Goal: Task Accomplishment & Management: Manage account settings

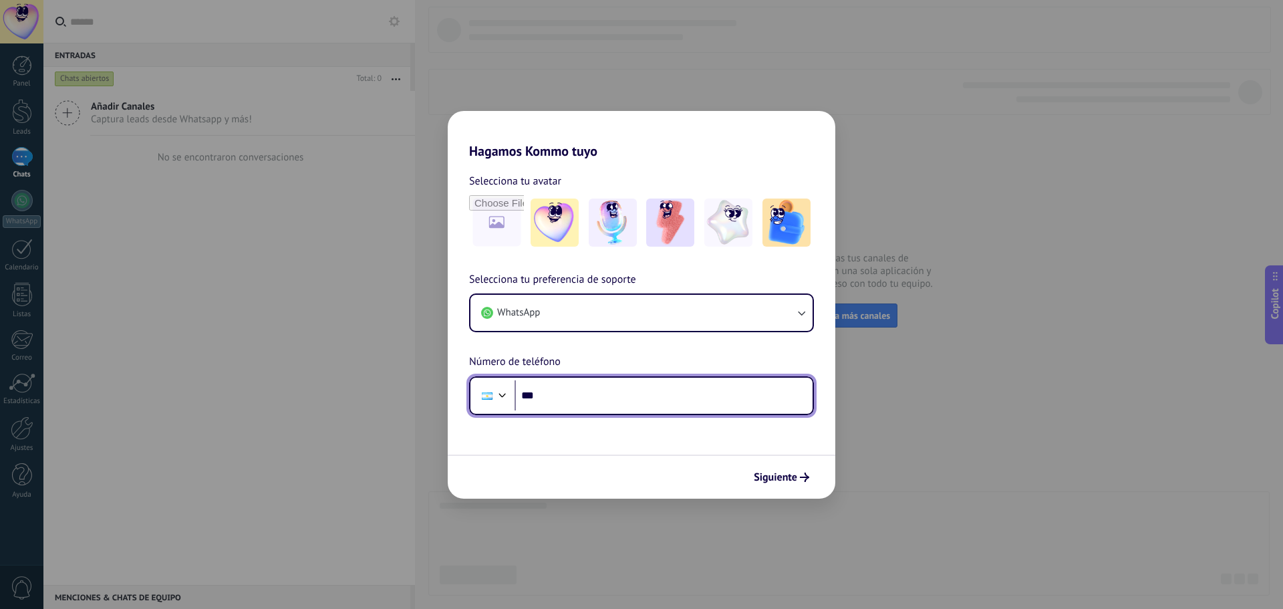
click at [602, 384] on input "***" at bounding box center [664, 395] width 298 height 31
paste input "**********"
type input "**********"
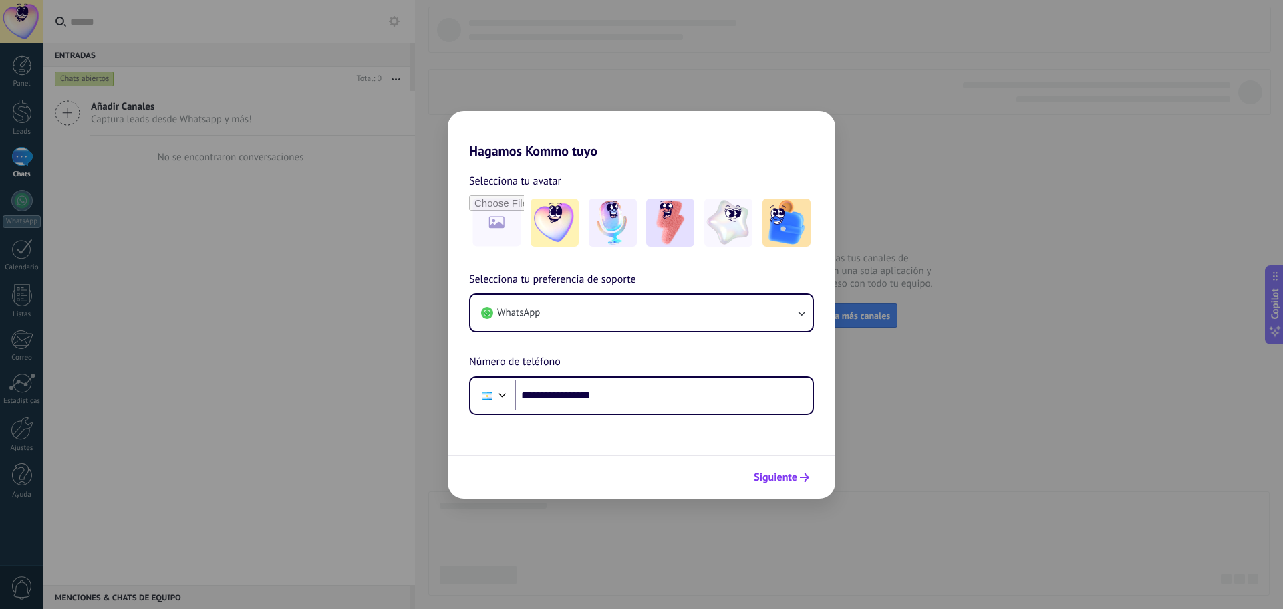
click at [787, 481] on span "Siguiente" at bounding box center [775, 477] width 43 height 9
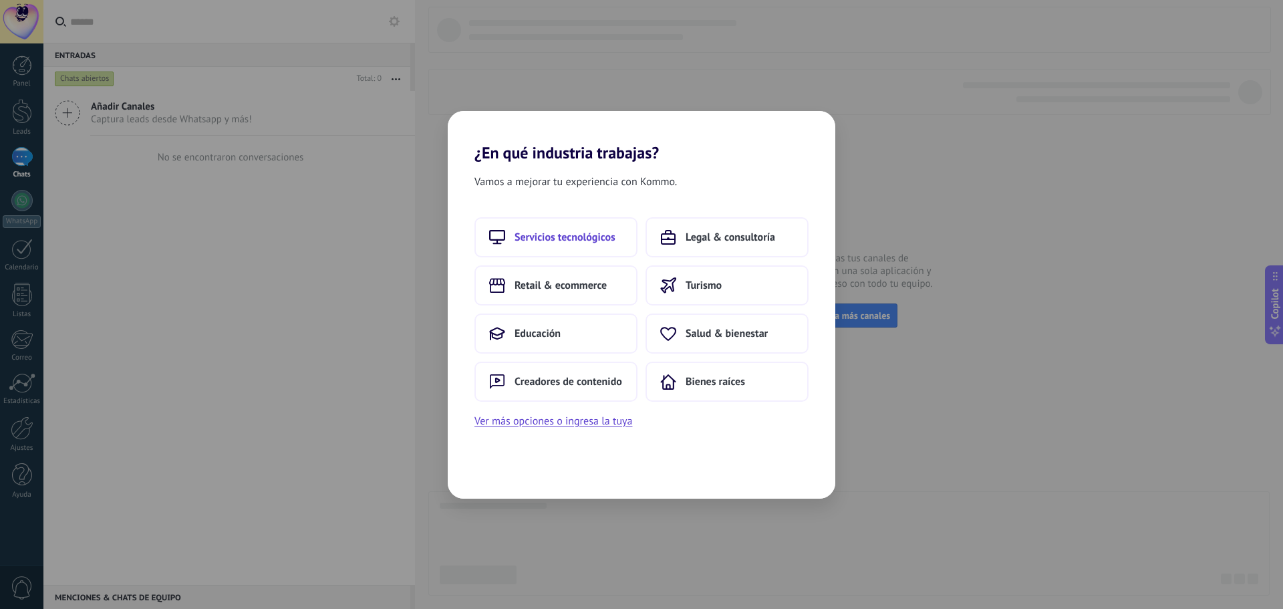
click at [583, 241] on span "Servicios tecnológicos" at bounding box center [565, 237] width 101 height 13
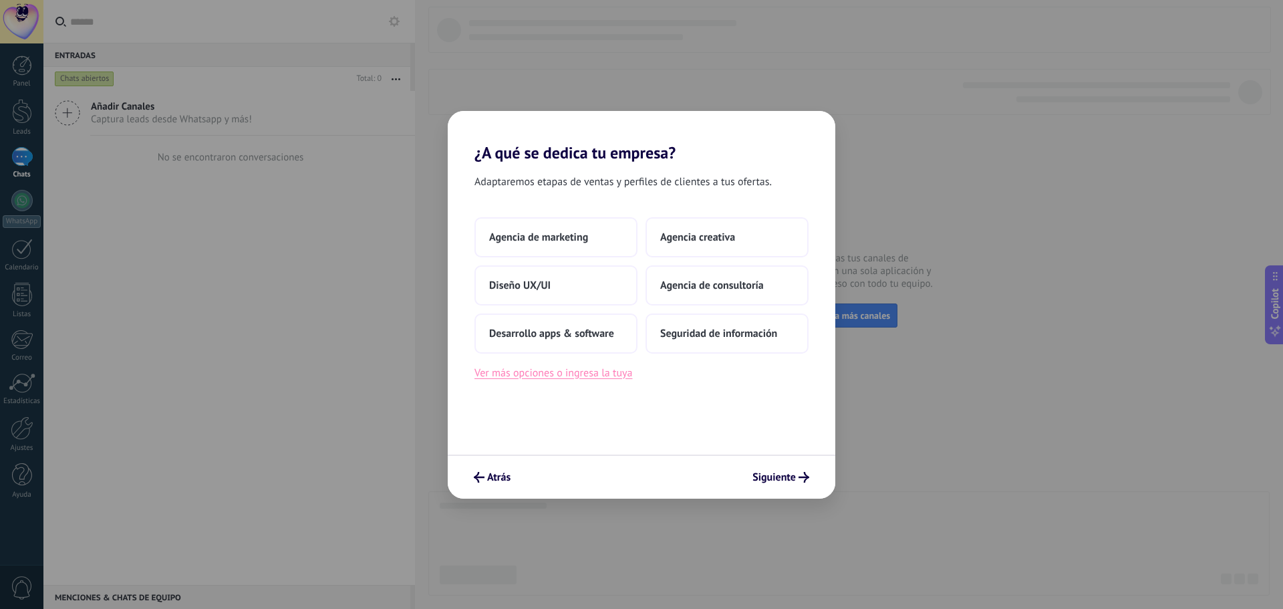
click at [593, 378] on button "Ver más opciones o ingresa la tuya" at bounding box center [554, 372] width 158 height 17
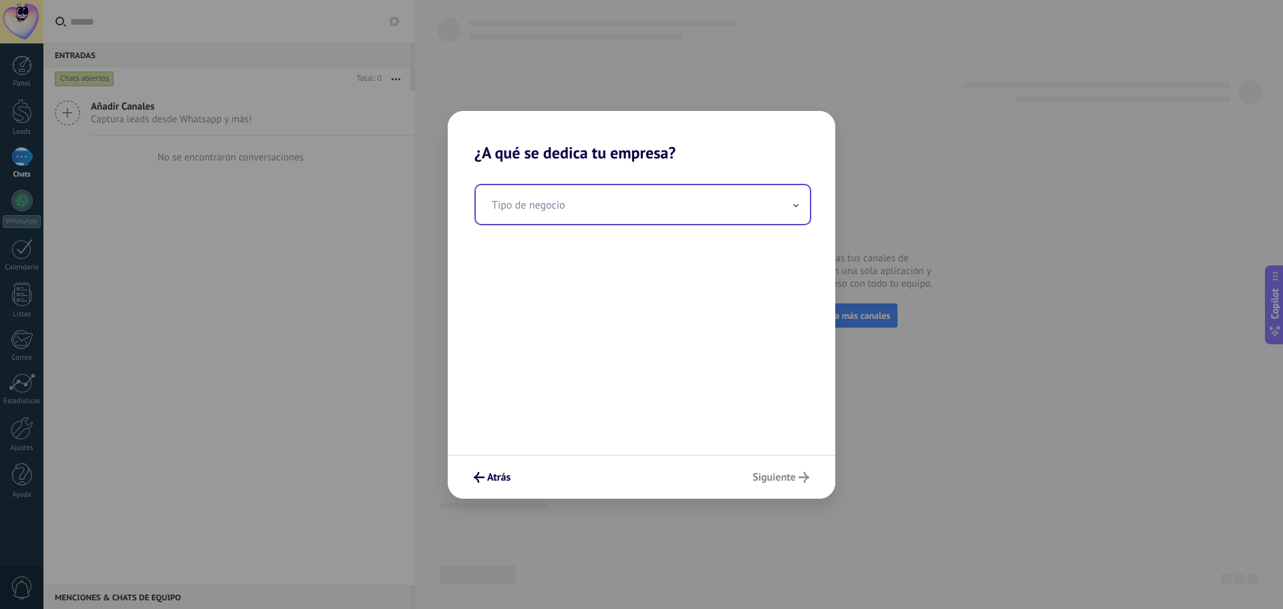
click at [634, 212] on input "text" at bounding box center [643, 204] width 334 height 39
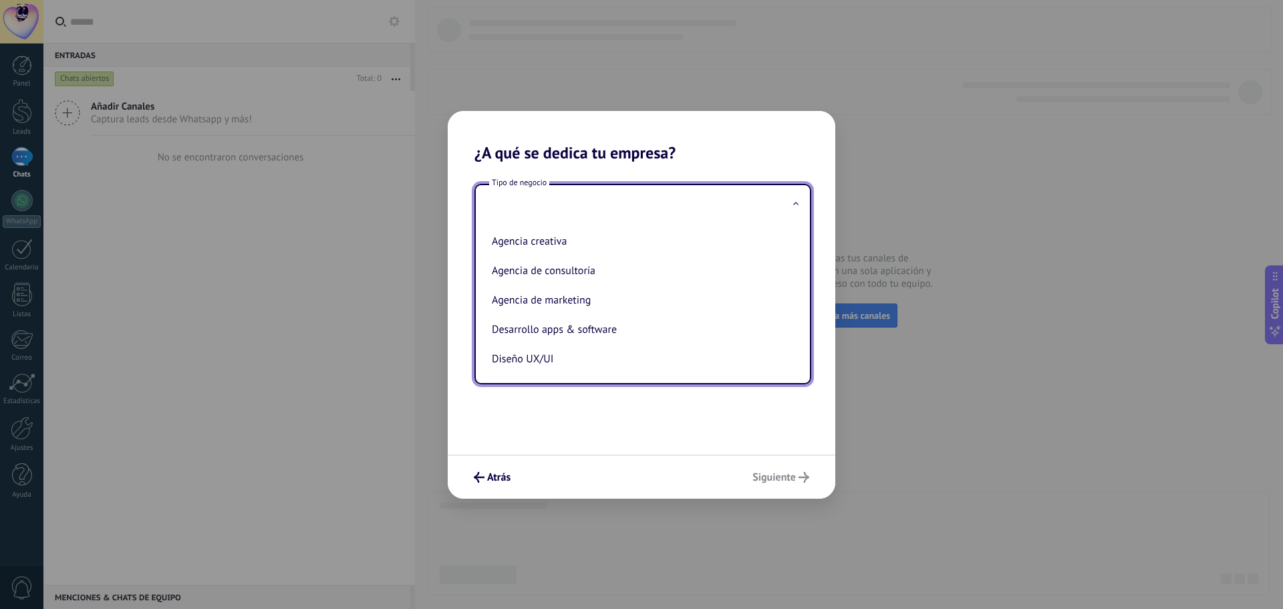
click at [571, 205] on input "text" at bounding box center [643, 204] width 334 height 39
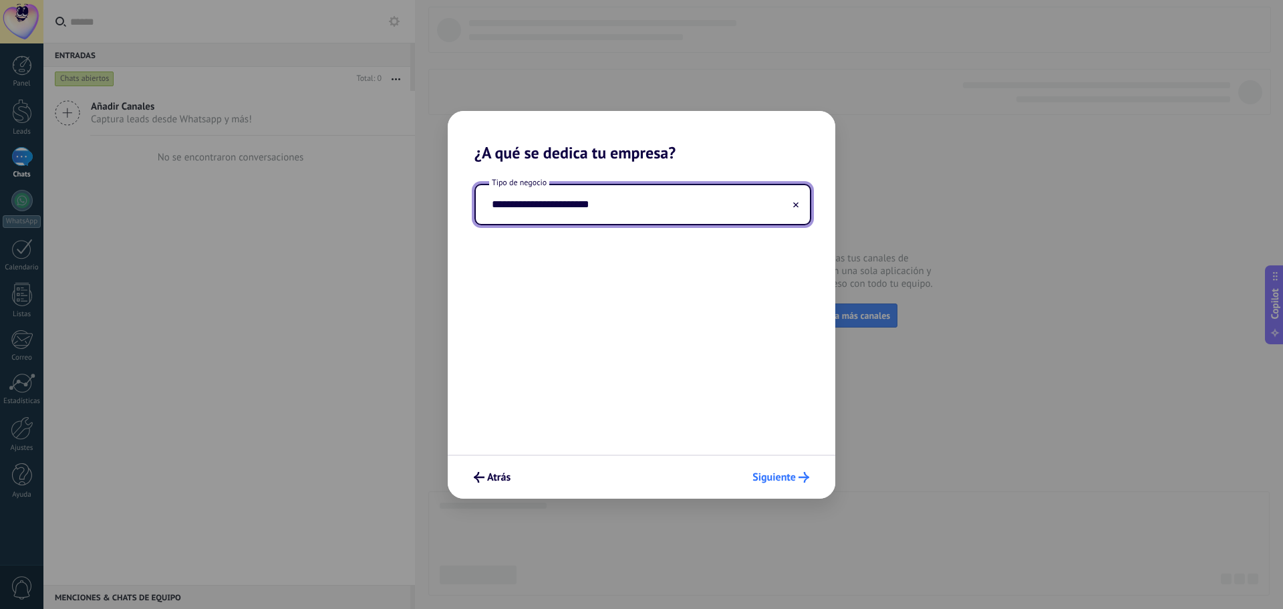
type input "**********"
click at [791, 477] on span "Siguiente" at bounding box center [774, 477] width 43 height 9
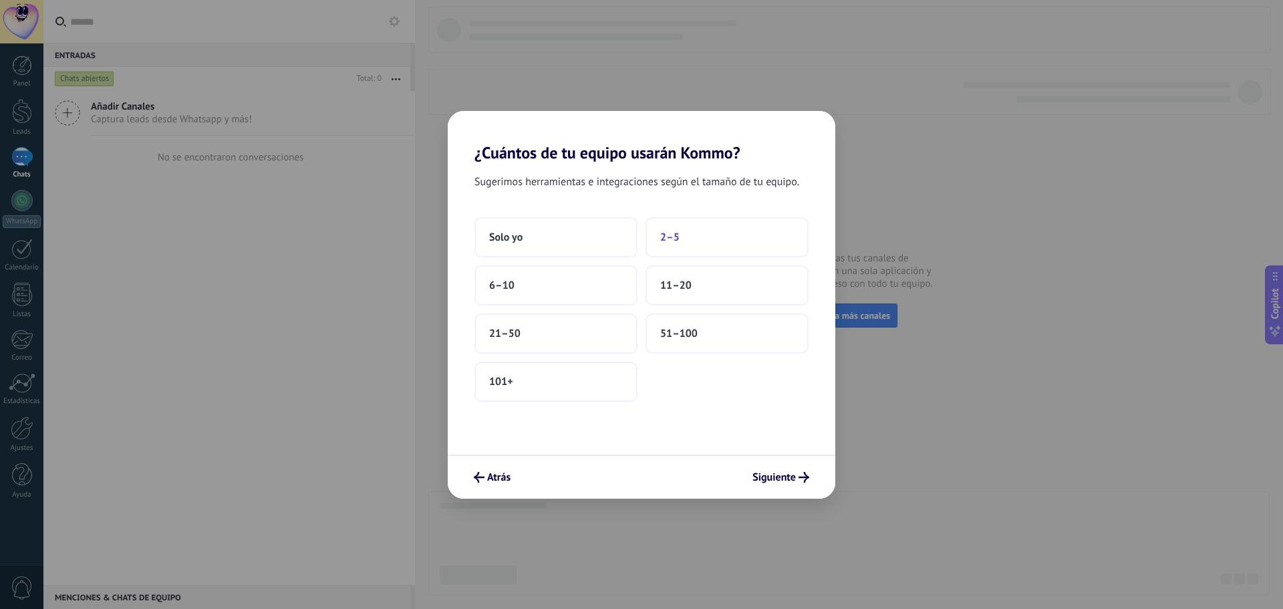
click at [704, 239] on button "2–5" at bounding box center [727, 237] width 163 height 40
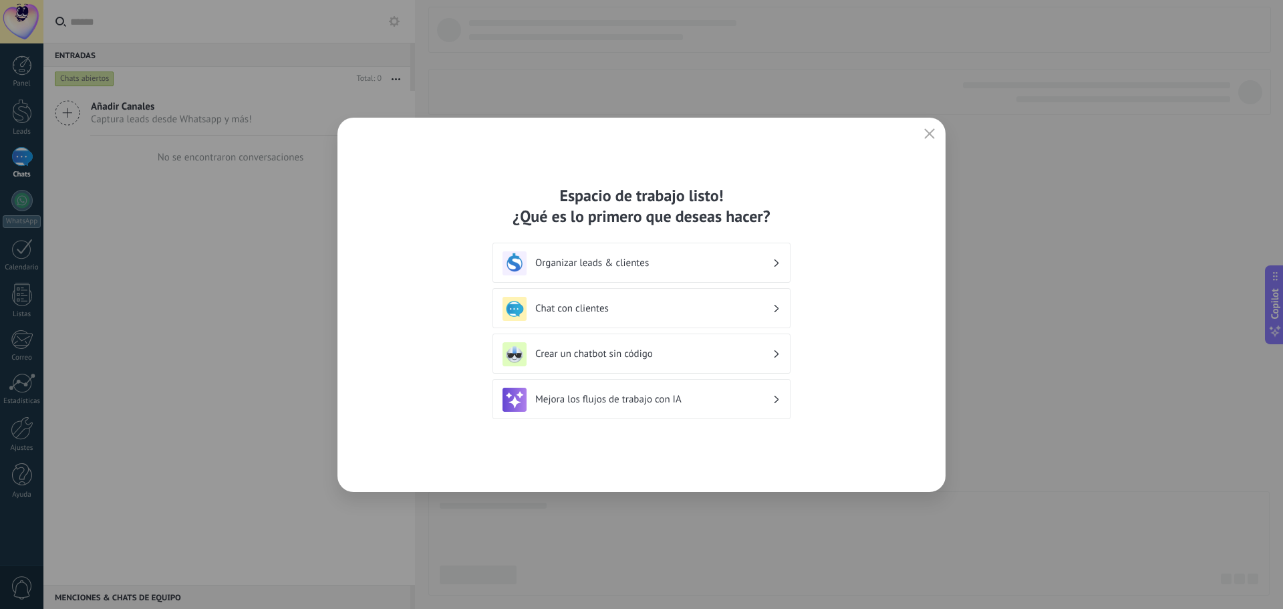
click at [704, 265] on h3 "Organizar leads & clientes" at bounding box center [653, 263] width 237 height 13
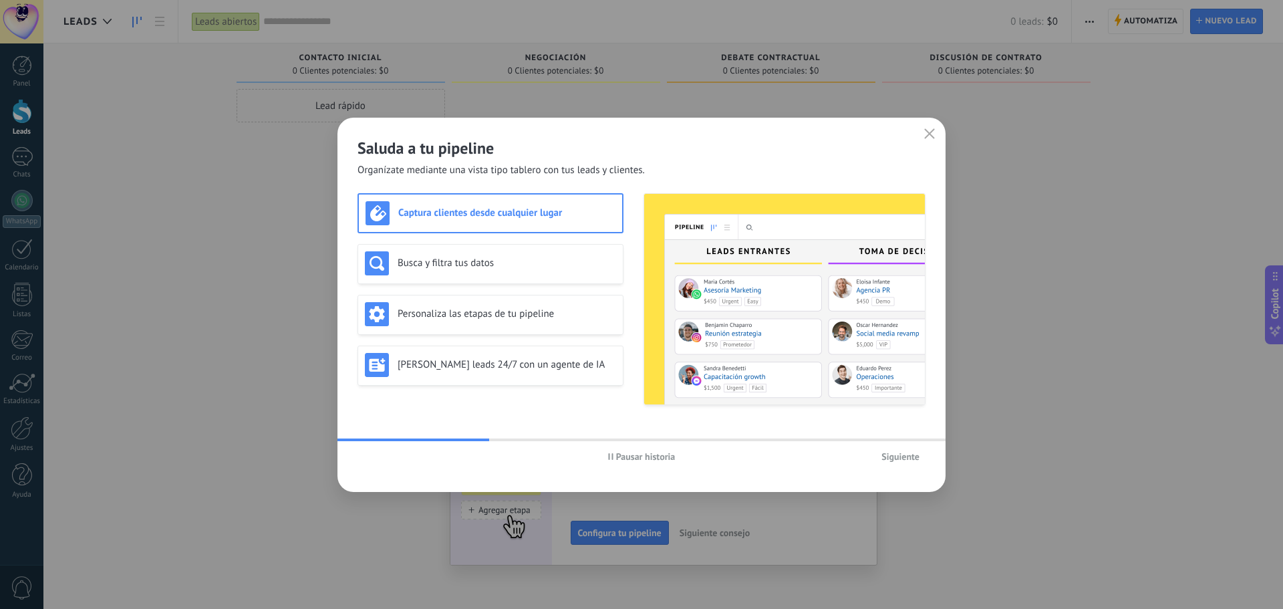
click at [890, 453] on span "Siguiente" at bounding box center [901, 456] width 38 height 9
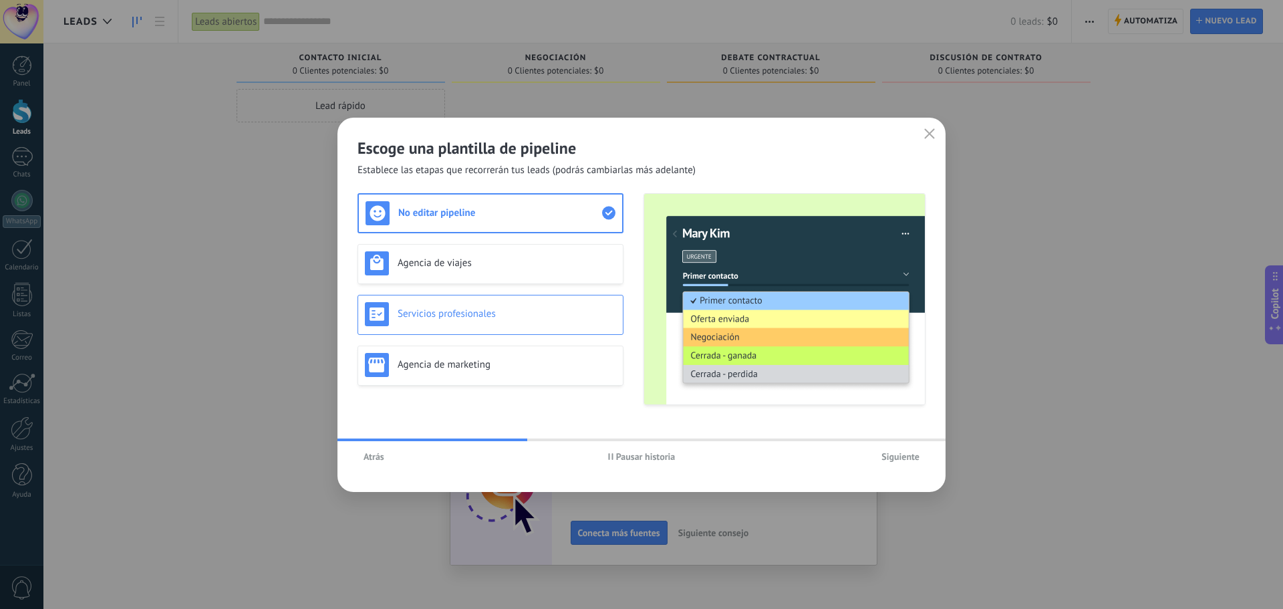
click at [545, 317] on h3 "Servicios profesionales" at bounding box center [507, 313] width 219 height 13
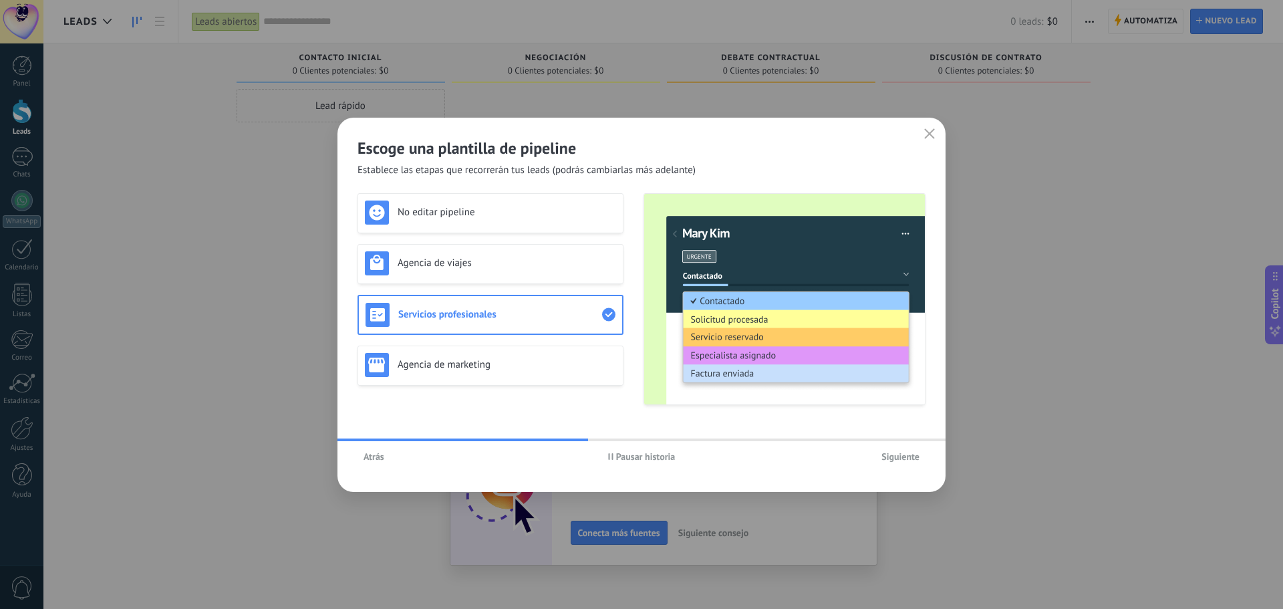
click at [915, 452] on span "Siguiente" at bounding box center [901, 456] width 38 height 9
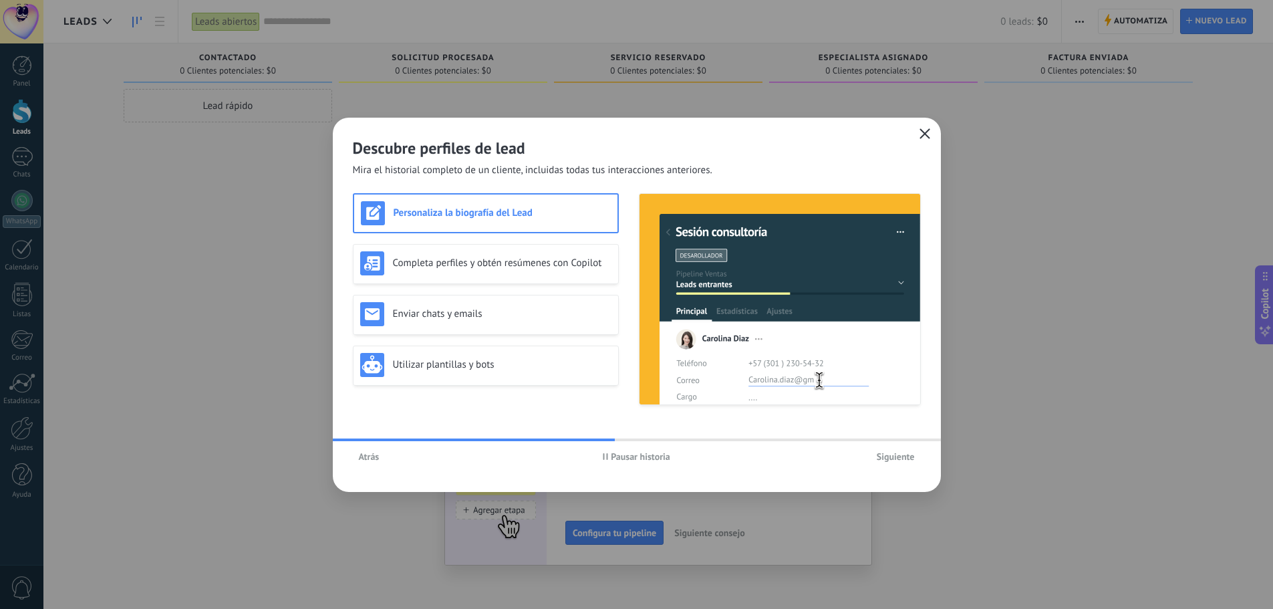
click at [932, 133] on button "button" at bounding box center [924, 134] width 17 height 19
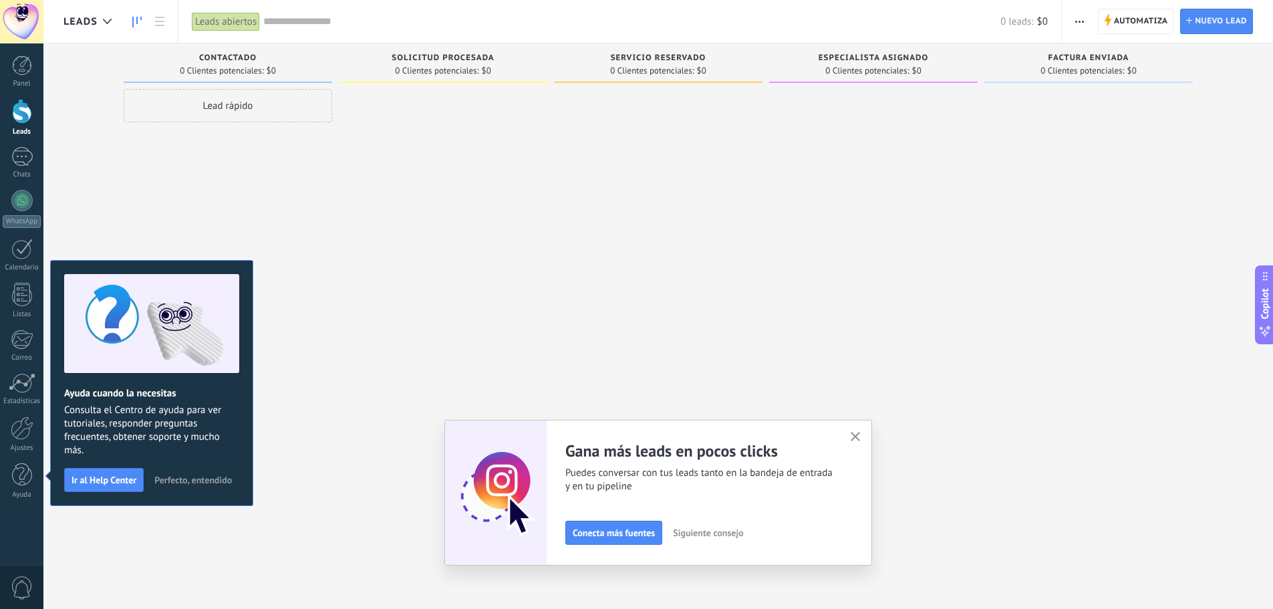
click at [191, 481] on span "Perfecto, entendido" at bounding box center [193, 479] width 78 height 9
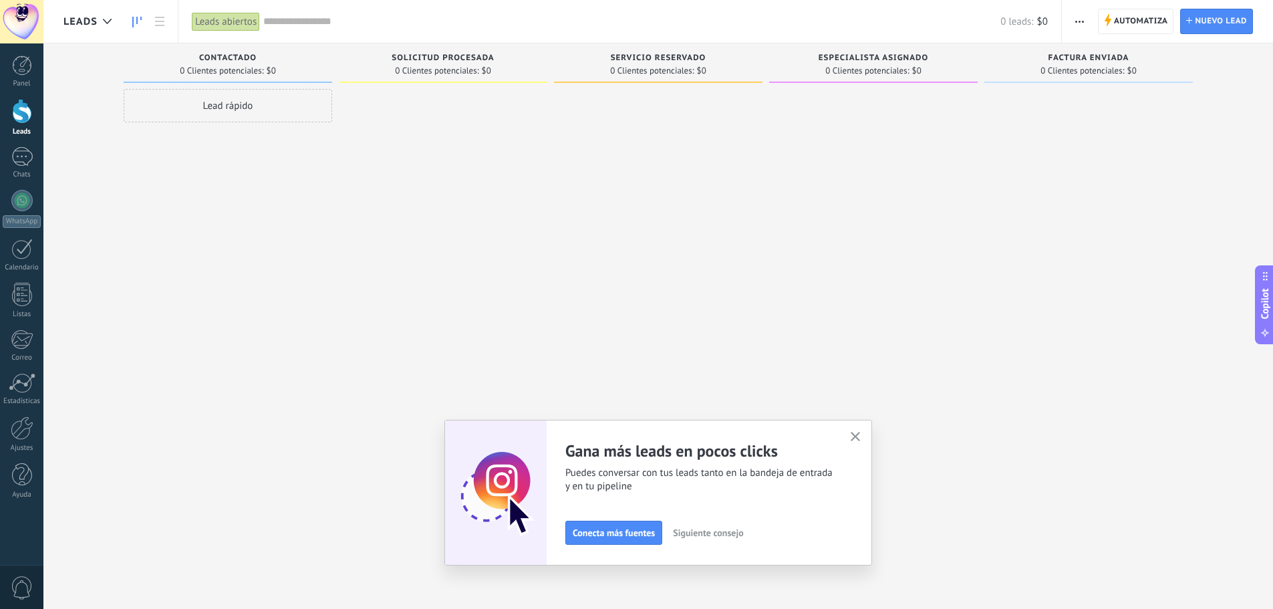
click at [861, 439] on icon "button" at bounding box center [856, 437] width 10 height 10
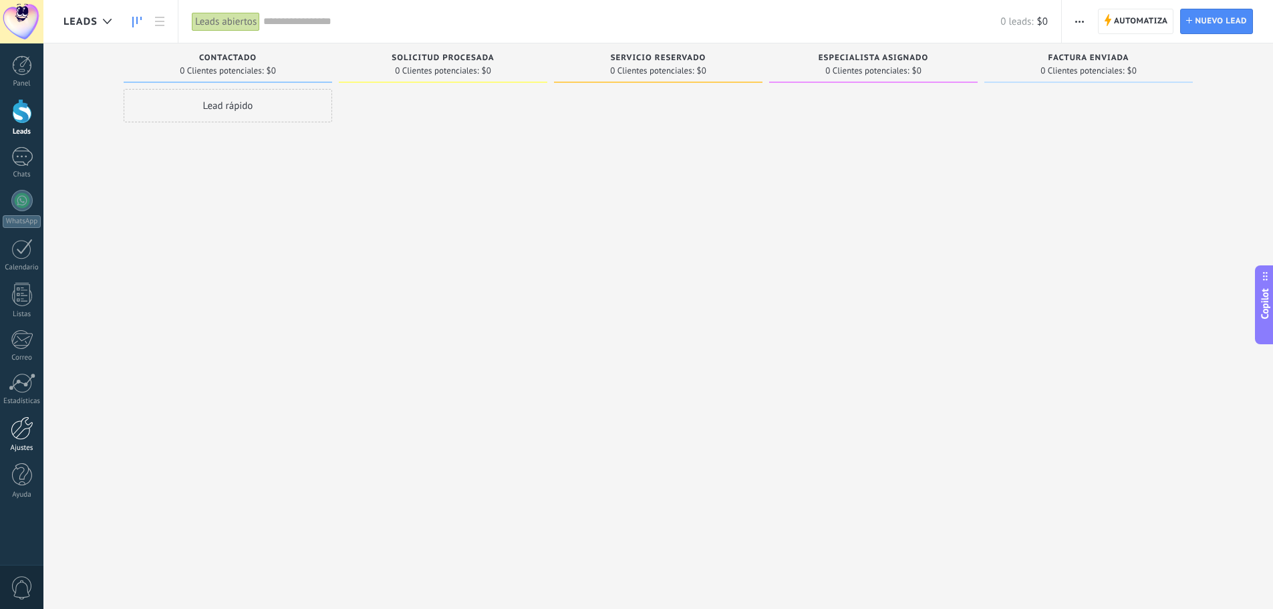
click at [22, 426] on div at bounding box center [22, 427] width 23 height 23
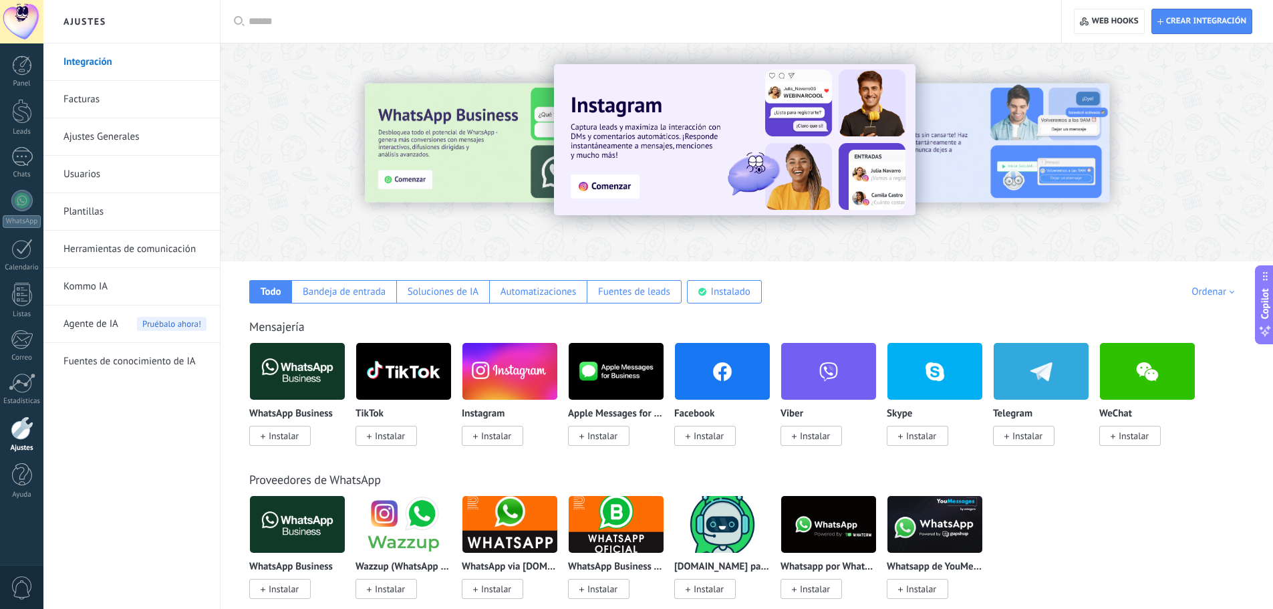
click at [122, 249] on link "Herramientas de comunicación" at bounding box center [134, 249] width 143 height 37
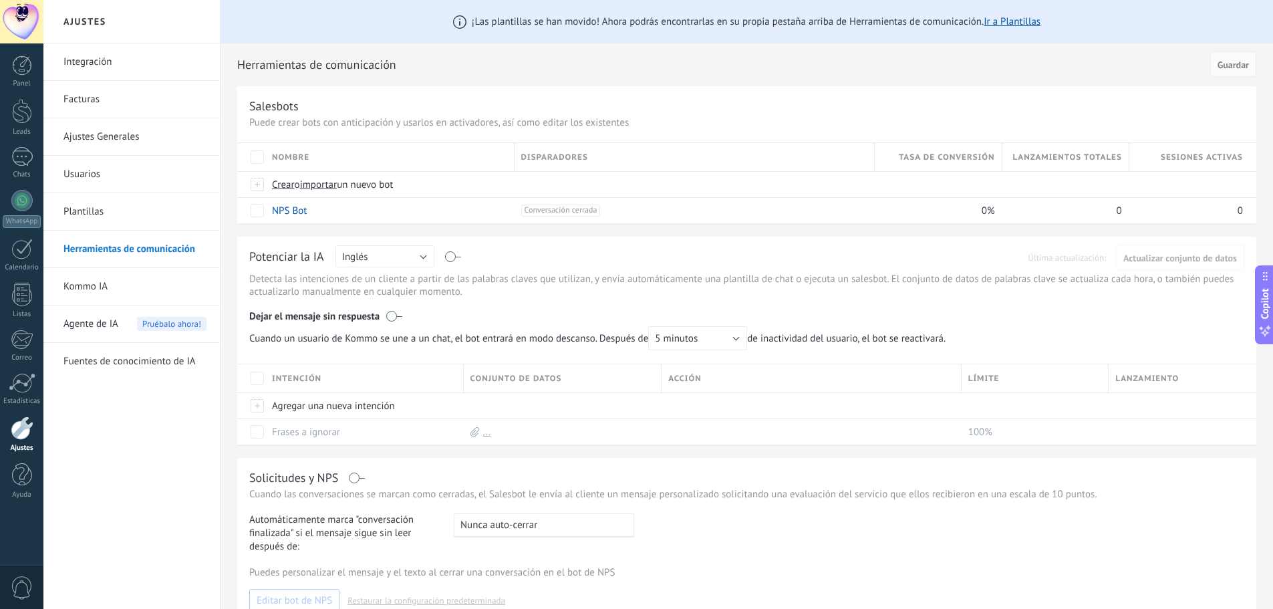
click at [116, 64] on link "Integración" at bounding box center [134, 61] width 143 height 37
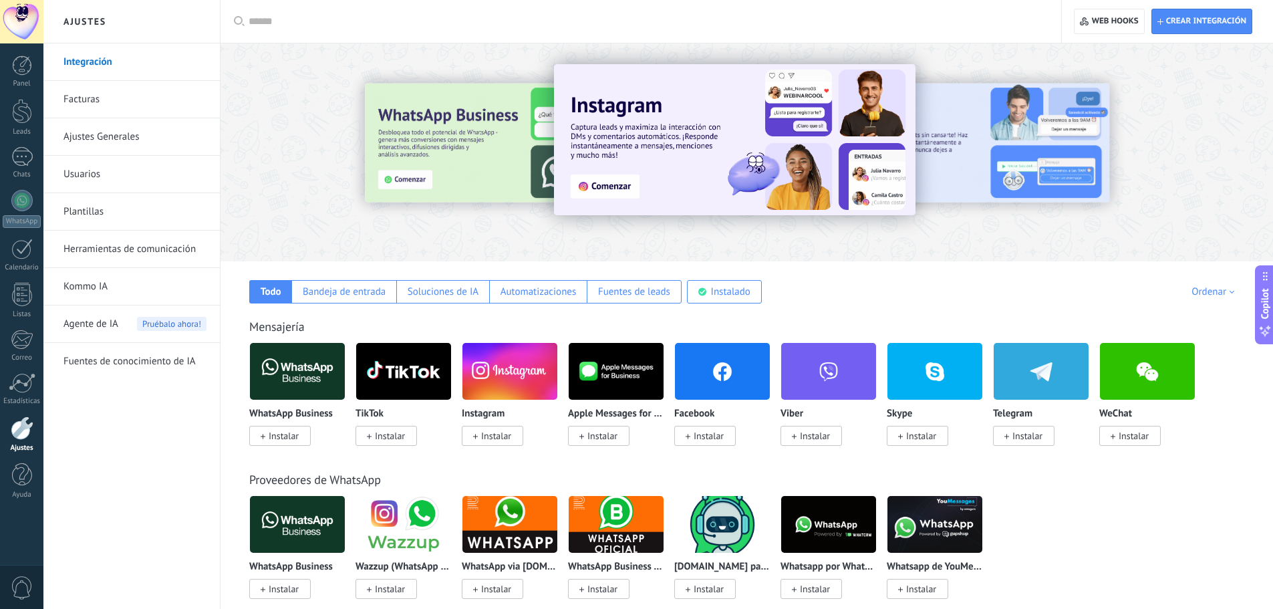
click at [288, 438] on span "Instalar" at bounding box center [284, 436] width 30 height 12
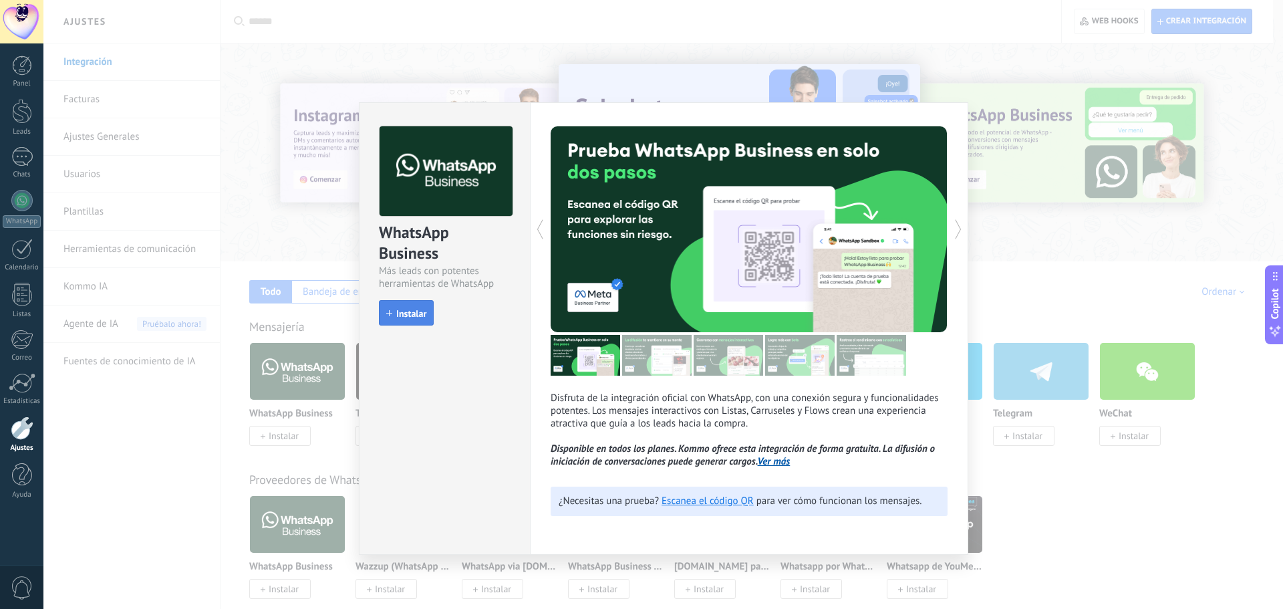
click at [410, 313] on span "Instalar" at bounding box center [411, 313] width 30 height 9
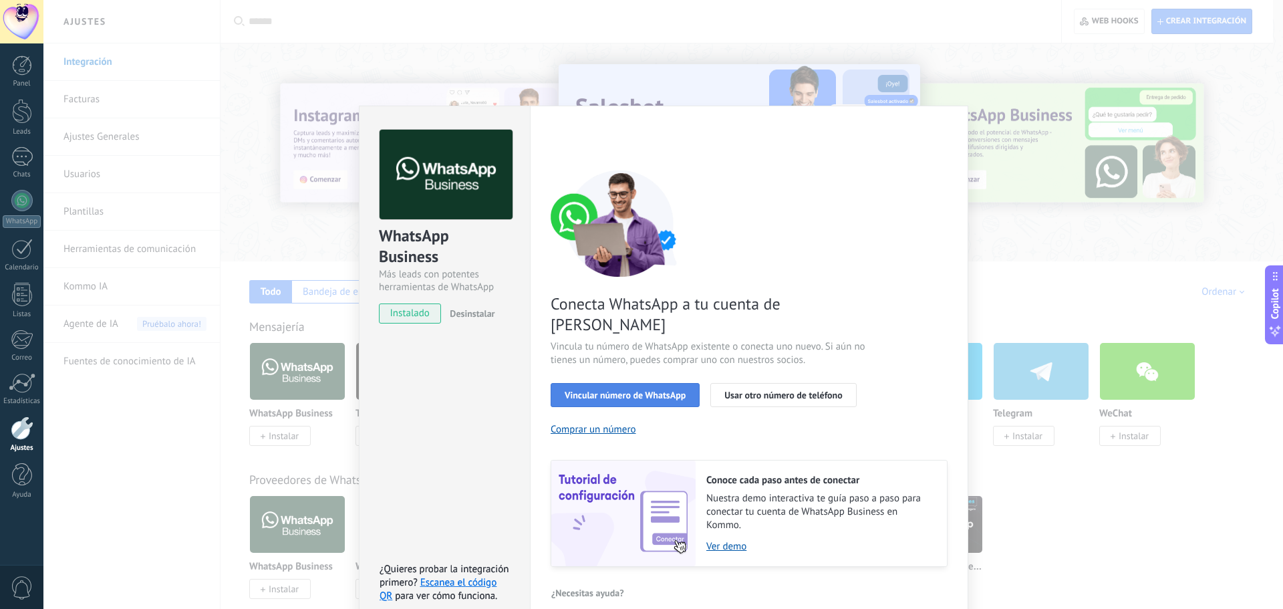
click at [658, 383] on button "Vincular número de WhatsApp" at bounding box center [625, 395] width 149 height 24
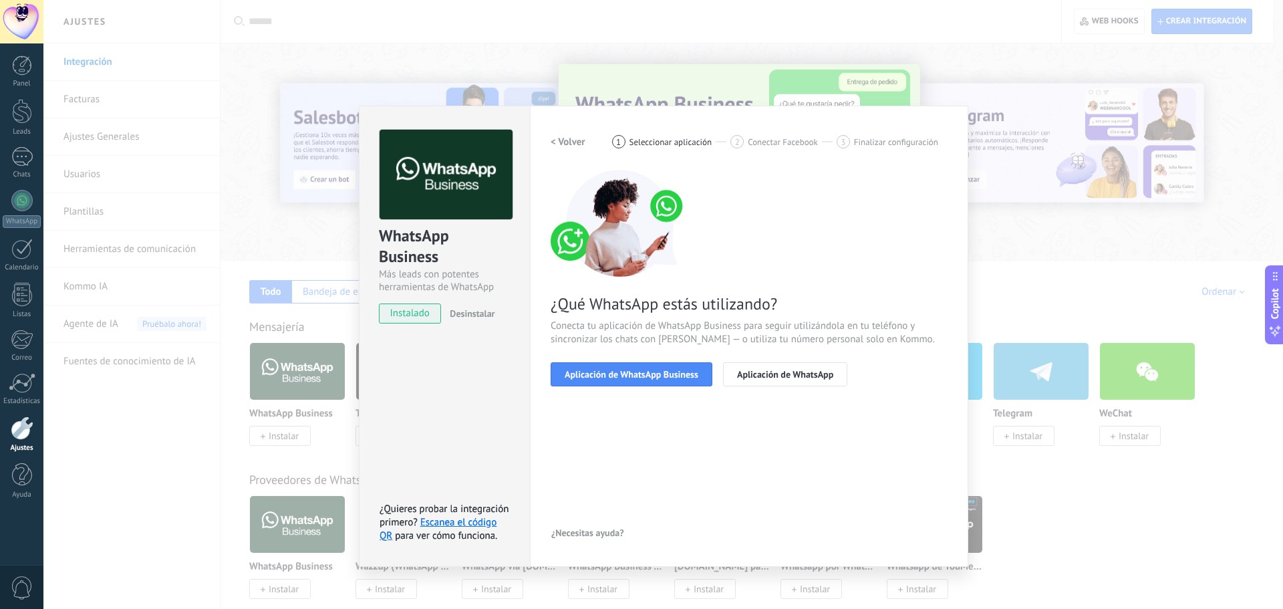
click at [664, 380] on button "Aplicación de WhatsApp Business" at bounding box center [632, 374] width 162 height 24
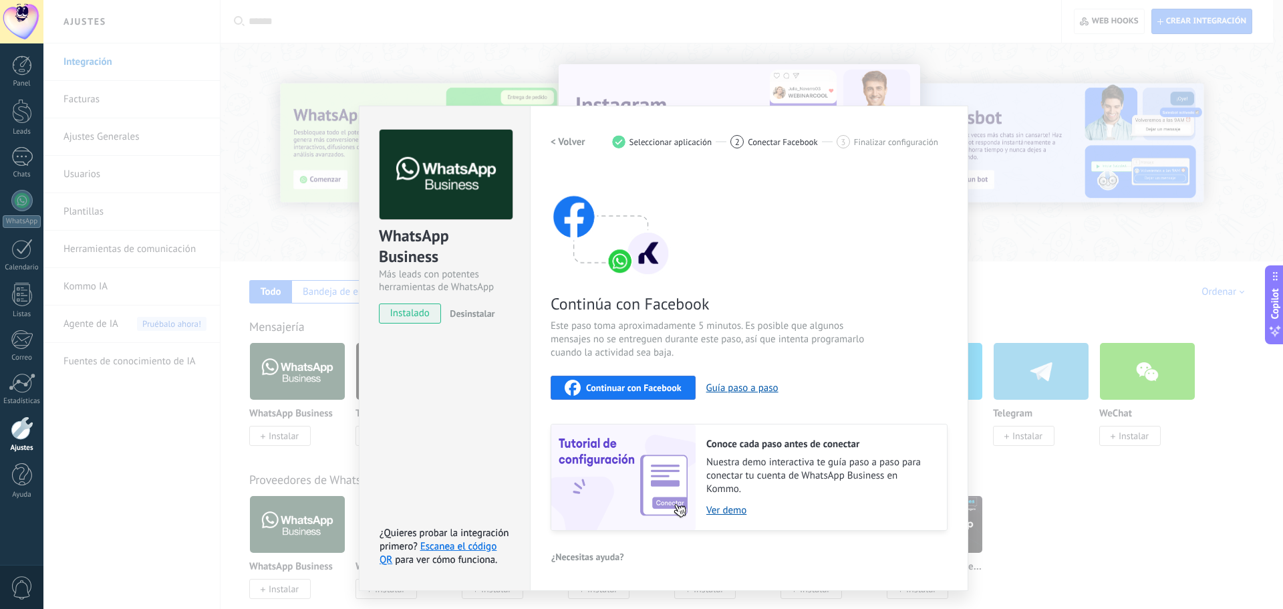
click at [573, 142] on h2 "< Volver" at bounding box center [568, 142] width 35 height 13
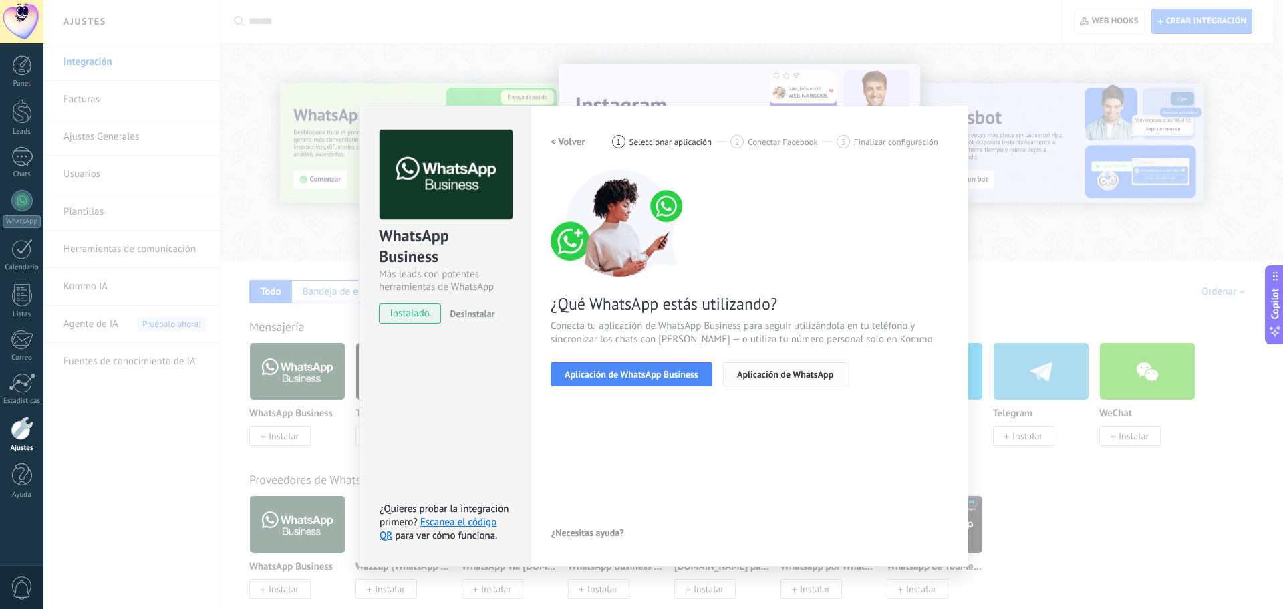
click at [765, 370] on span "Aplicación de WhatsApp" at bounding box center [785, 374] width 96 height 9
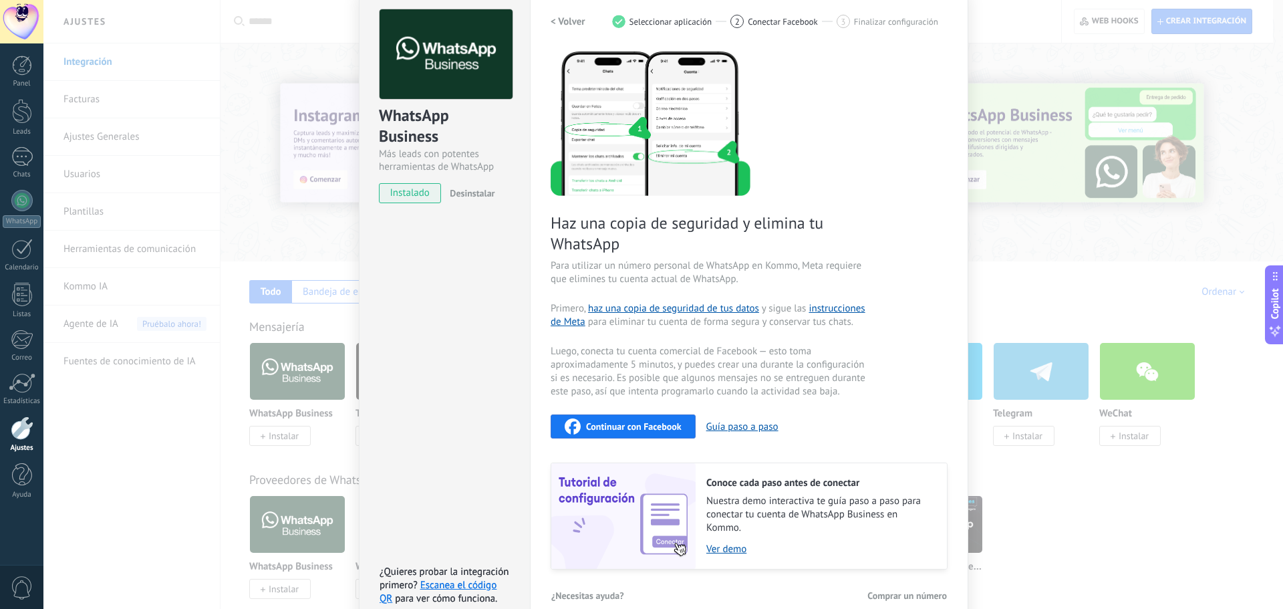
scroll to position [140, 0]
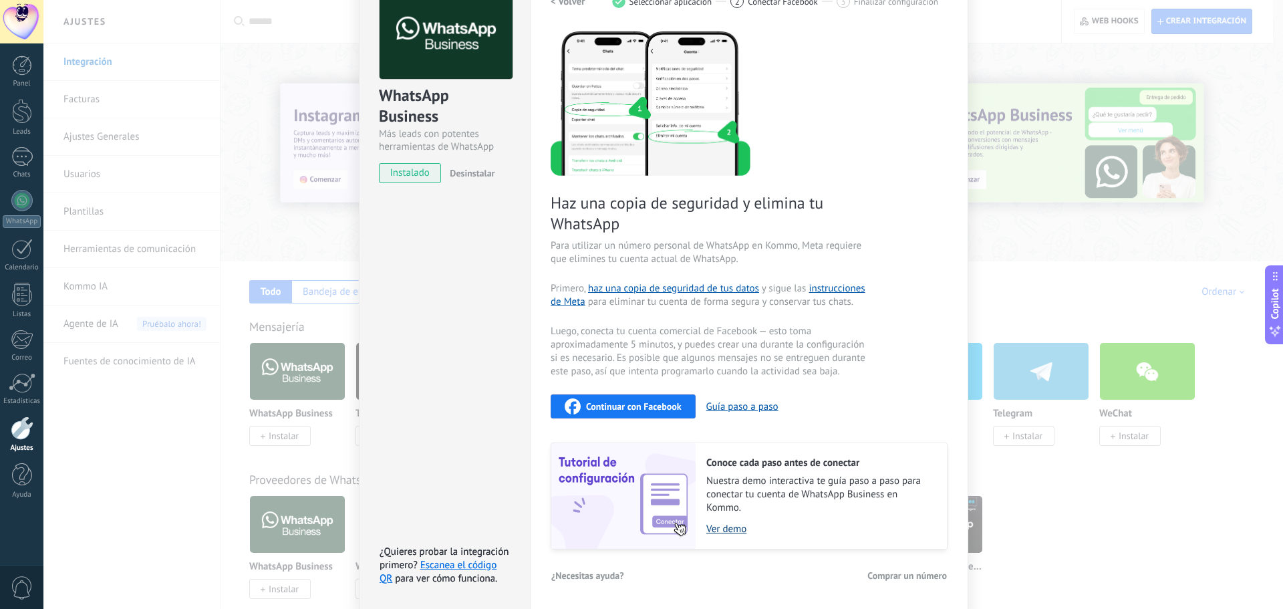
click at [722, 526] on link "Ver demo" at bounding box center [819, 529] width 227 height 13
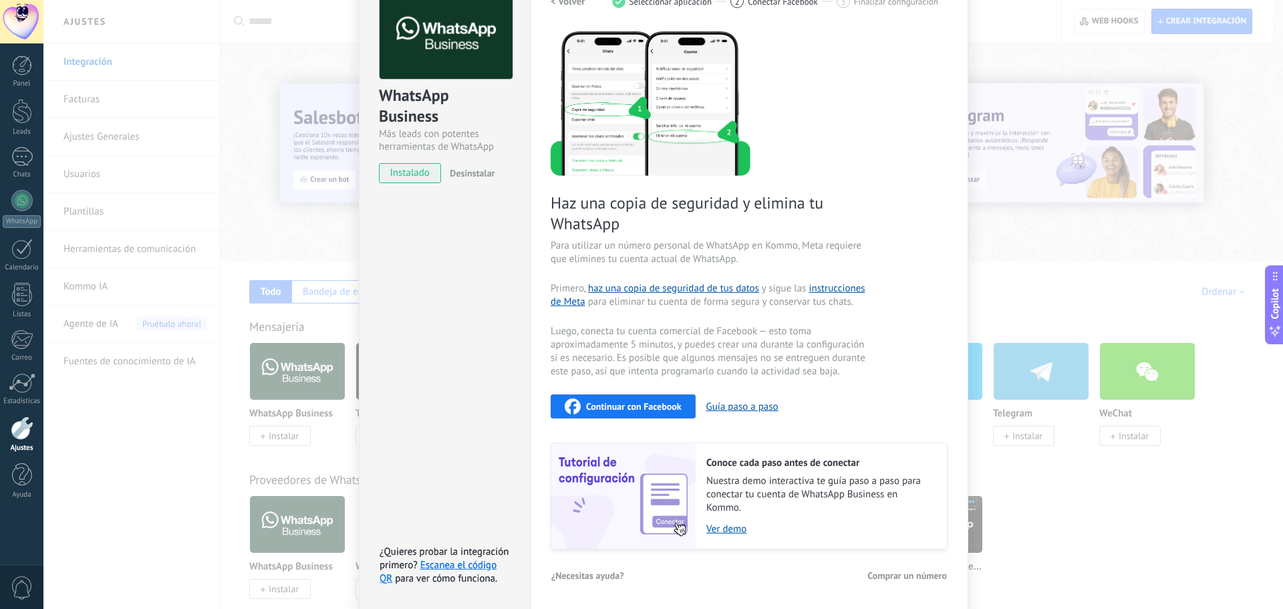
click at [1208, 115] on div "WhatsApp Business Más leads con potentes herramientas de WhatsApp instalado Des…" at bounding box center [663, 304] width 1240 height 609
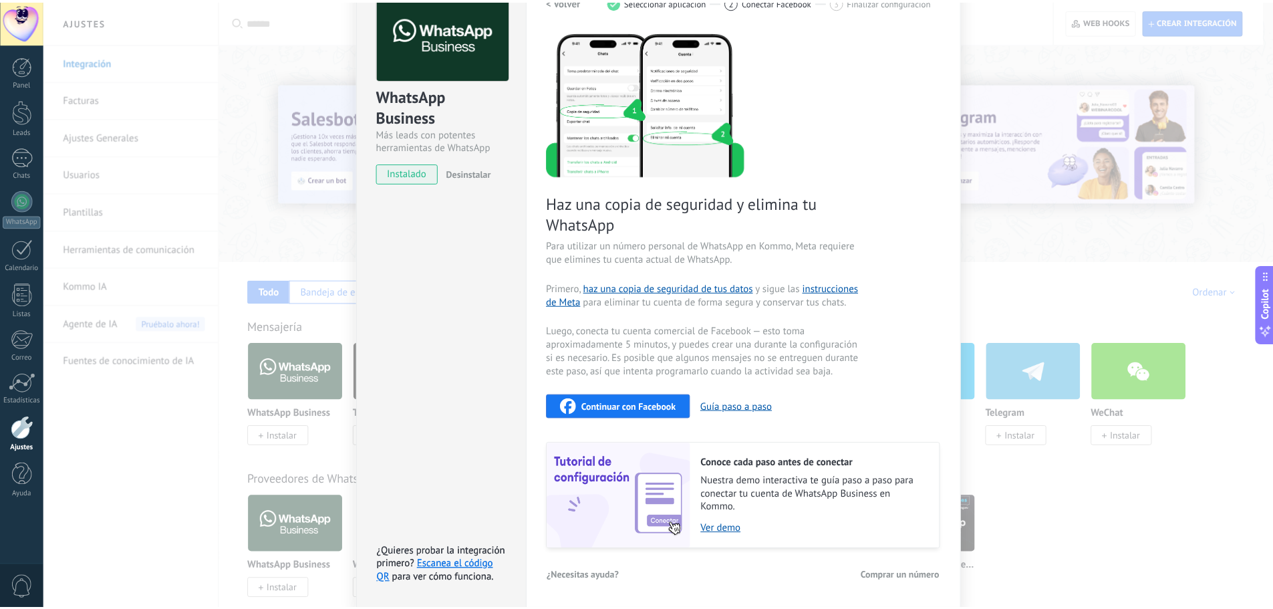
scroll to position [0, 0]
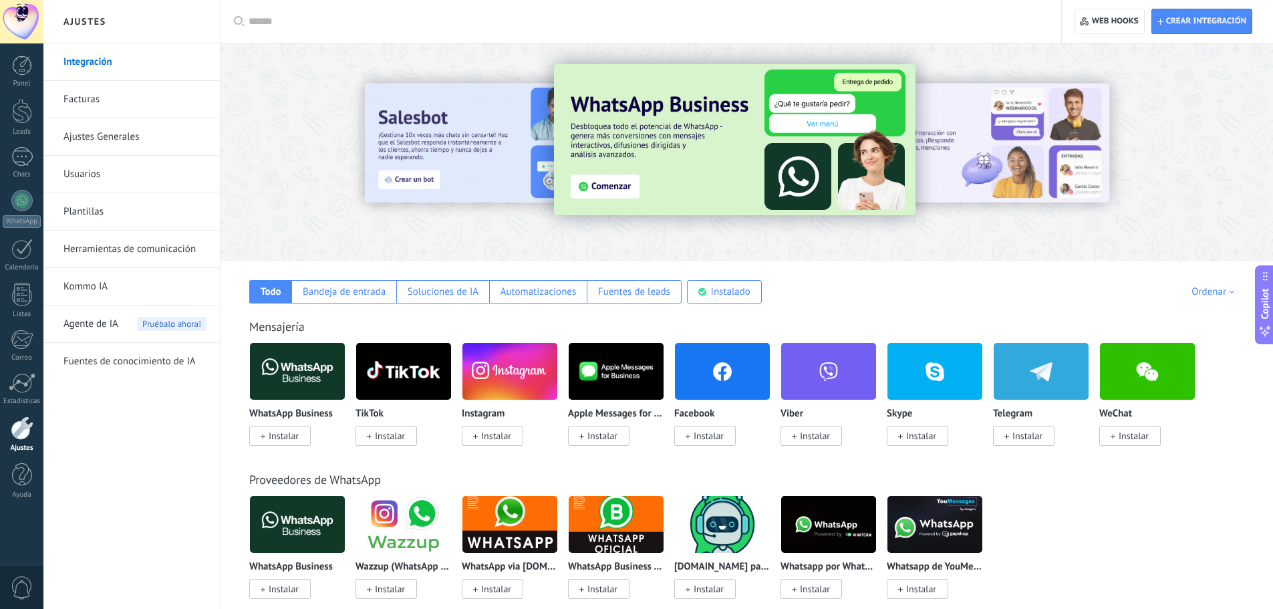
click at [98, 101] on link "Facturas" at bounding box center [134, 99] width 143 height 37
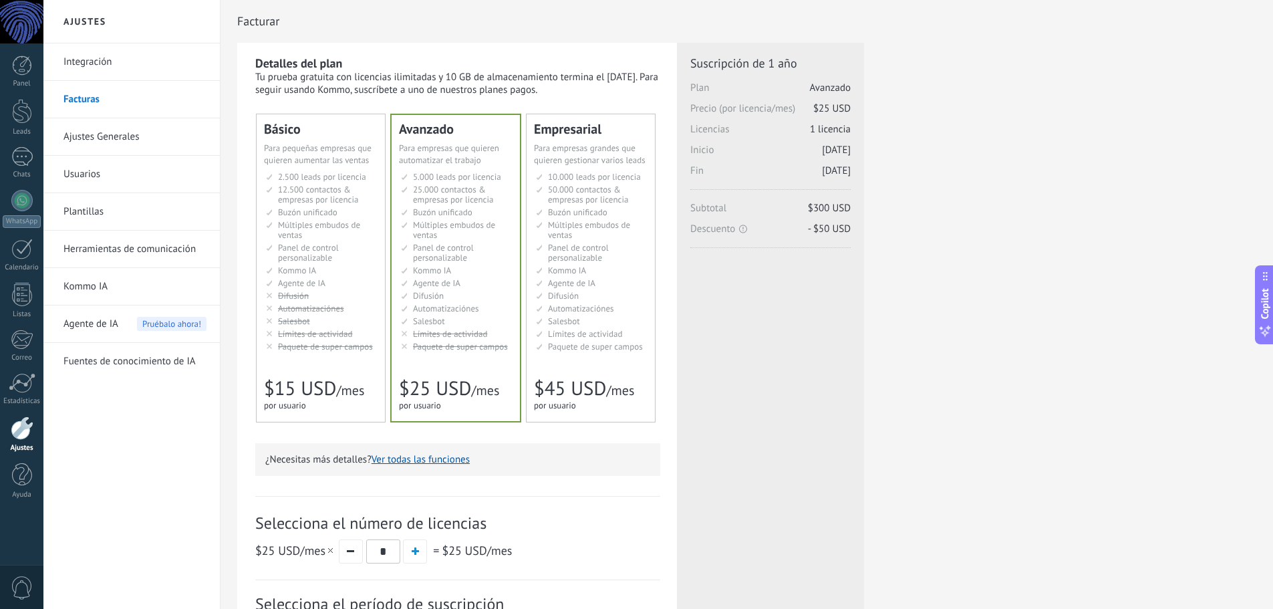
click at [320, 228] on span "Múltiples embudos de ventas" at bounding box center [319, 229] width 82 height 21
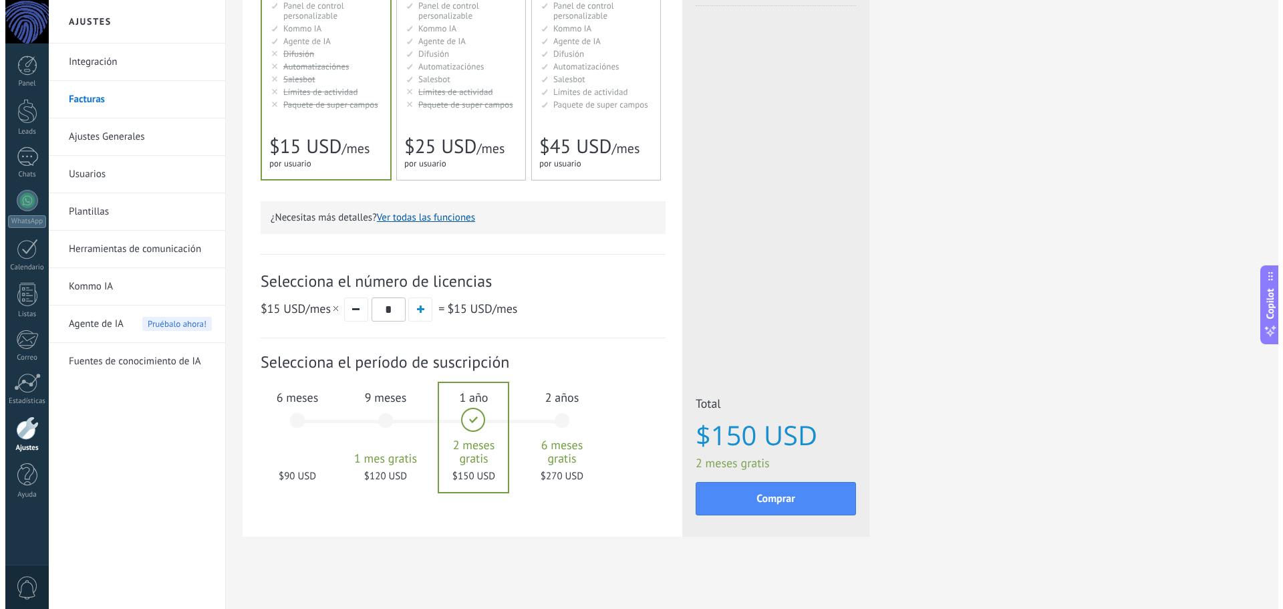
scroll to position [247, 0]
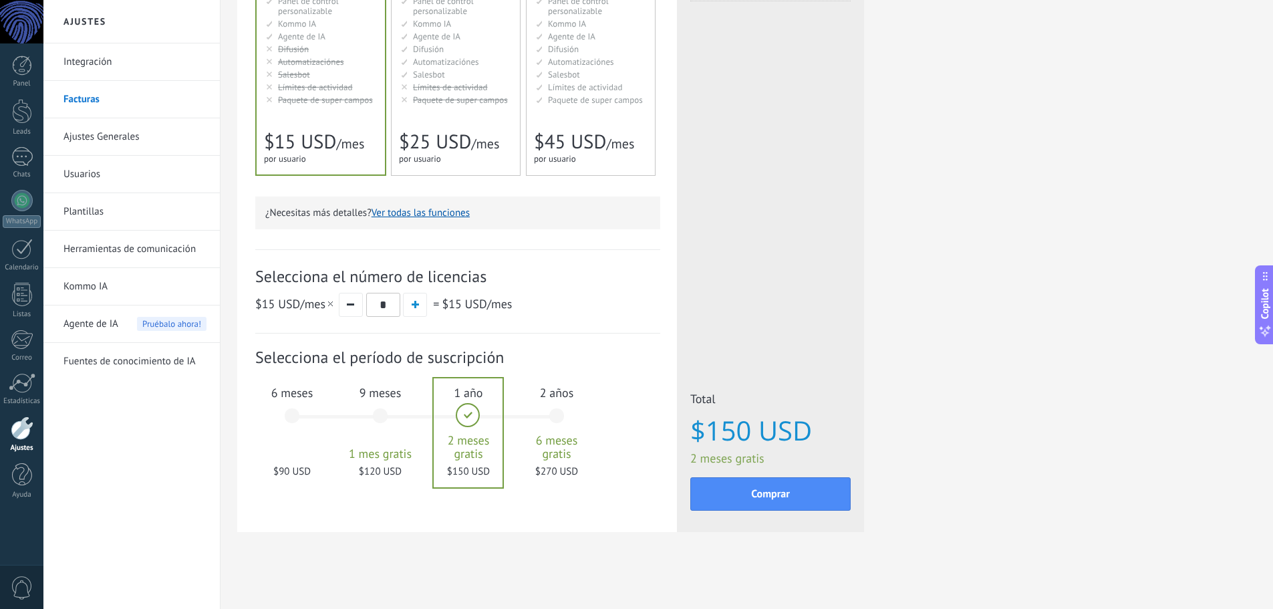
click at [287, 438] on div "6 meses $90 USD" at bounding box center [292, 422] width 72 height 94
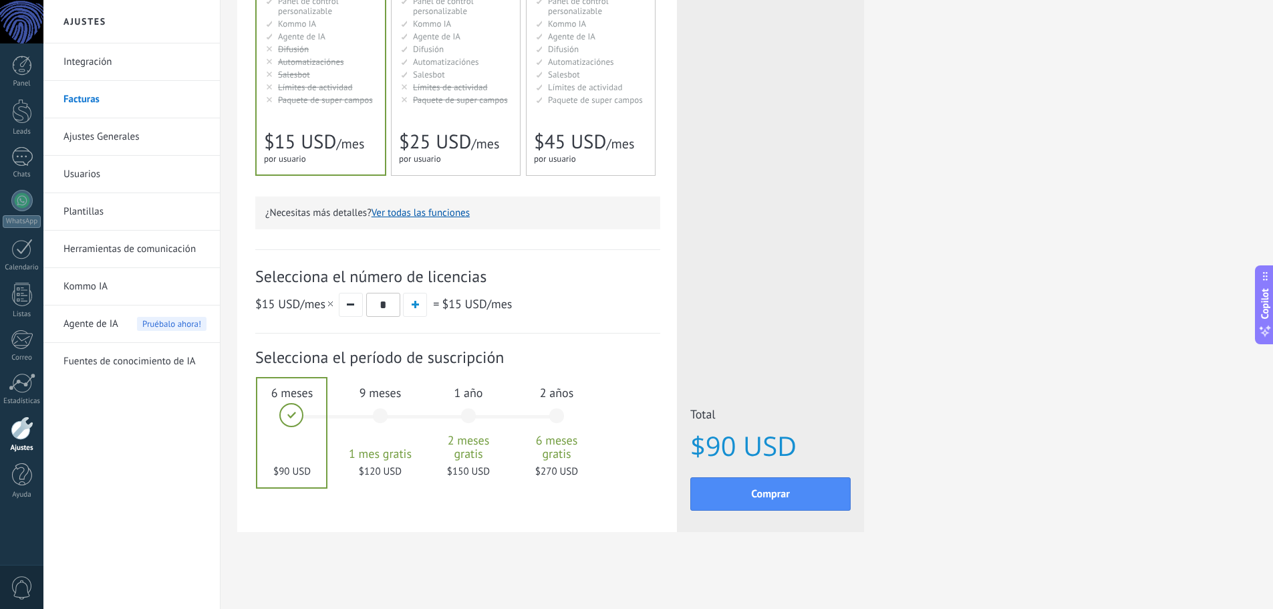
click at [374, 418] on div "9 meses 1 mes gratis $120 USD" at bounding box center [380, 422] width 72 height 94
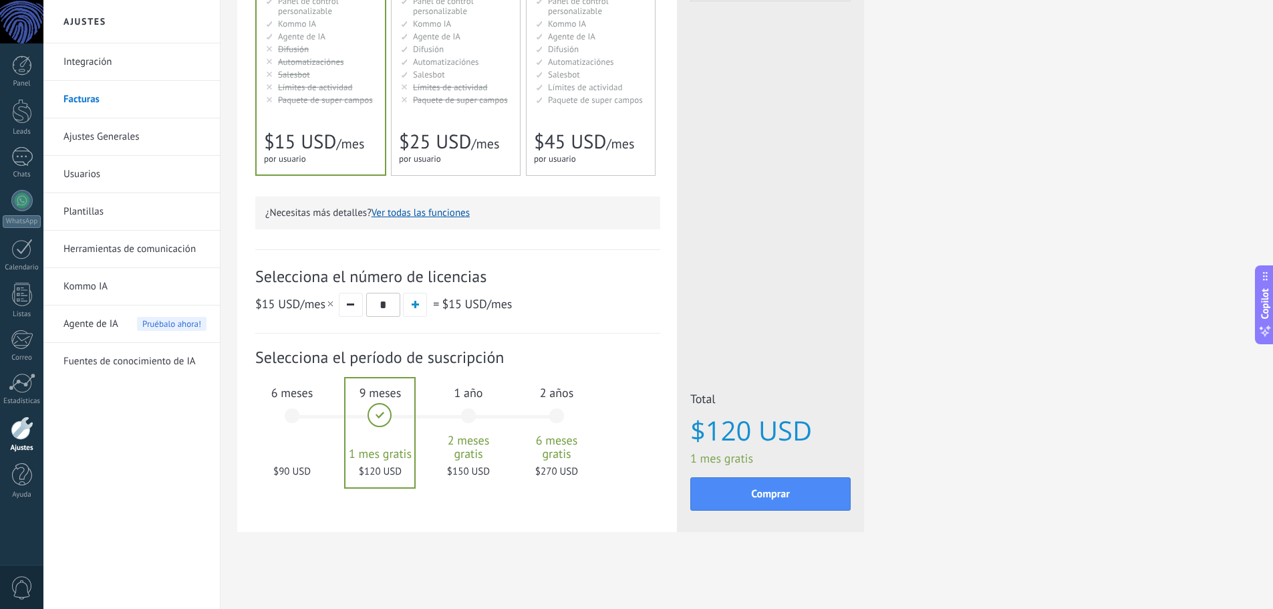
click at [468, 422] on div "1 año 2 meses gratis $150 USD" at bounding box center [468, 422] width 72 height 94
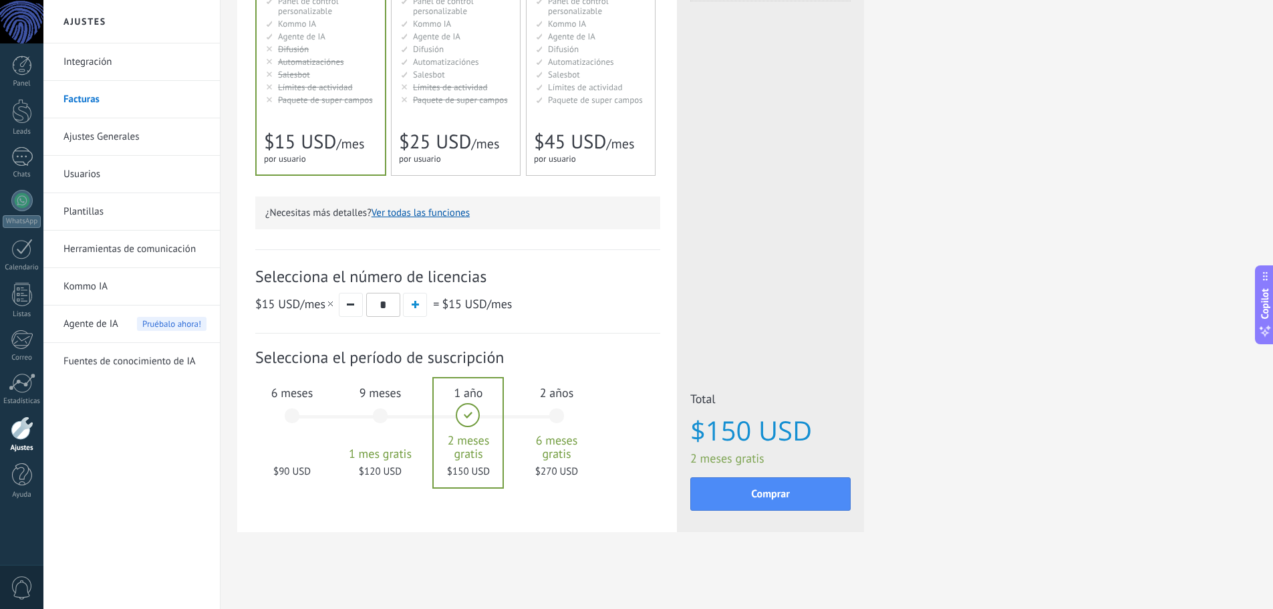
click at [556, 428] on div "2 años 6 meses gratis $270 USD" at bounding box center [557, 422] width 72 height 94
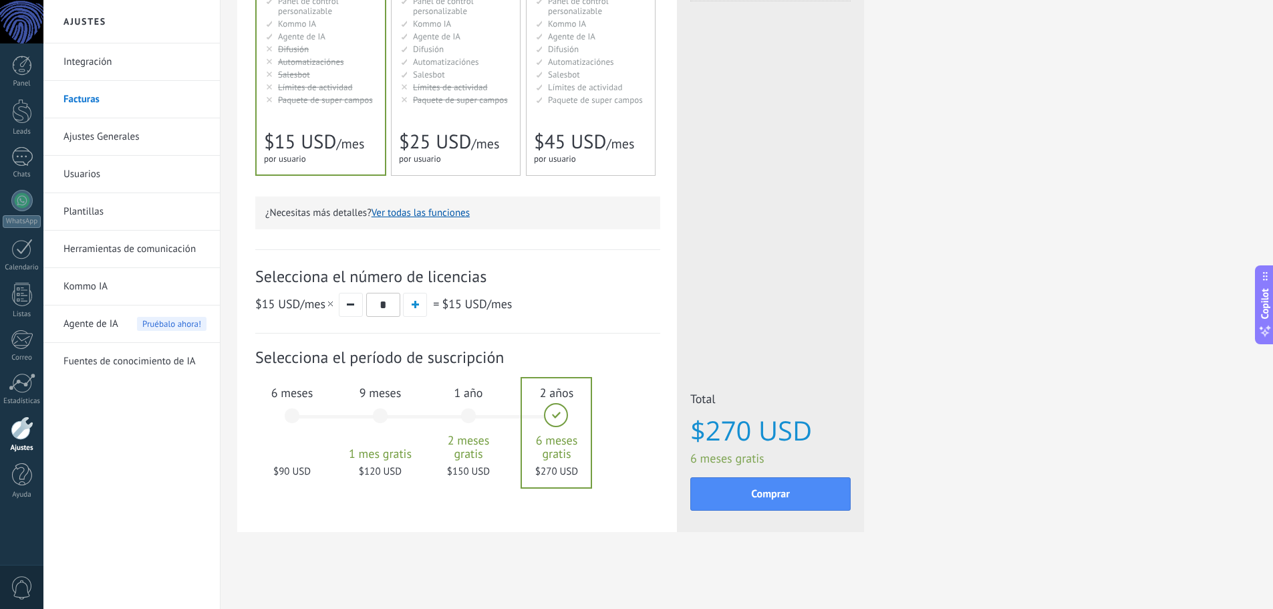
click at [477, 417] on div "1 año 2 meses gratis $150 USD" at bounding box center [468, 422] width 72 height 94
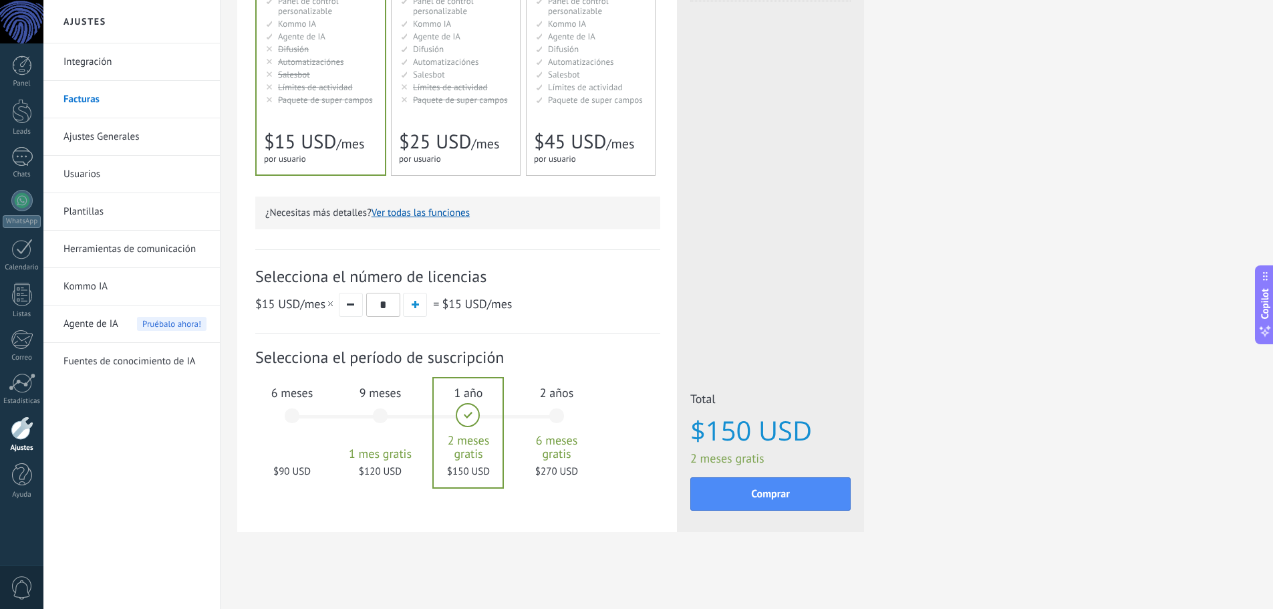
click at [449, 217] on button "Ver todas las funciones" at bounding box center [421, 213] width 98 height 13
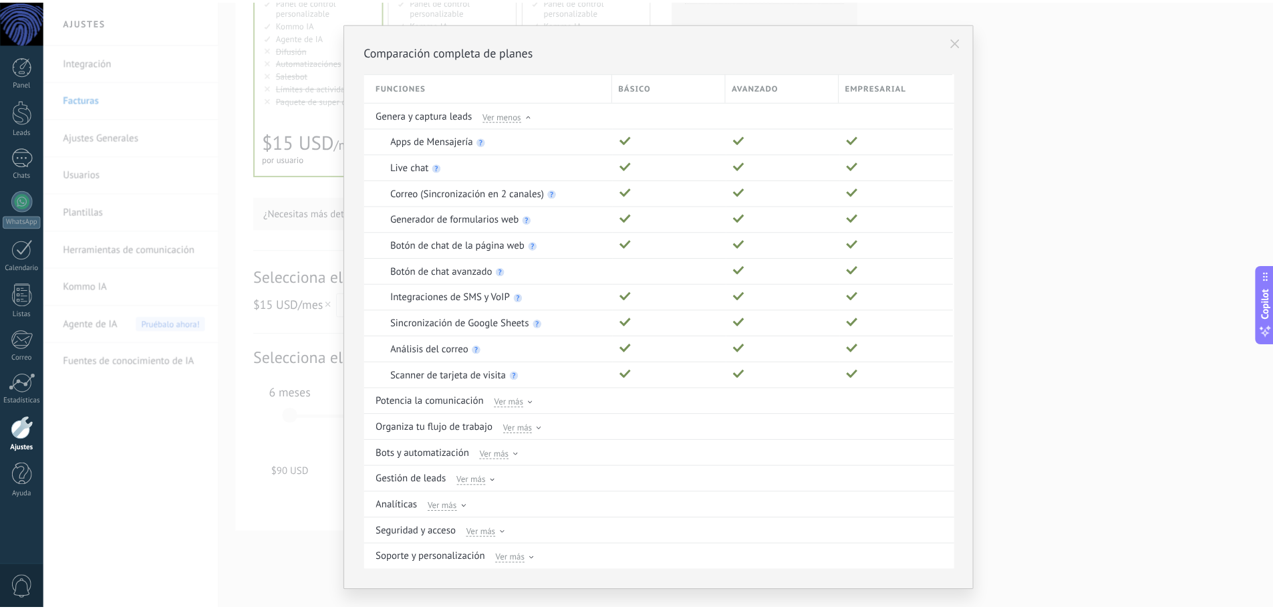
scroll to position [0, 0]
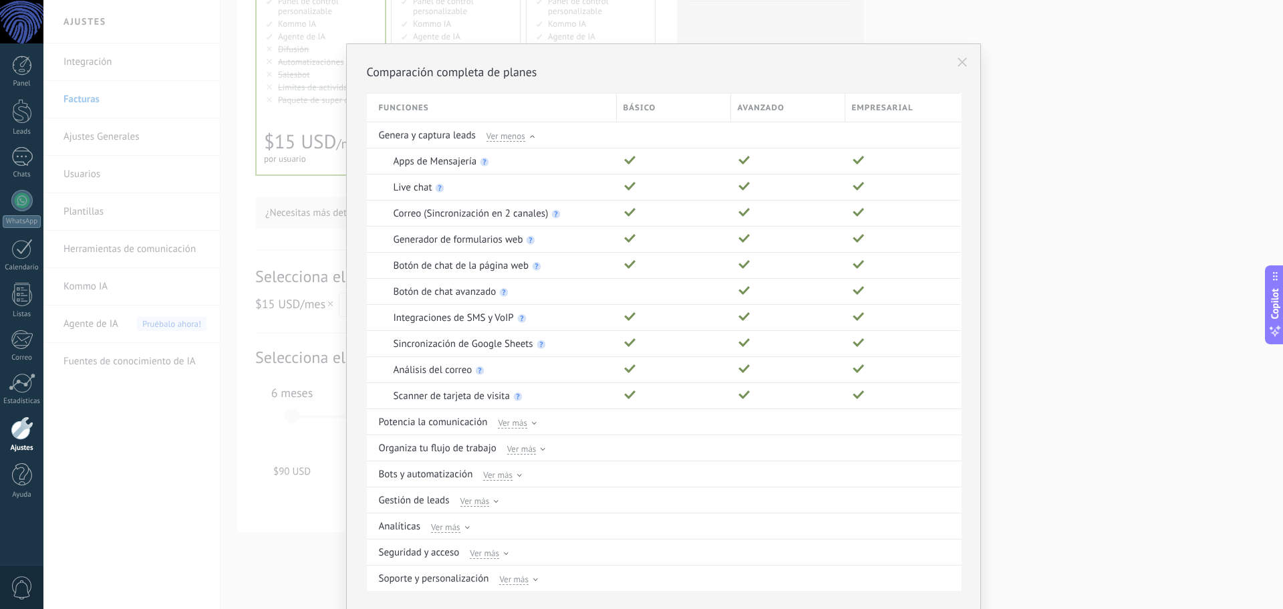
click at [956, 68] on button at bounding box center [962, 62] width 23 height 23
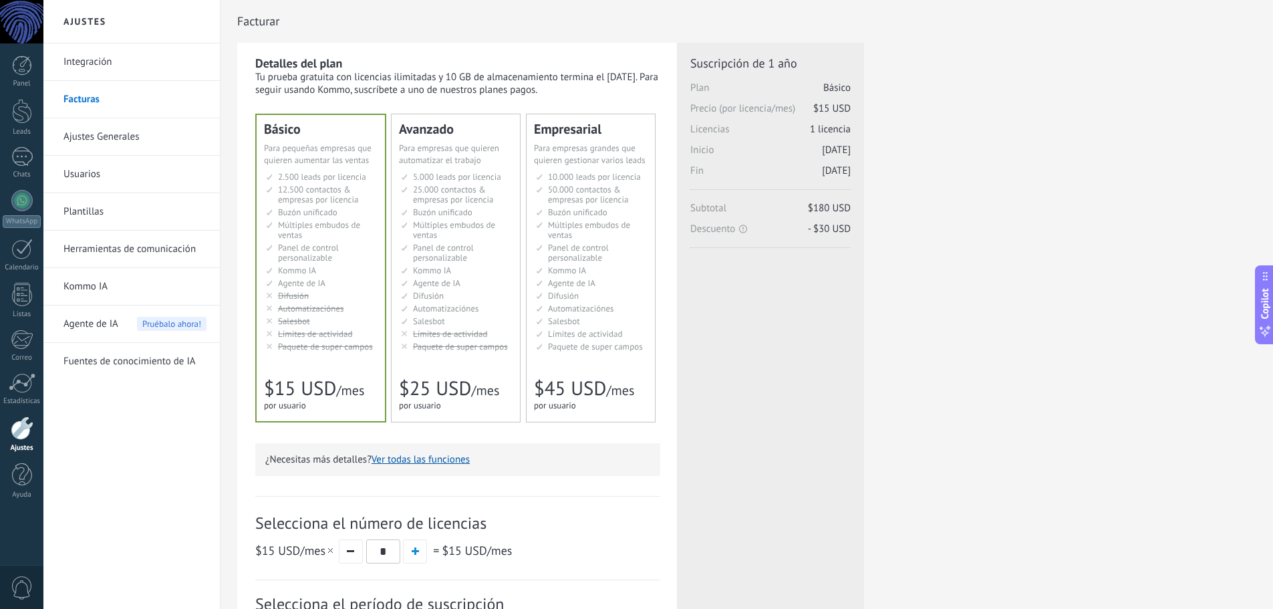
click at [90, 66] on link "Integración" at bounding box center [134, 61] width 143 height 37
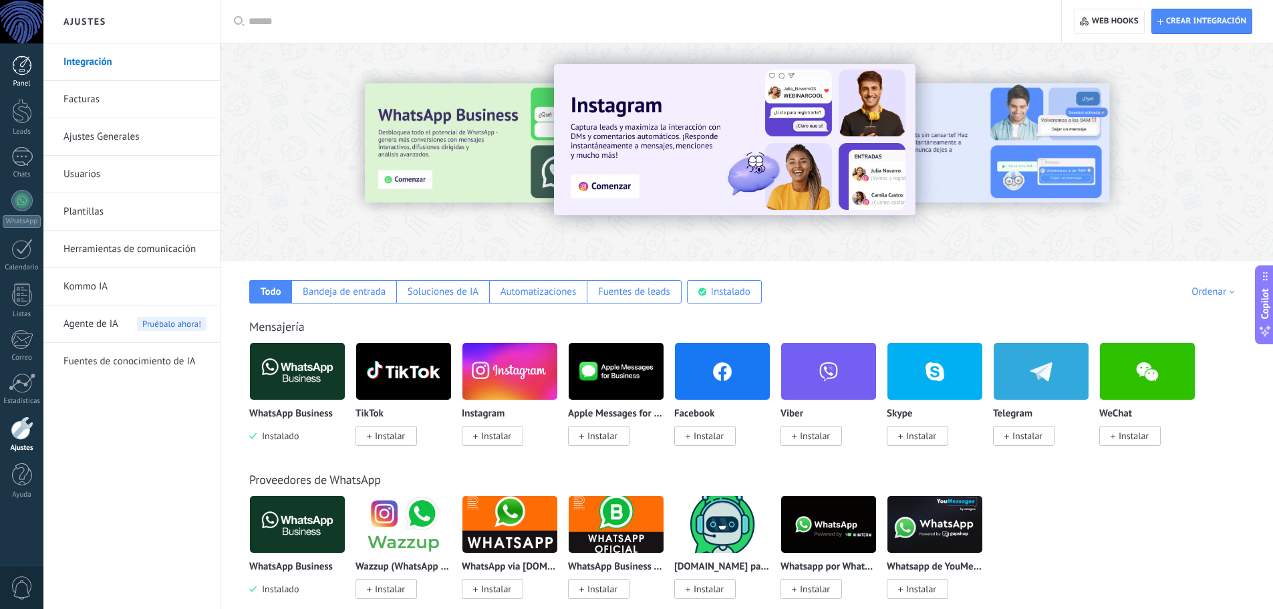
click at [33, 67] on link "Panel" at bounding box center [21, 71] width 43 height 33
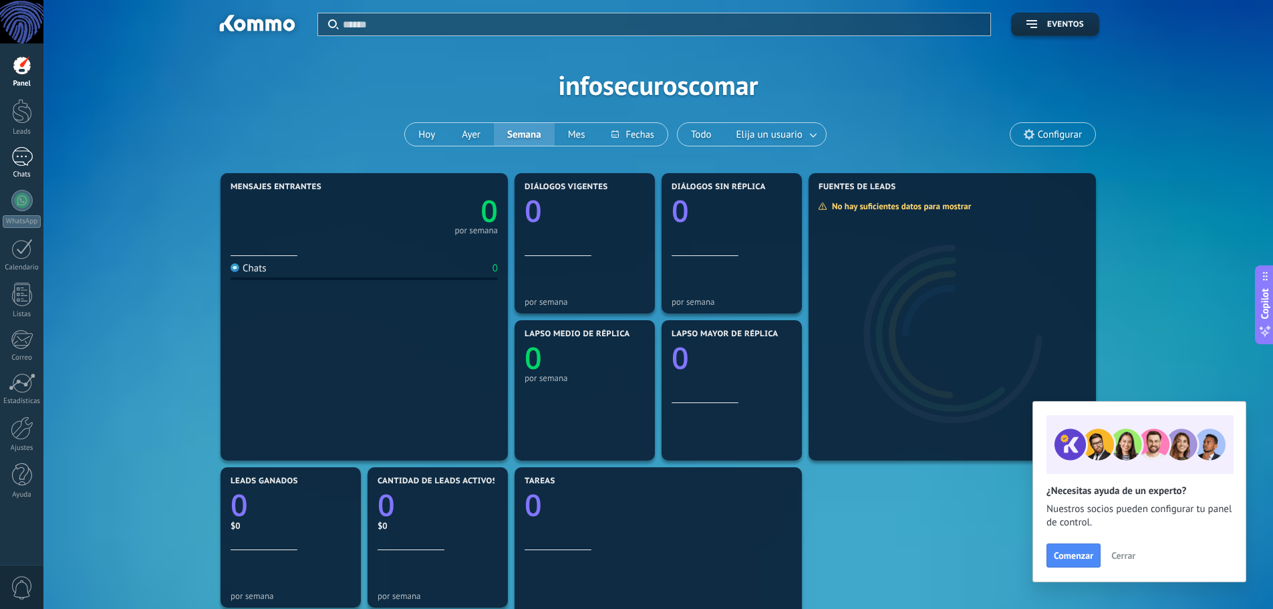
click at [26, 157] on div at bounding box center [21, 156] width 21 height 19
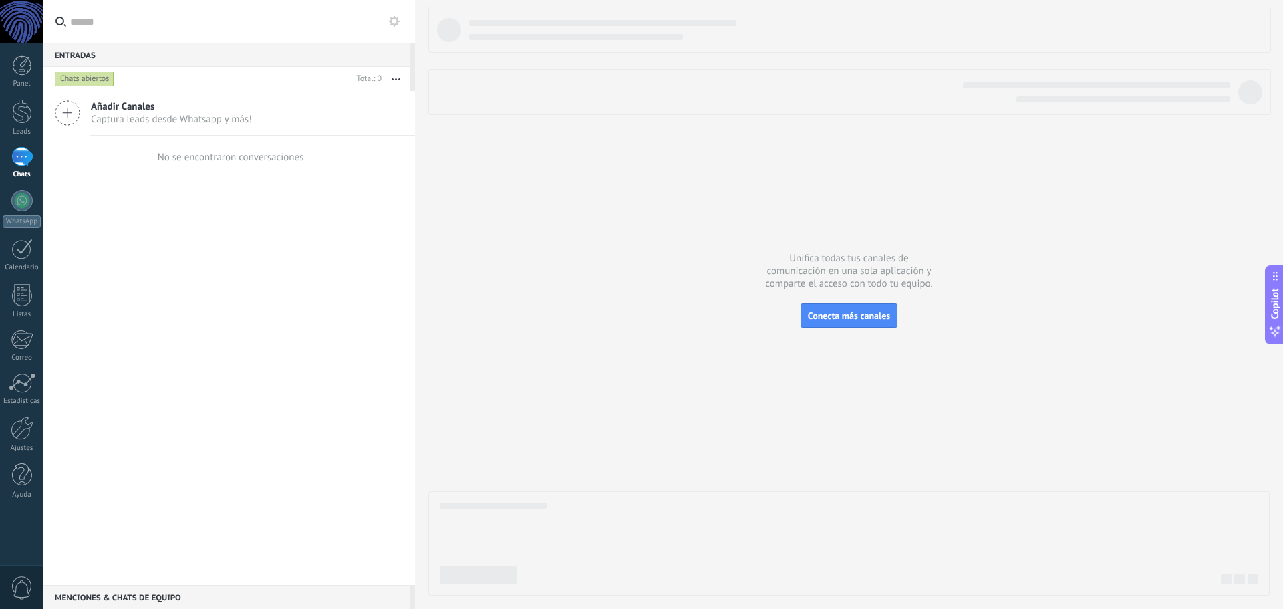
click at [262, 113] on div "Añadir Canales Captura leads desde Whatsapp y más!" at bounding box center [229, 113] width 372 height 45
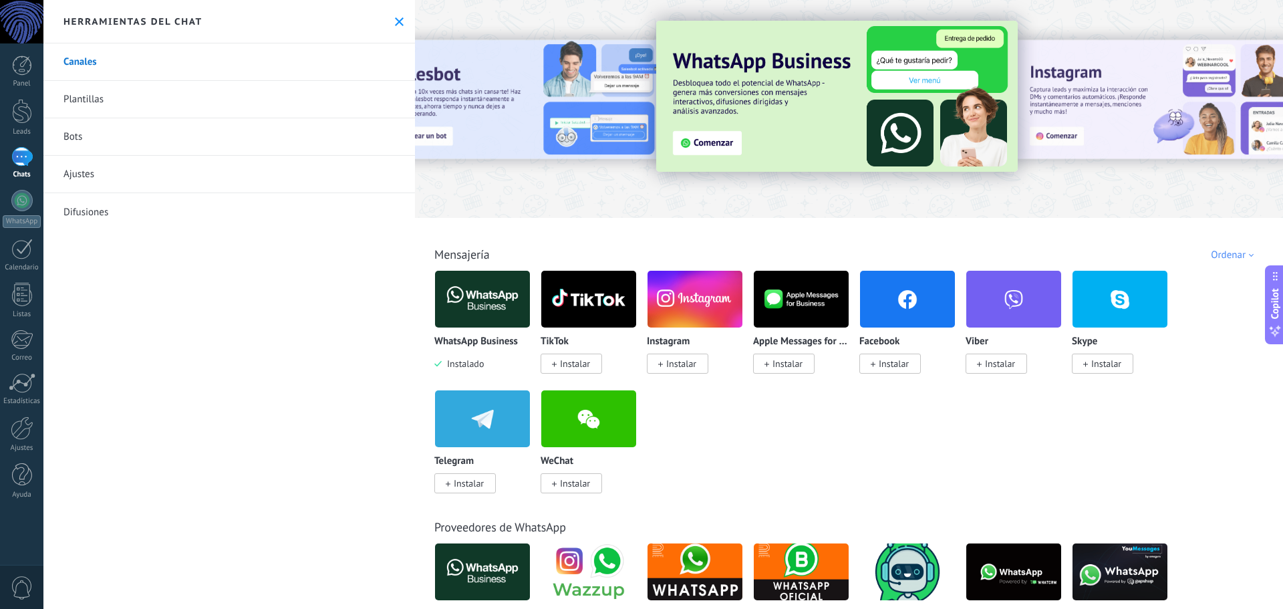
click at [154, 96] on link "Plantillas" at bounding box center [229, 99] width 372 height 37
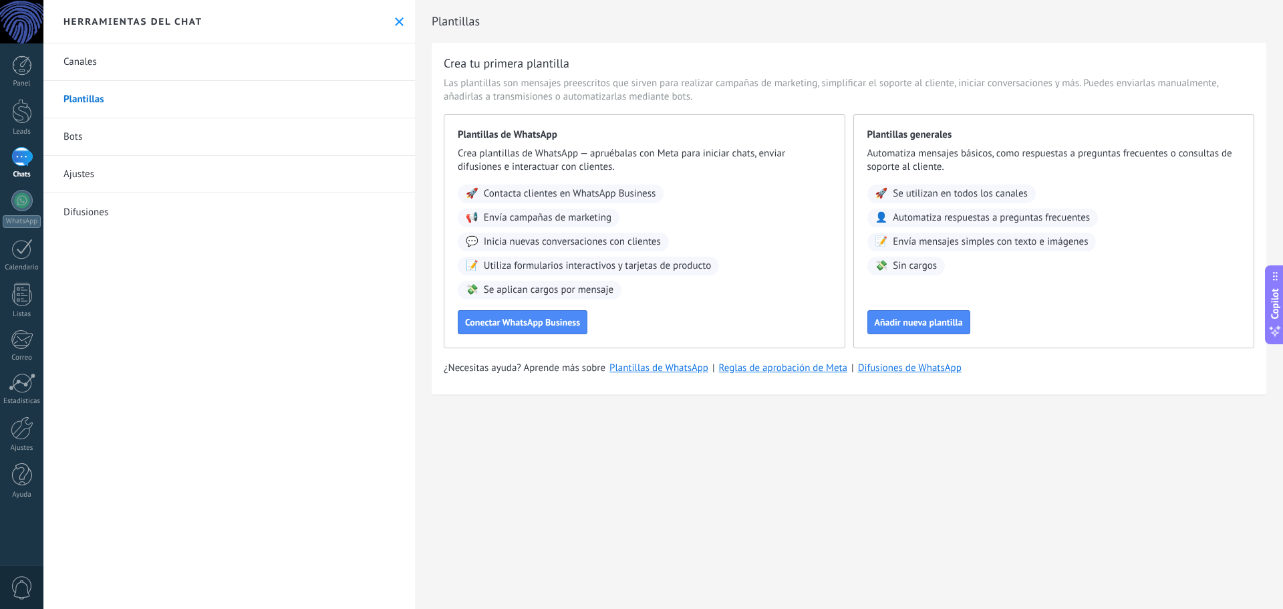
click at [101, 140] on link "Bots" at bounding box center [229, 136] width 372 height 37
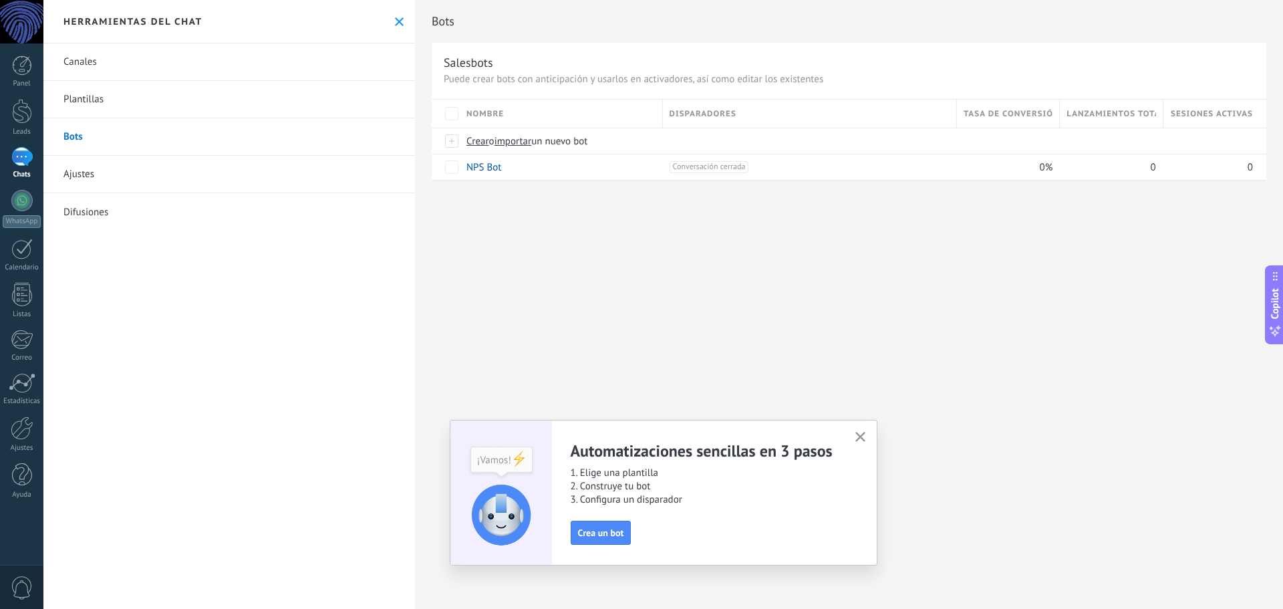
click at [104, 162] on link "Ajustes" at bounding box center [229, 174] width 372 height 37
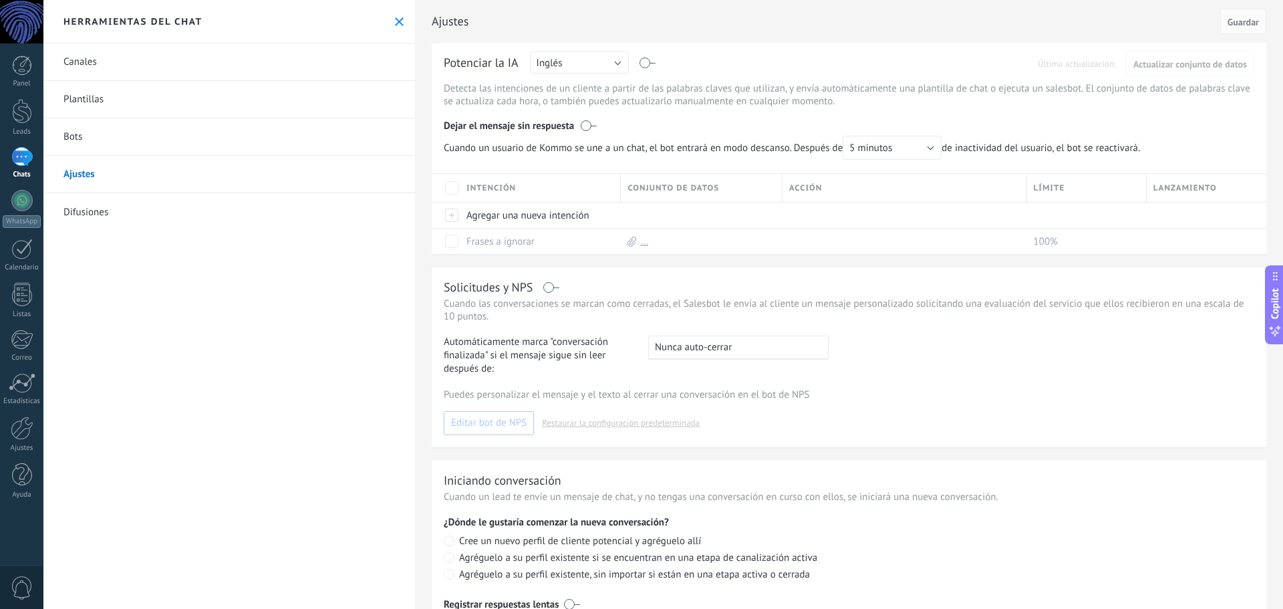
click at [133, 136] on link "Bots" at bounding box center [229, 136] width 372 height 37
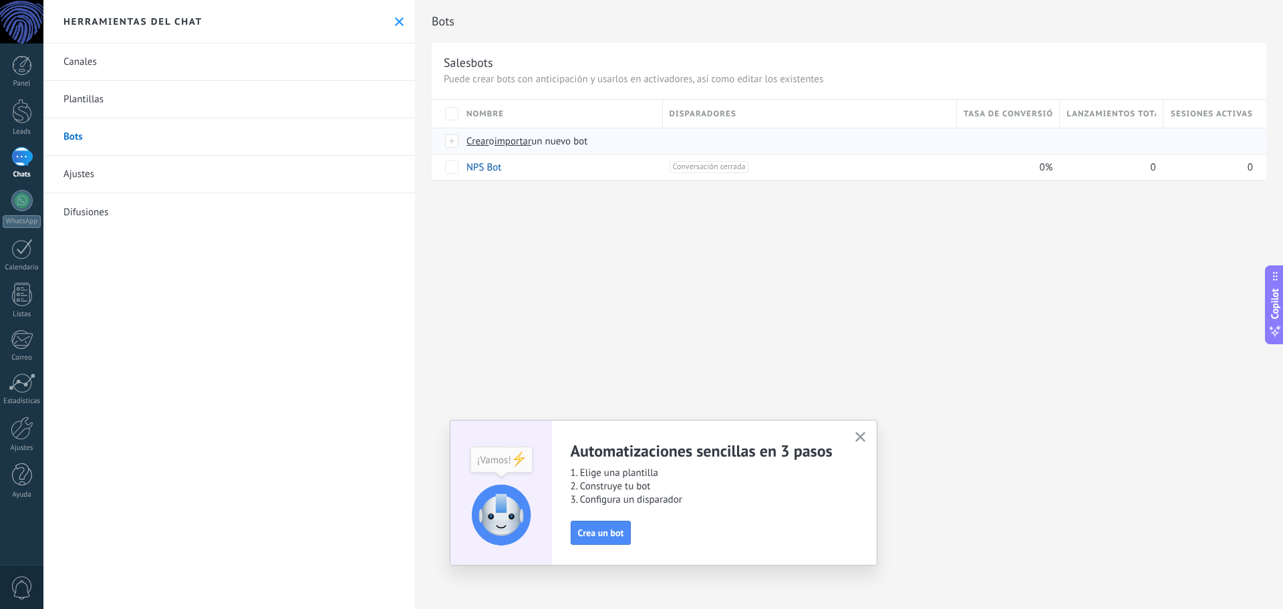
click at [481, 140] on span "Crear" at bounding box center [478, 141] width 23 height 13
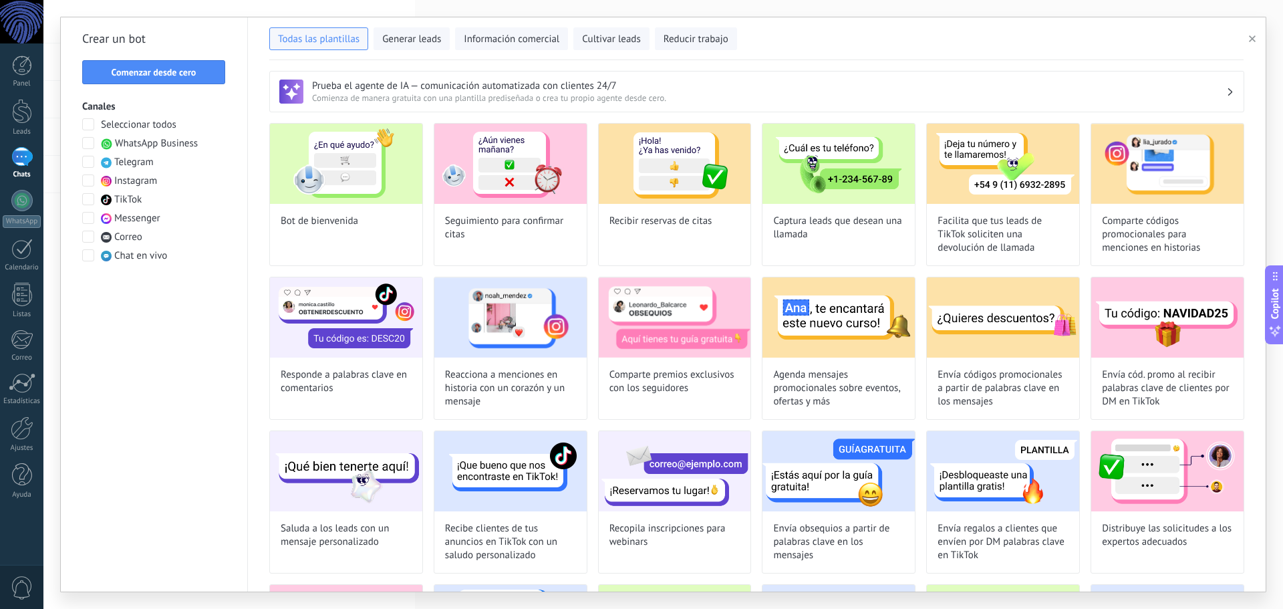
click at [175, 146] on span "WhatsApp Business" at bounding box center [156, 143] width 83 height 13
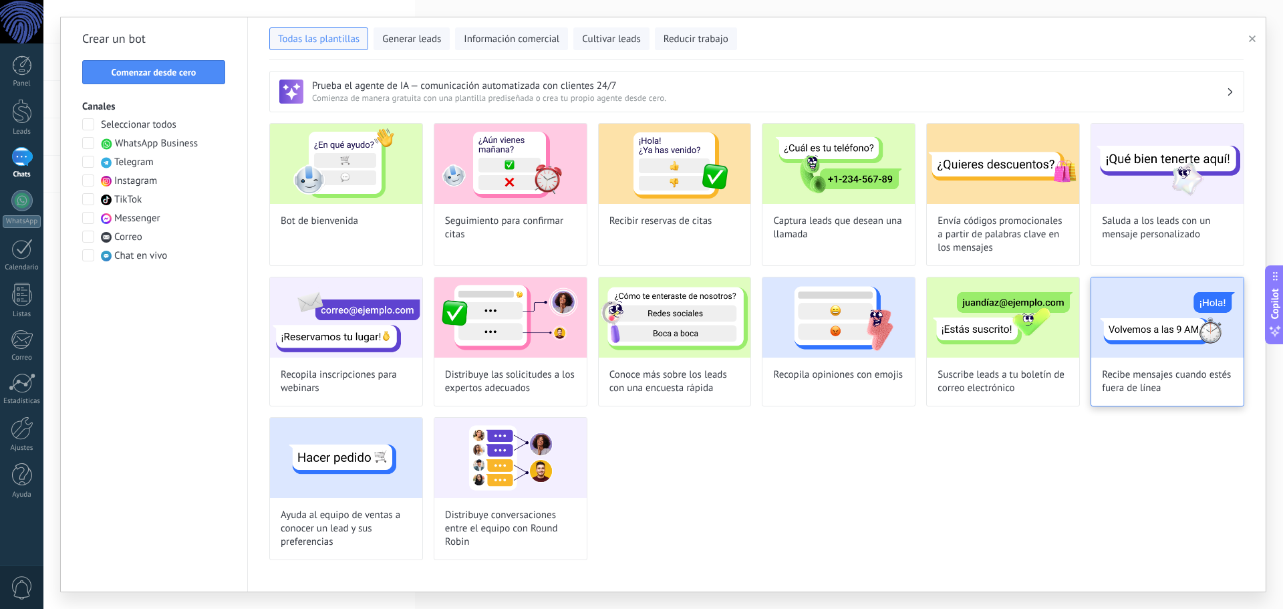
click at [1166, 312] on img at bounding box center [1167, 317] width 152 height 80
type input "**********"
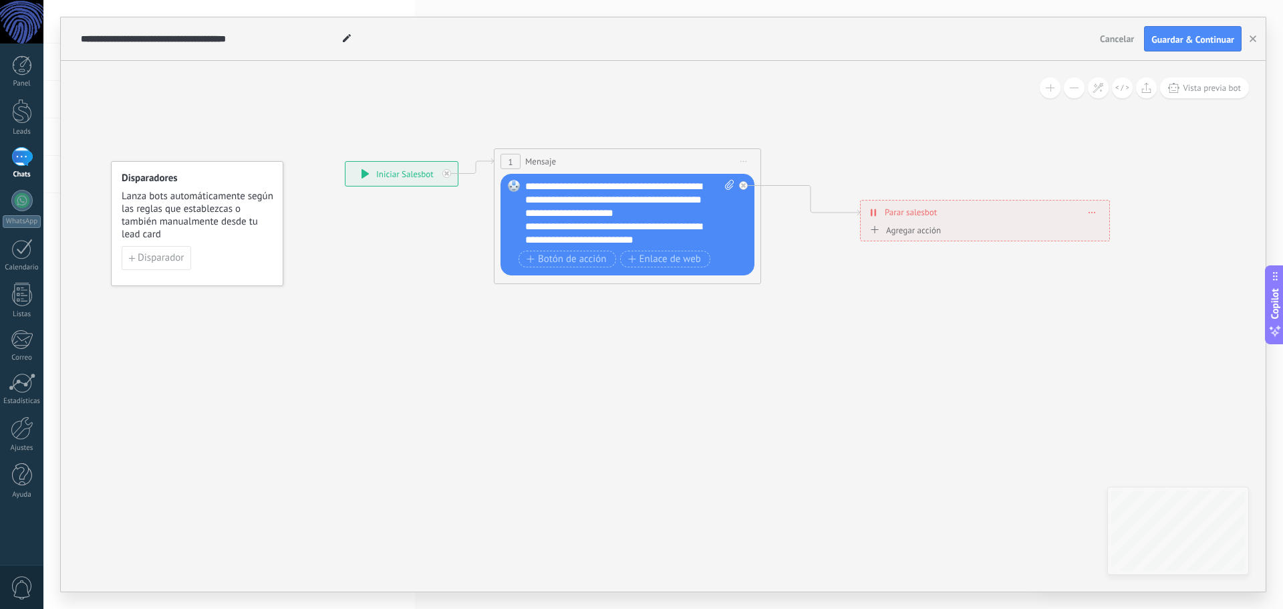
click at [404, 179] on div "**********" at bounding box center [402, 174] width 112 height 24
click at [147, 254] on span "Disparador" at bounding box center [161, 257] width 46 height 9
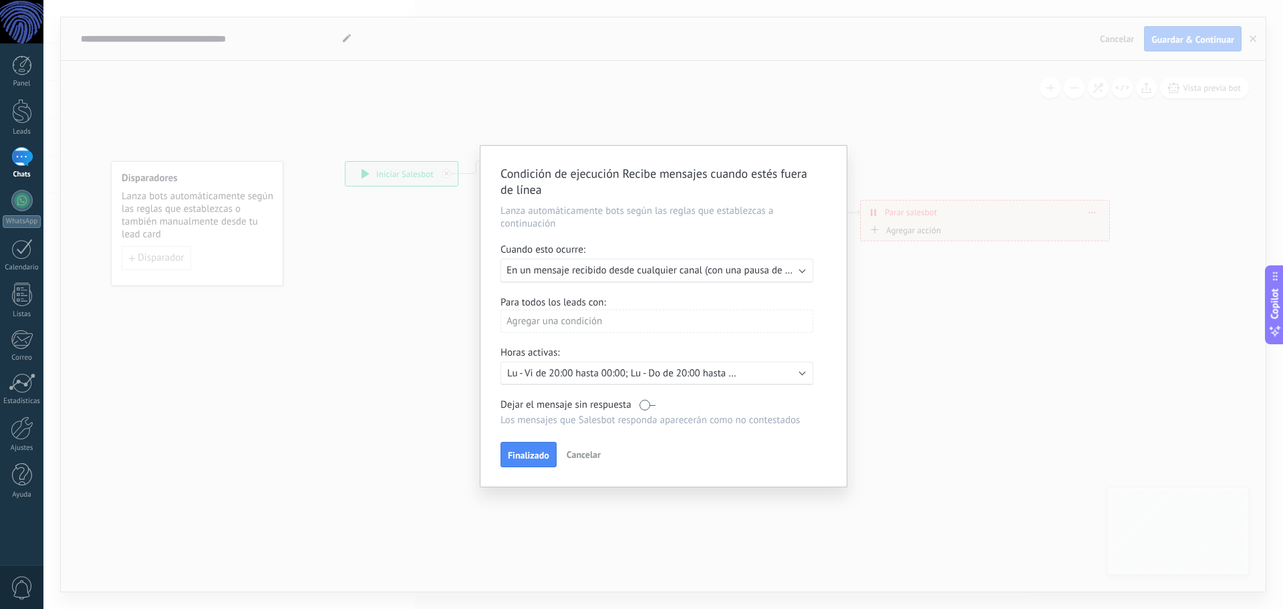
click at [656, 277] on div "Ejecutar: En un mensaje recibido desde cualquier canal (con una pausa de un día)" at bounding box center [657, 271] width 313 height 24
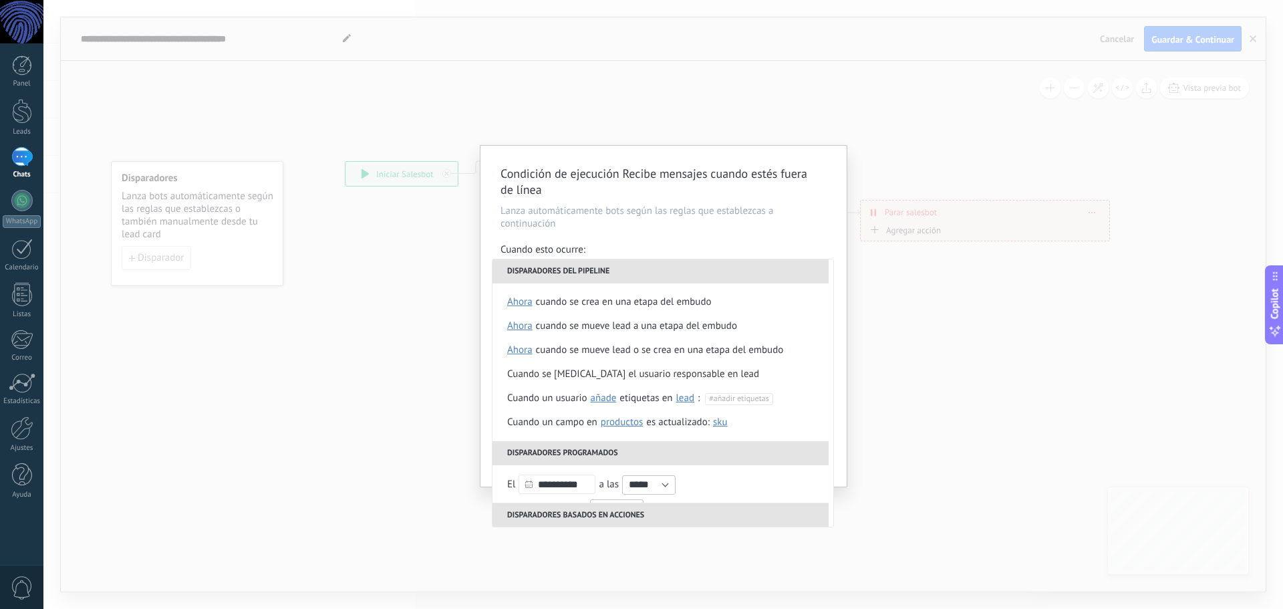
click at [757, 238] on div "Condición de ejecución Recibe mensajes cuando estés fuera de línea Lanza automá…" at bounding box center [664, 316] width 366 height 341
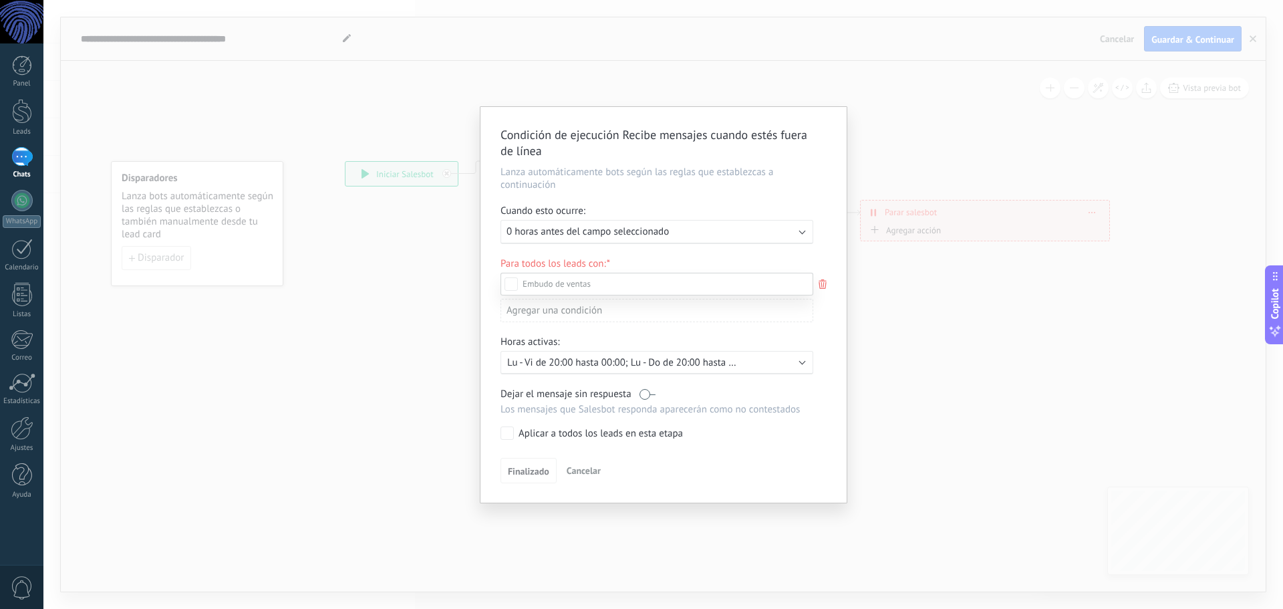
scroll to position [161, 0]
click at [602, 469] on div "Leads Entrantes Contactado Solicitud procesada Servicio reservado Especialista …" at bounding box center [657, 440] width 313 height 334
drag, startPoint x: 439, startPoint y: 496, endPoint x: 446, endPoint y: 499, distance: 7.8
click at [446, 499] on div "Condición de ejecución Recibe mensajes cuando estés fuera de línea Lanza automá…" at bounding box center [663, 304] width 1240 height 609
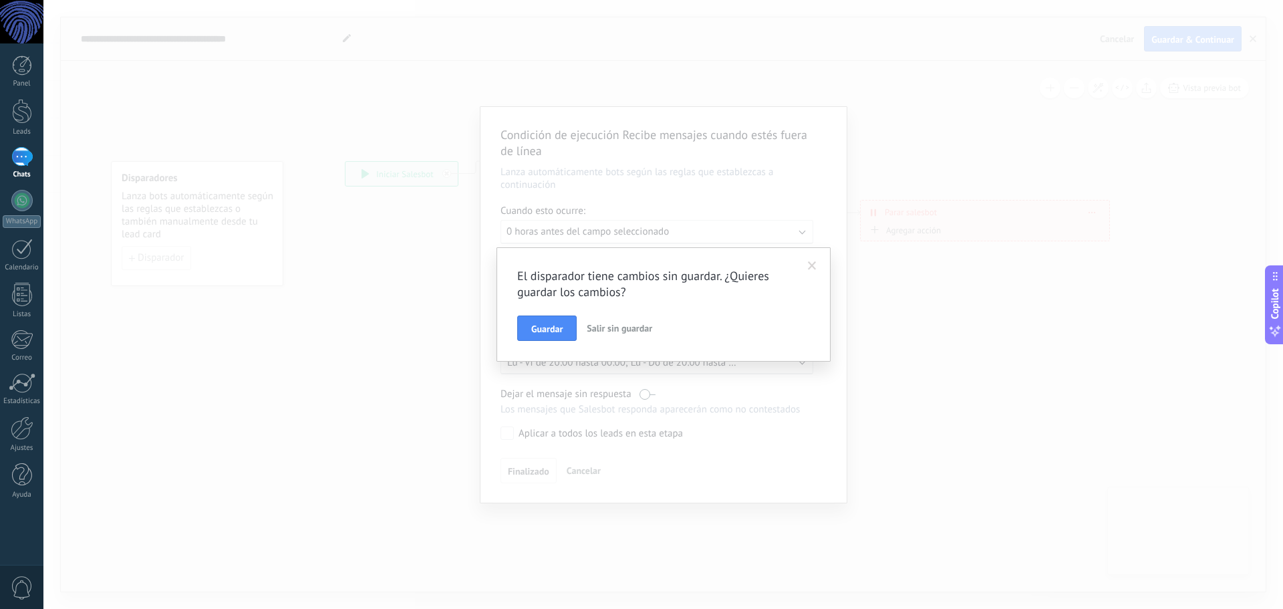
click at [628, 328] on span "Salir sin guardar" at bounding box center [620, 328] width 66 height 12
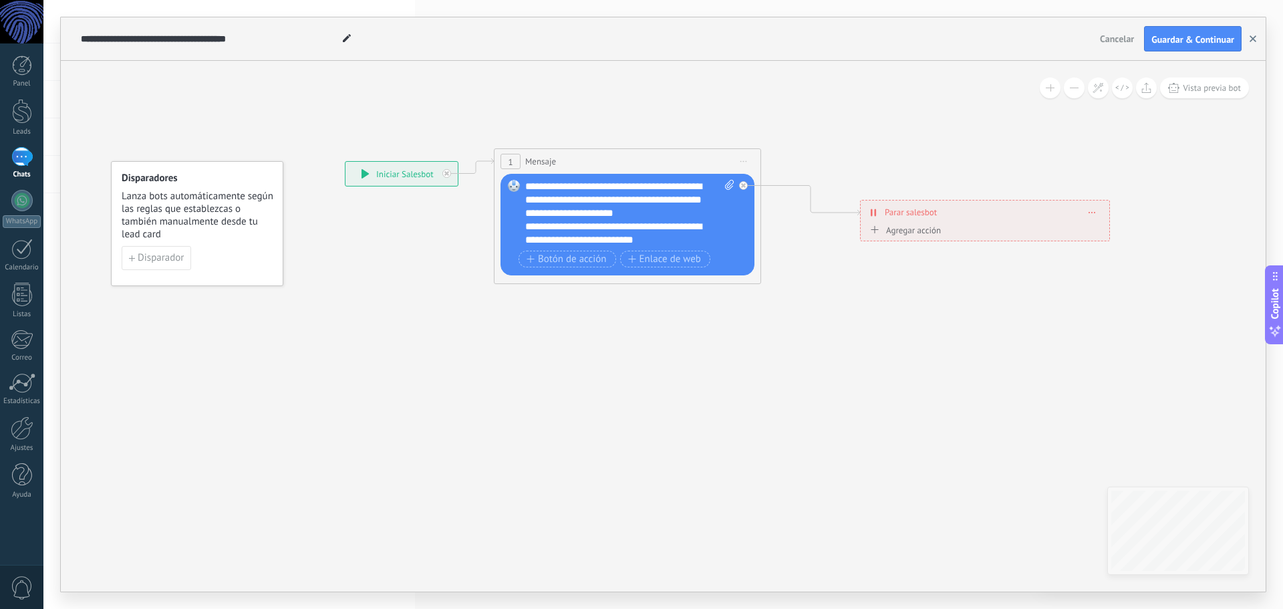
click at [1257, 43] on button "button" at bounding box center [1253, 38] width 20 height 25
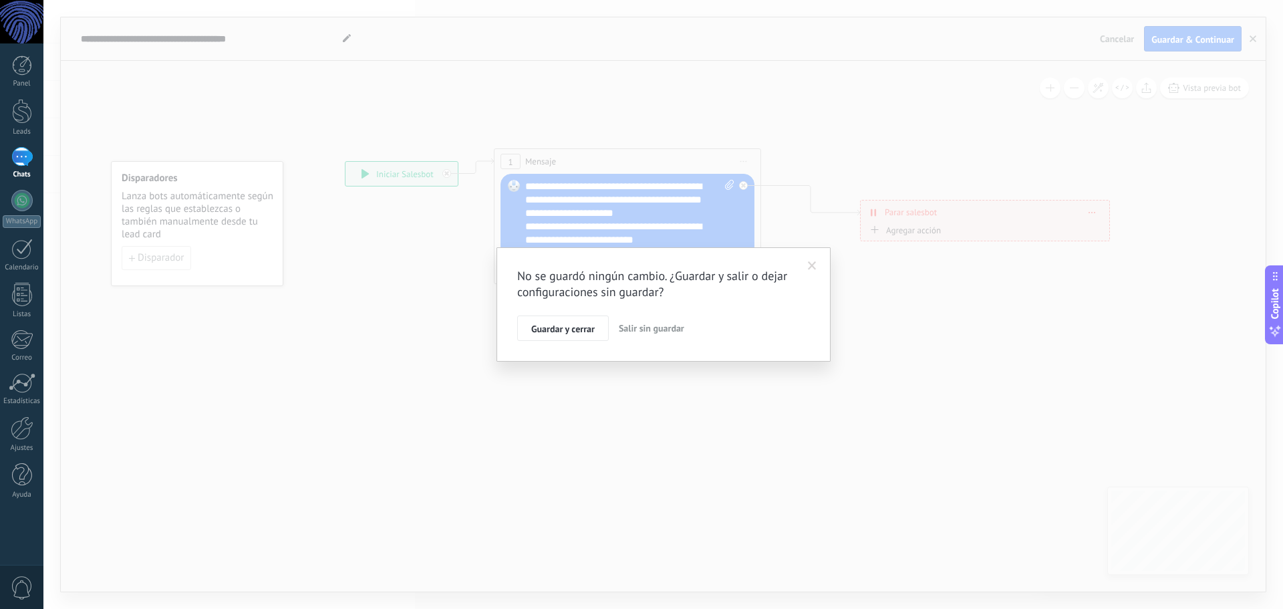
click at [679, 326] on span "Salir sin guardar" at bounding box center [652, 328] width 66 height 12
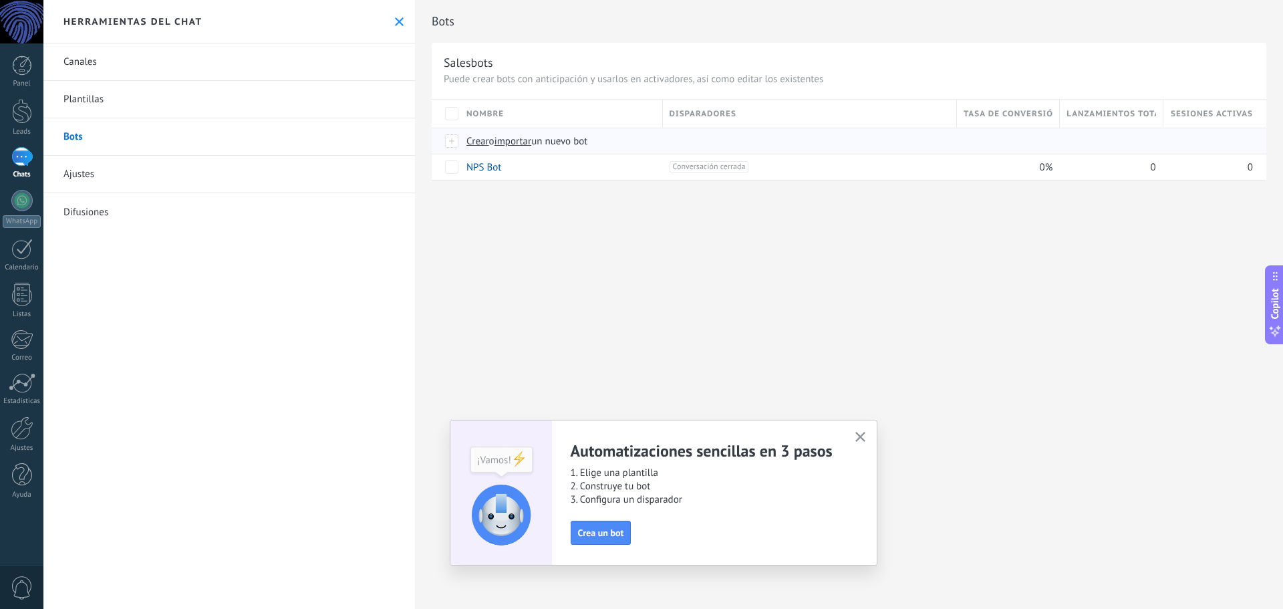
click at [484, 144] on span "Crear" at bounding box center [478, 141] width 23 height 13
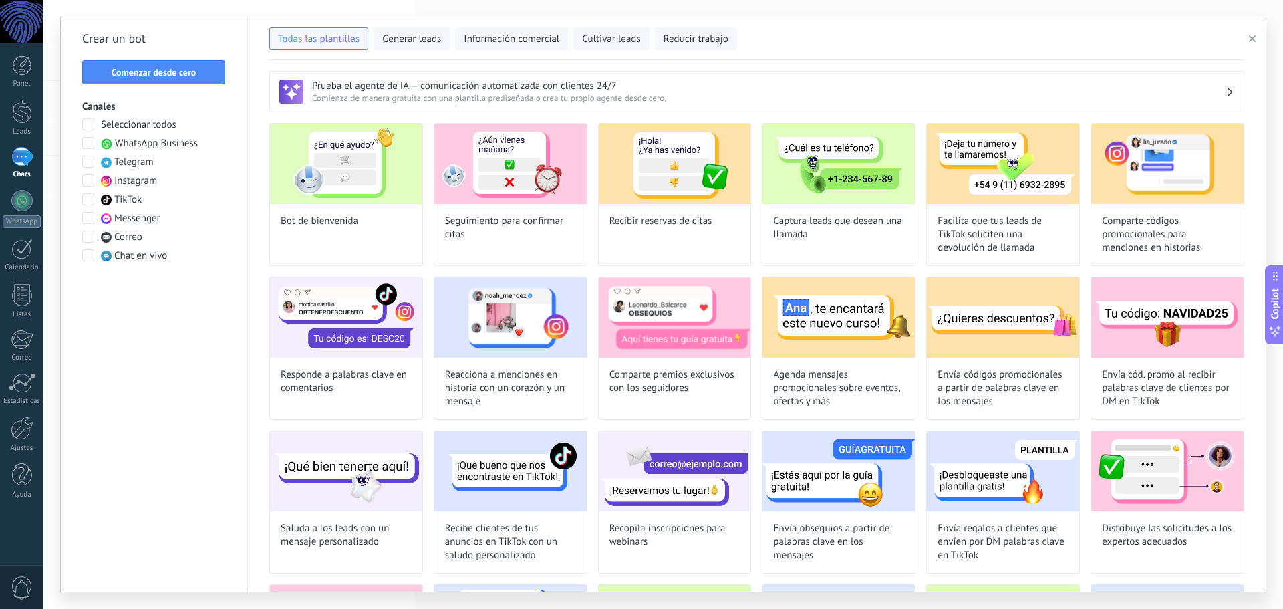
click at [89, 141] on span at bounding box center [88, 143] width 12 height 12
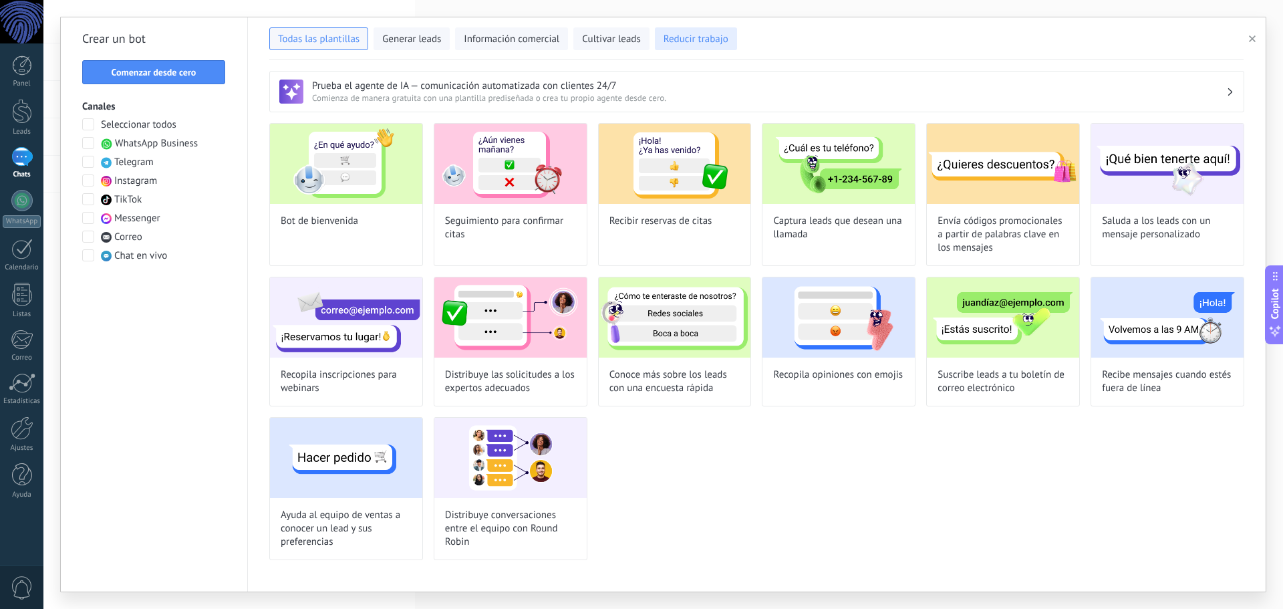
click at [700, 44] on span "Reducir trabajo" at bounding box center [696, 39] width 65 height 13
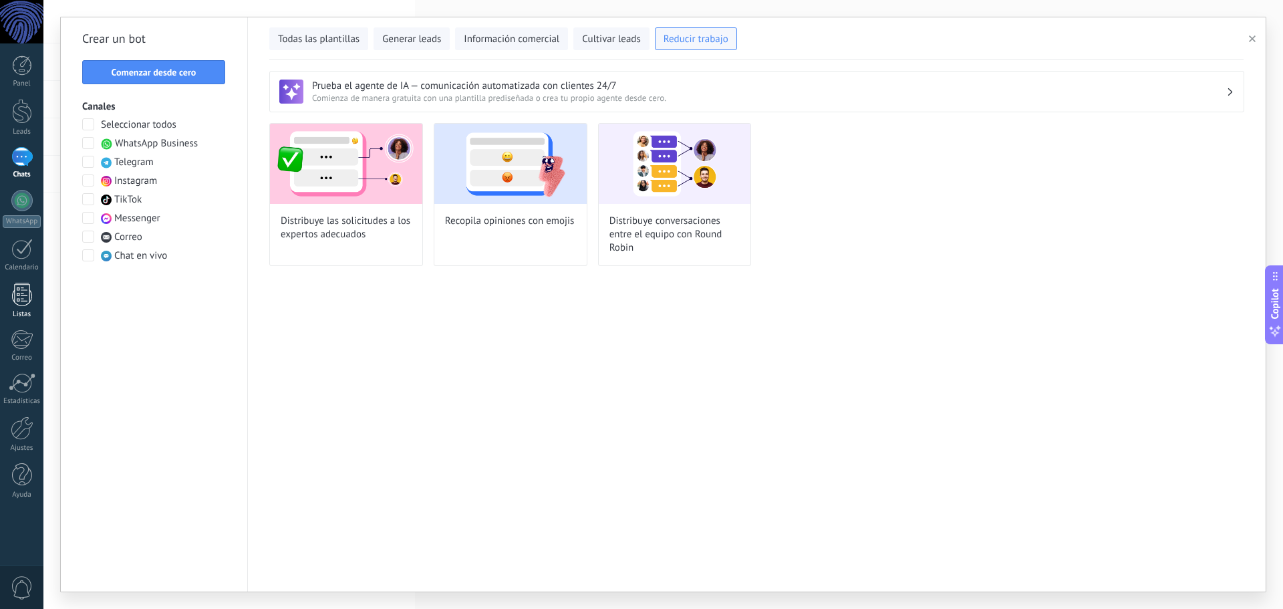
click at [20, 291] on div at bounding box center [22, 294] width 20 height 23
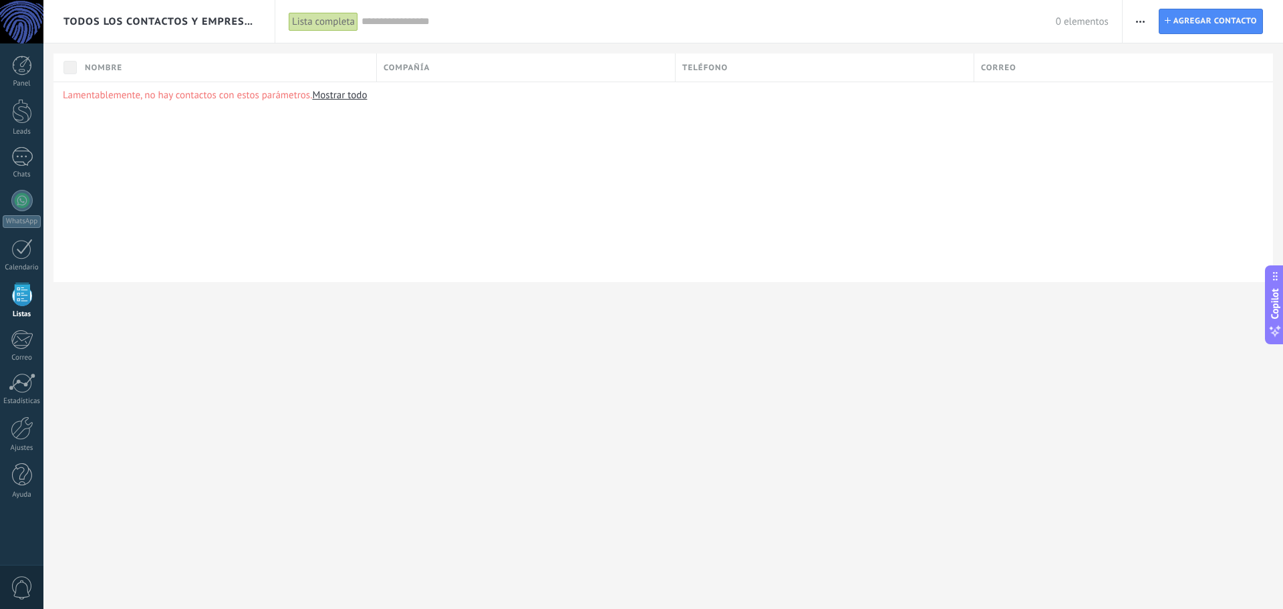
drag, startPoint x: 21, startPoint y: 291, endPoint x: 380, endPoint y: 243, distance: 361.4
click at [379, 243] on div "Lamentablemente, no hay contactos con estos parámetros. Mostrar todo" at bounding box center [663, 182] width 1220 height 201
click at [13, 164] on div at bounding box center [21, 156] width 21 height 19
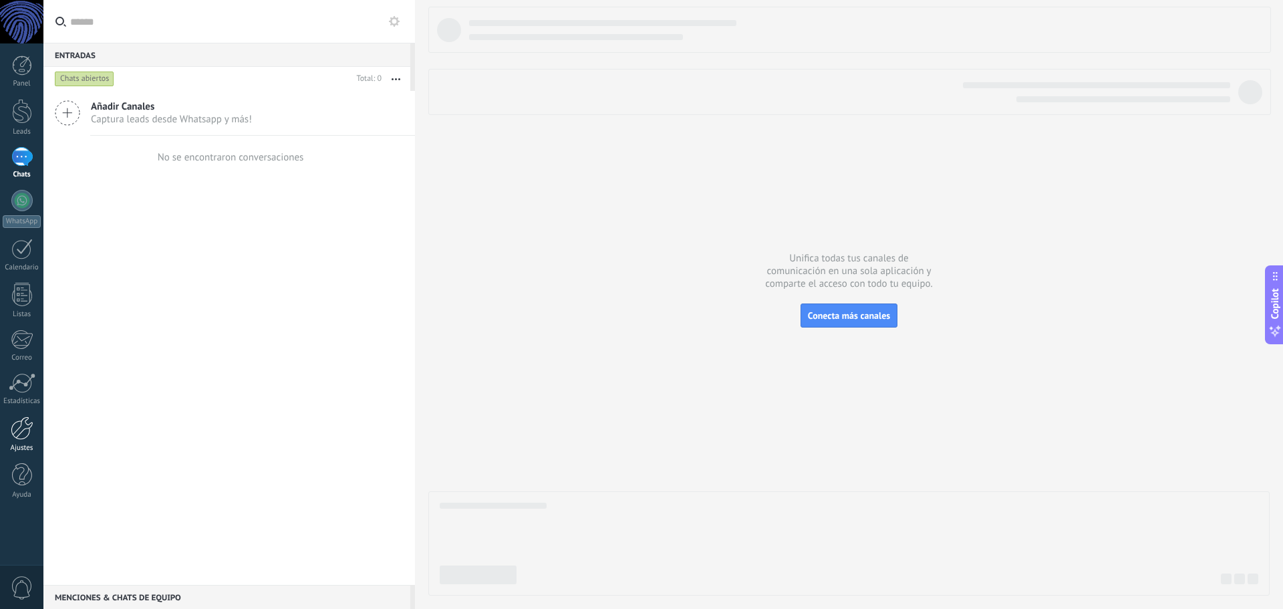
click at [13, 432] on div at bounding box center [22, 427] width 23 height 23
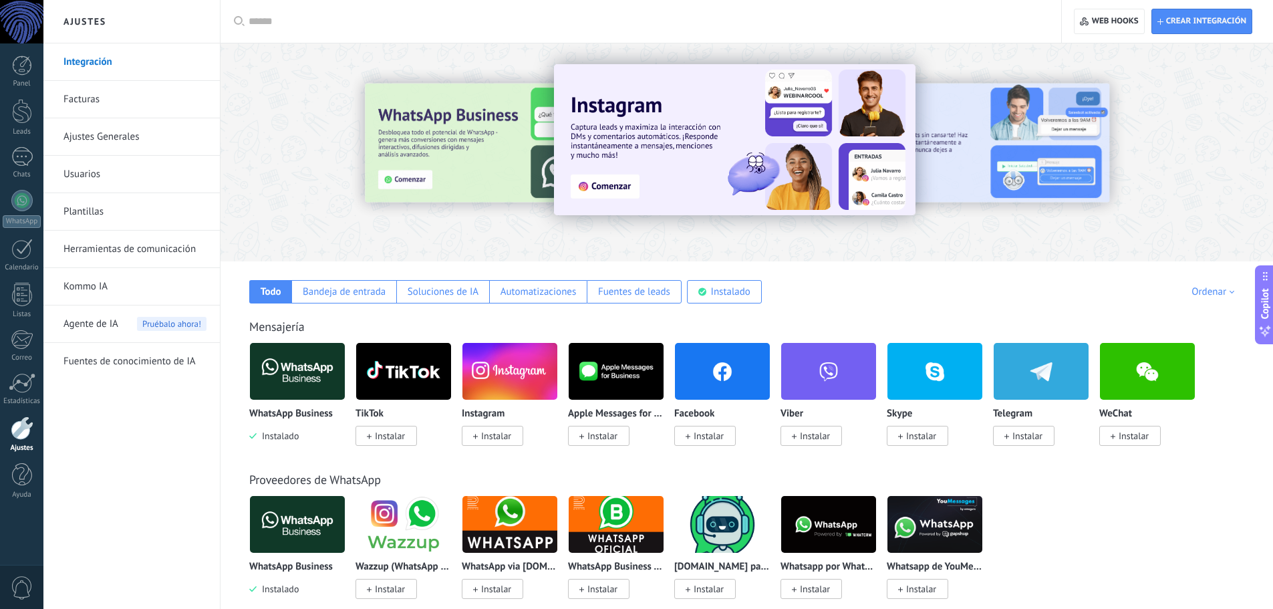
click at [109, 176] on link "Usuarios" at bounding box center [134, 174] width 143 height 37
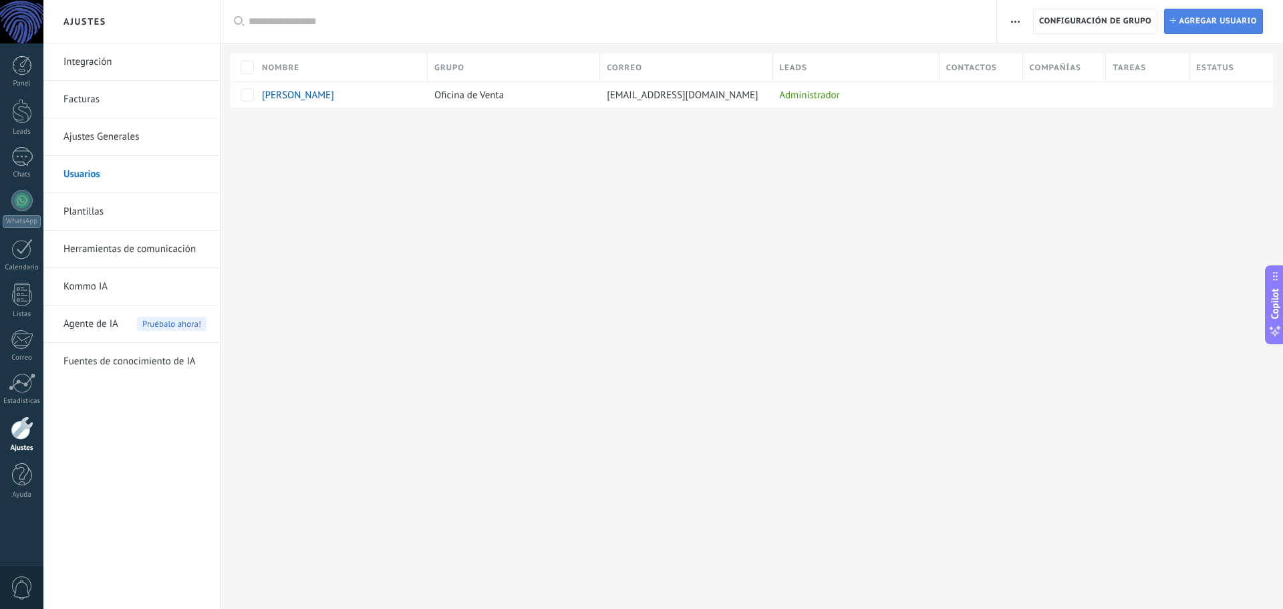
click at [1184, 18] on span "Agregar usuario" at bounding box center [1218, 21] width 78 height 24
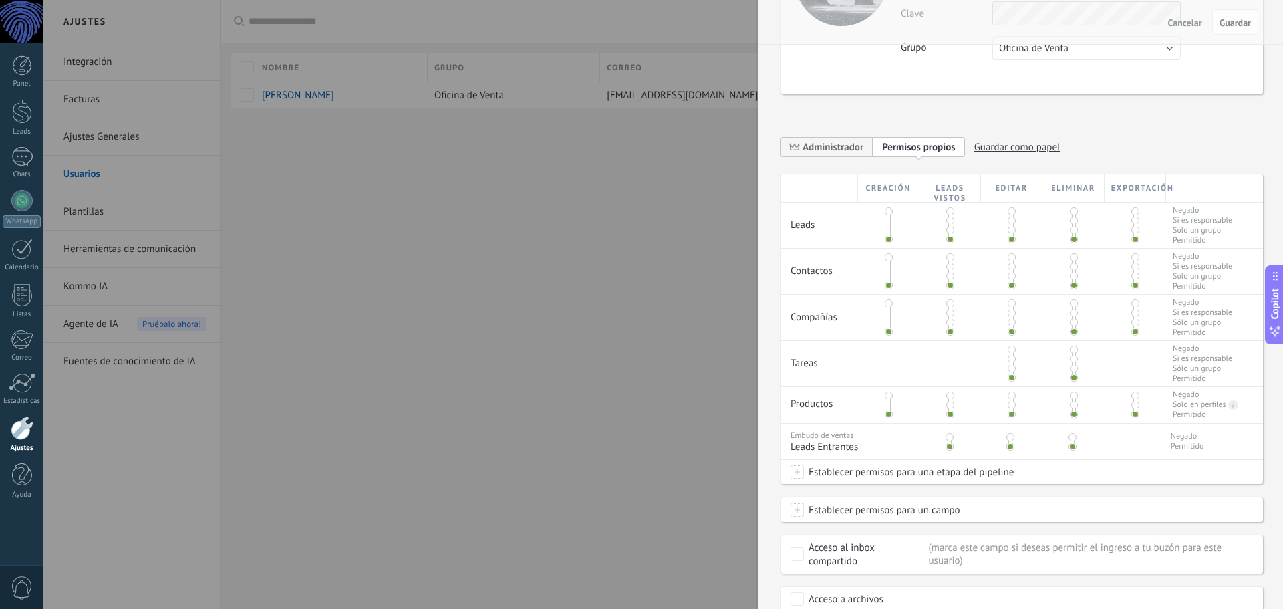
scroll to position [184, 0]
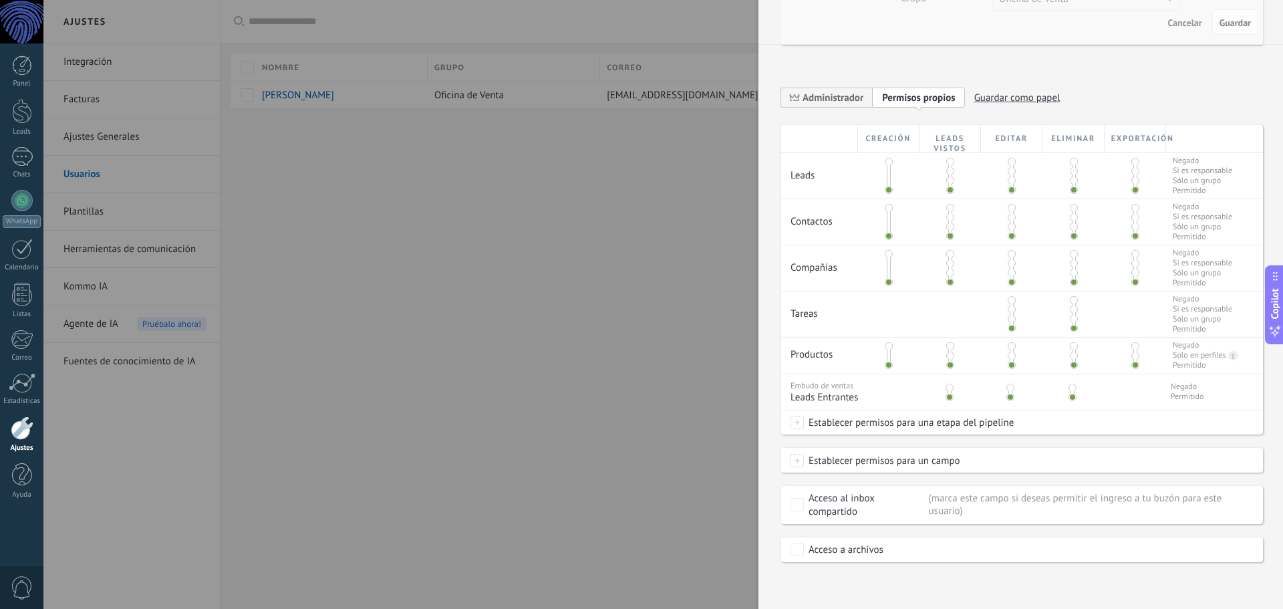
click at [858, 509] on div "Acceso al inbox compartido" at bounding box center [867, 505] width 116 height 27
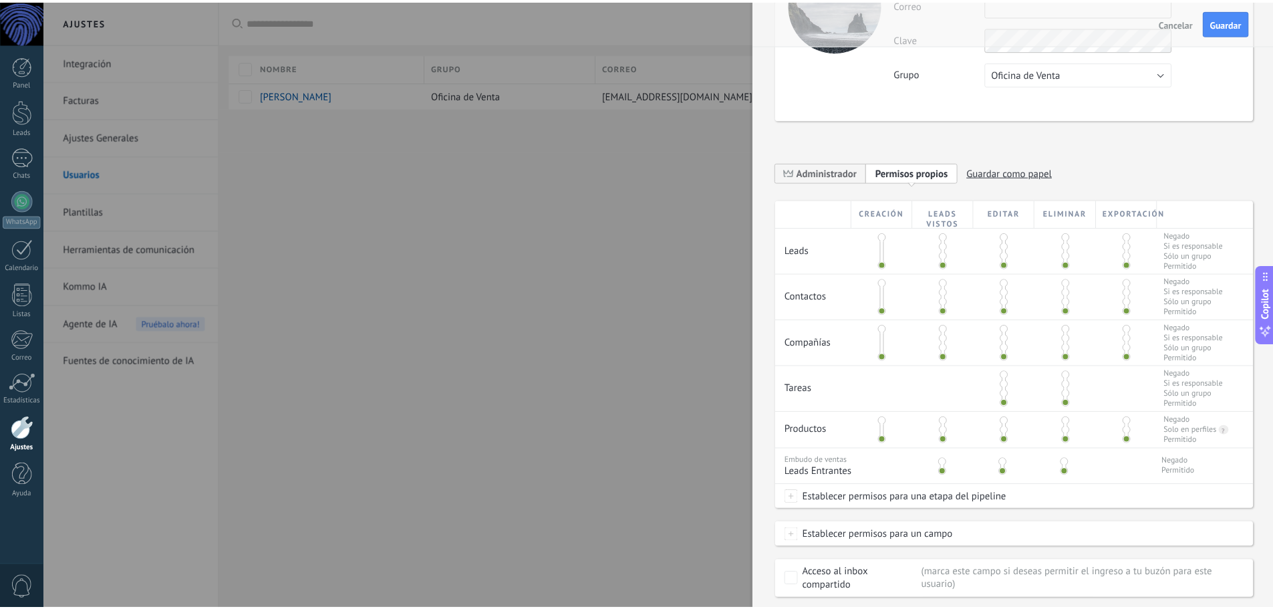
scroll to position [0, 0]
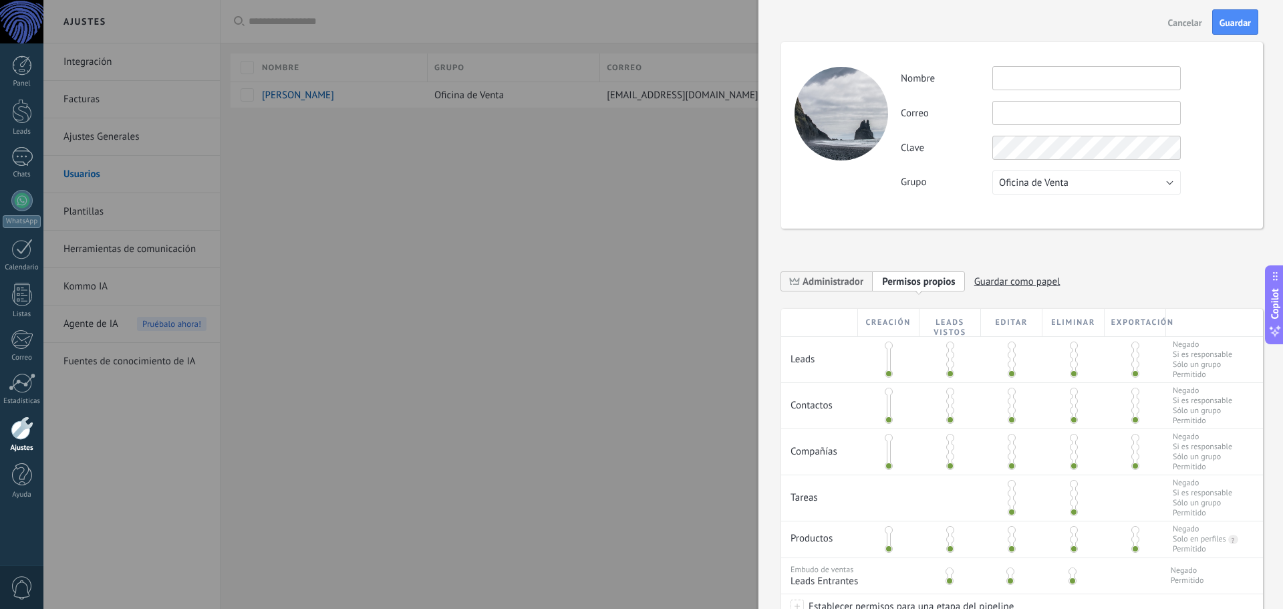
click at [1183, 14] on button "Cancelar" at bounding box center [1185, 21] width 45 height 21
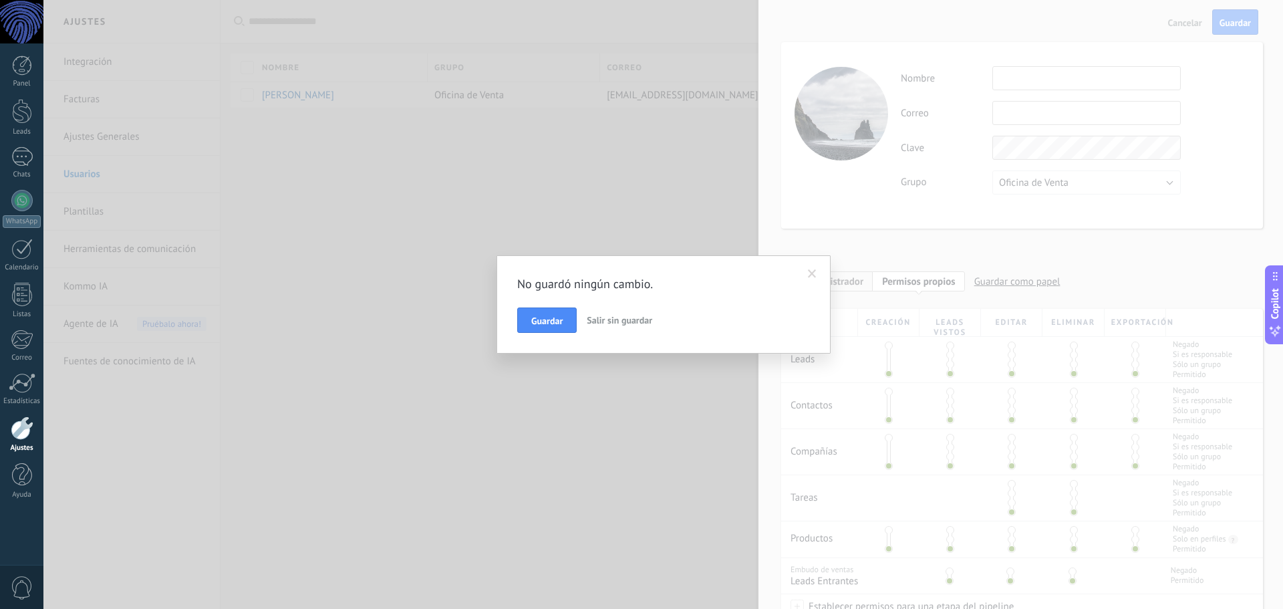
click at [636, 315] on span "Salir sin guardar" at bounding box center [620, 320] width 66 height 12
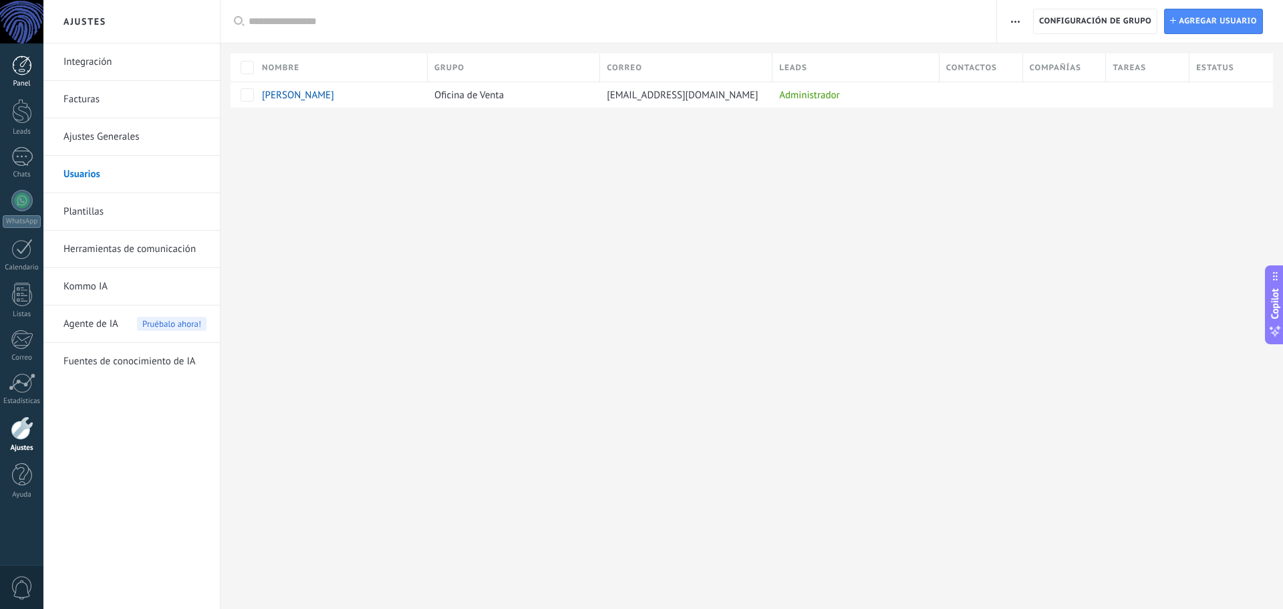
click at [15, 64] on div at bounding box center [22, 65] width 20 height 20
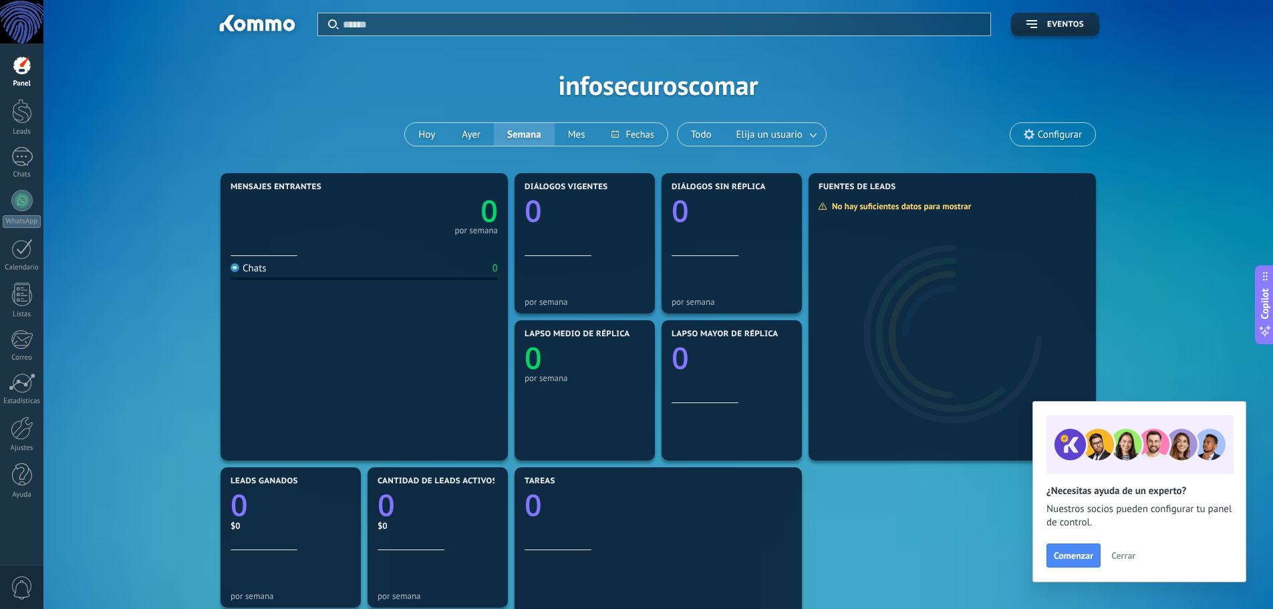
click at [1128, 551] on span "Cerrar" at bounding box center [1123, 555] width 24 height 9
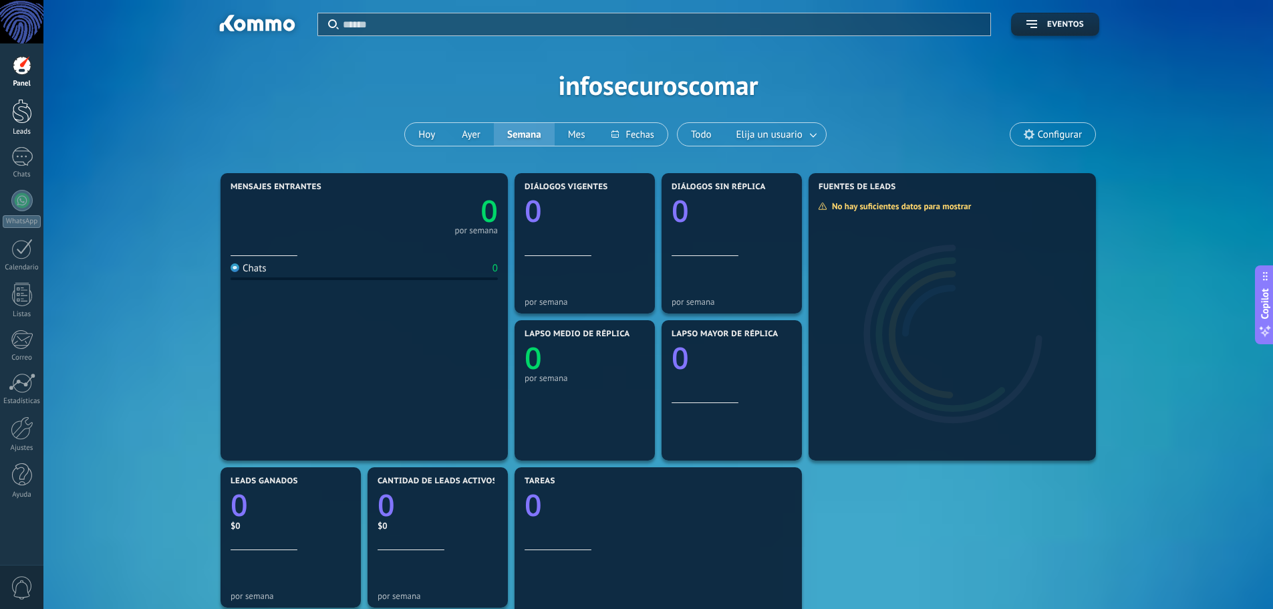
click at [22, 119] on div at bounding box center [22, 111] width 20 height 25
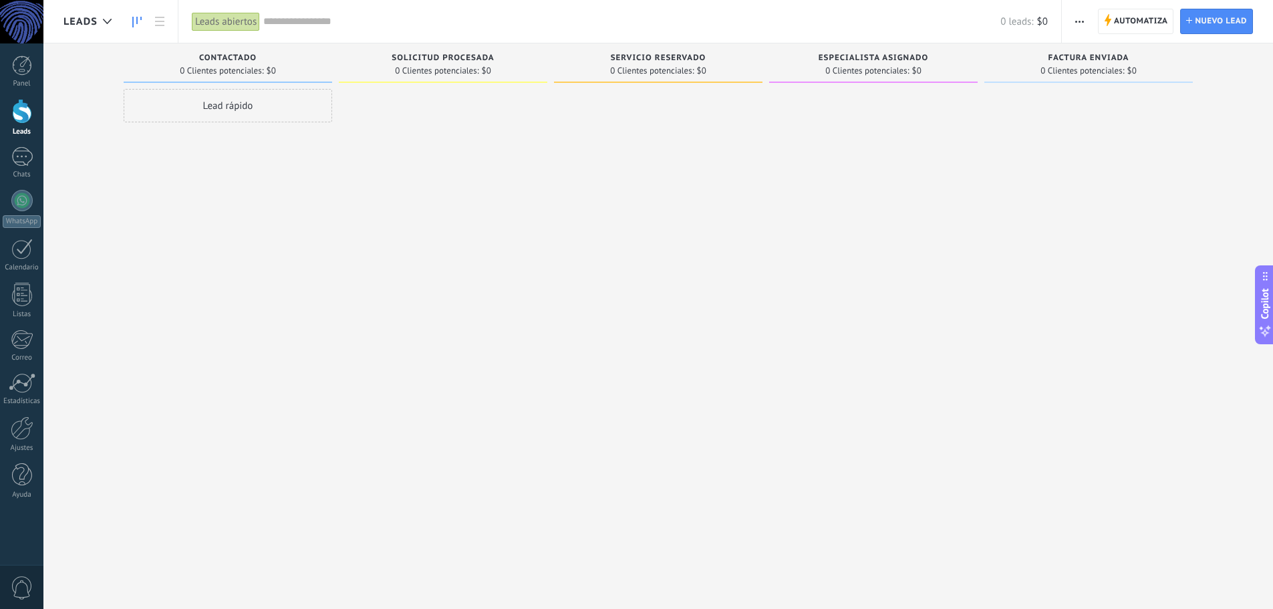
click at [219, 110] on div "Lead rápido" at bounding box center [228, 105] width 209 height 33
click at [199, 284] on span "Cancelar" at bounding box center [201, 285] width 34 height 12
click at [459, 228] on div at bounding box center [443, 306] width 209 height 434
click at [26, 205] on div at bounding box center [21, 200] width 21 height 21
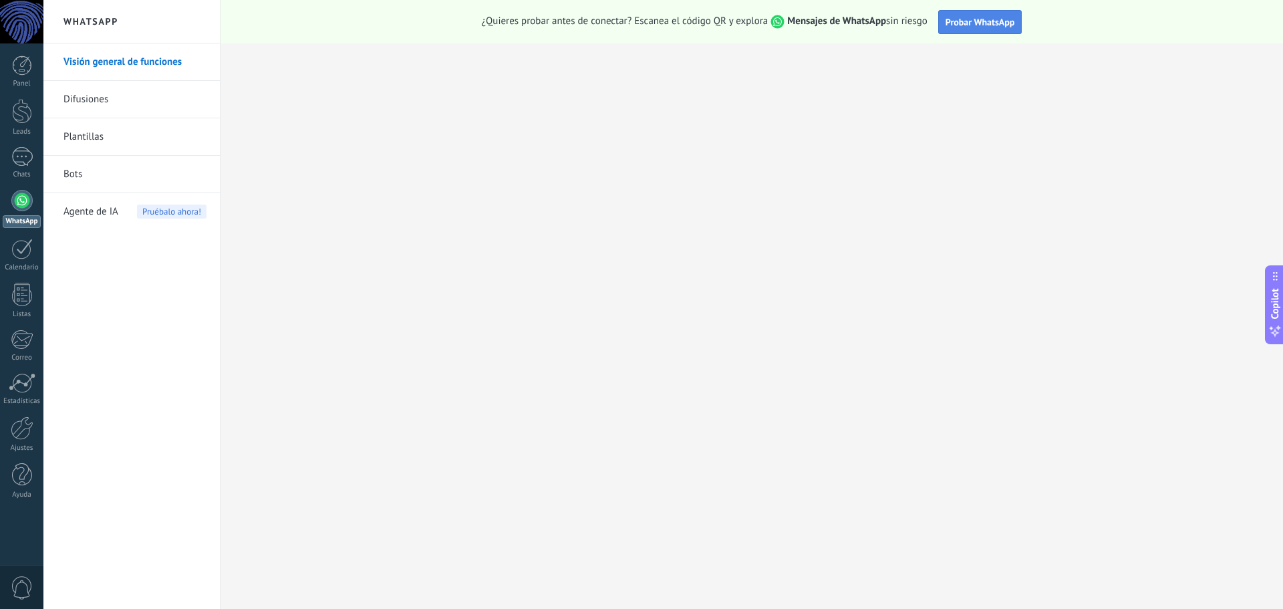
click at [993, 15] on button "Probar WhatsApp" at bounding box center [980, 22] width 84 height 24
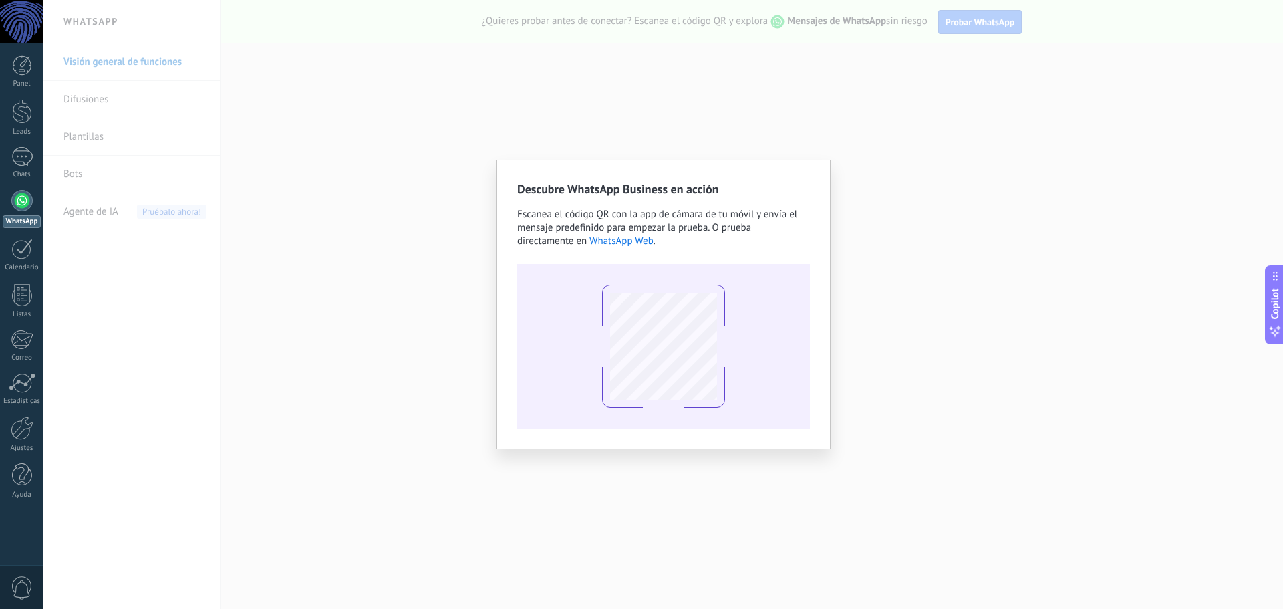
click at [194, 330] on div "Descubre WhatsApp Business en acción Escanea el código QR con la app de cámara …" at bounding box center [663, 304] width 1240 height 609
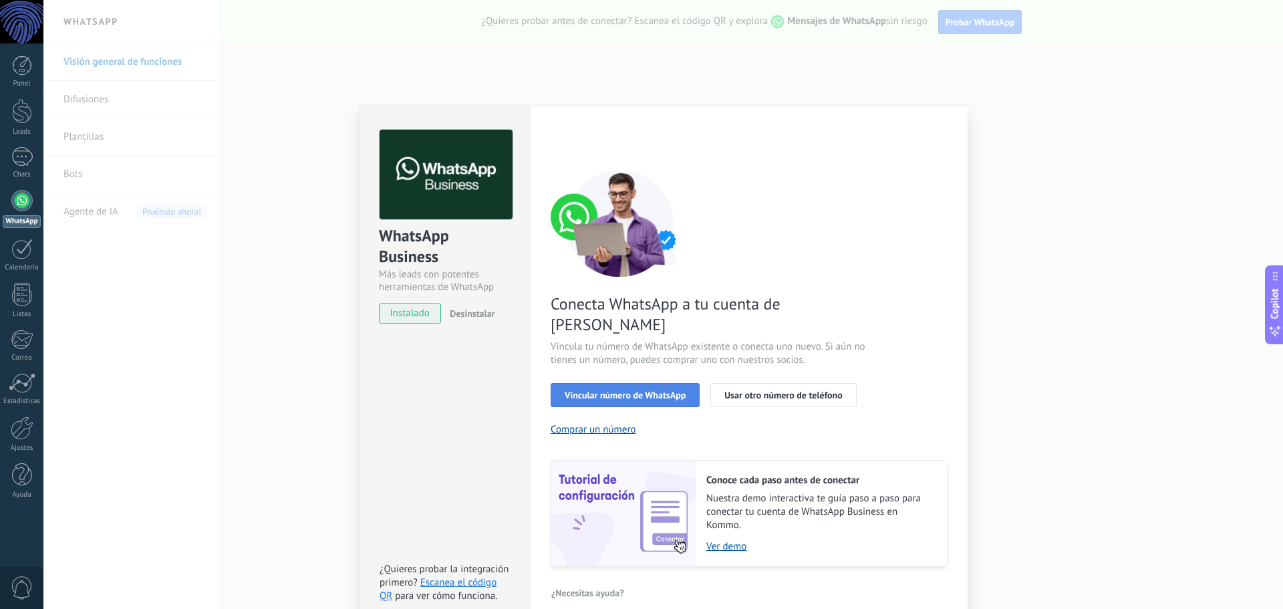
click at [645, 390] on span "Vincular número de WhatsApp" at bounding box center [625, 394] width 121 height 9
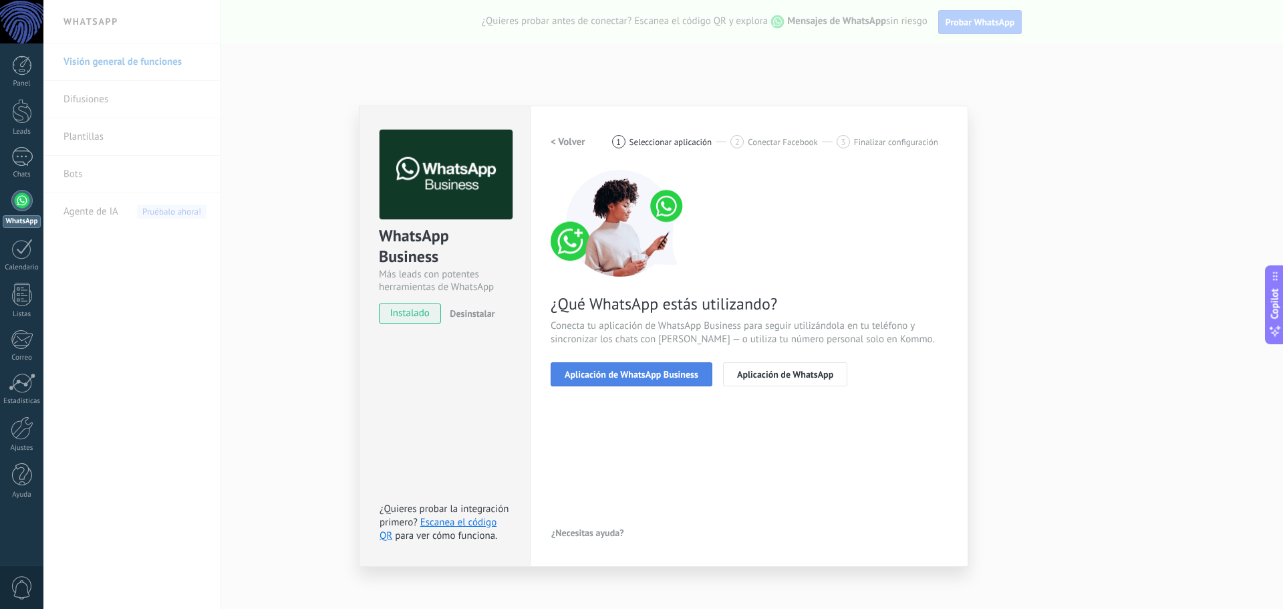
click at [659, 372] on span "Aplicación de WhatsApp Business" at bounding box center [632, 374] width 134 height 9
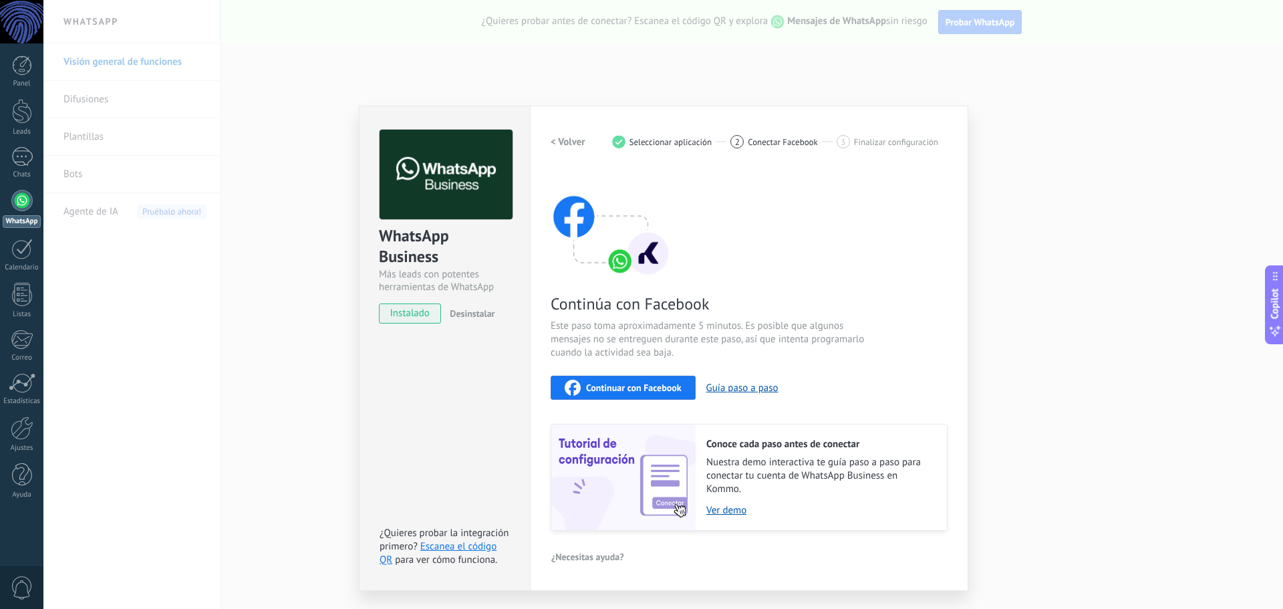
click at [649, 387] on span "Continuar con Facebook" at bounding box center [634, 387] width 96 height 9
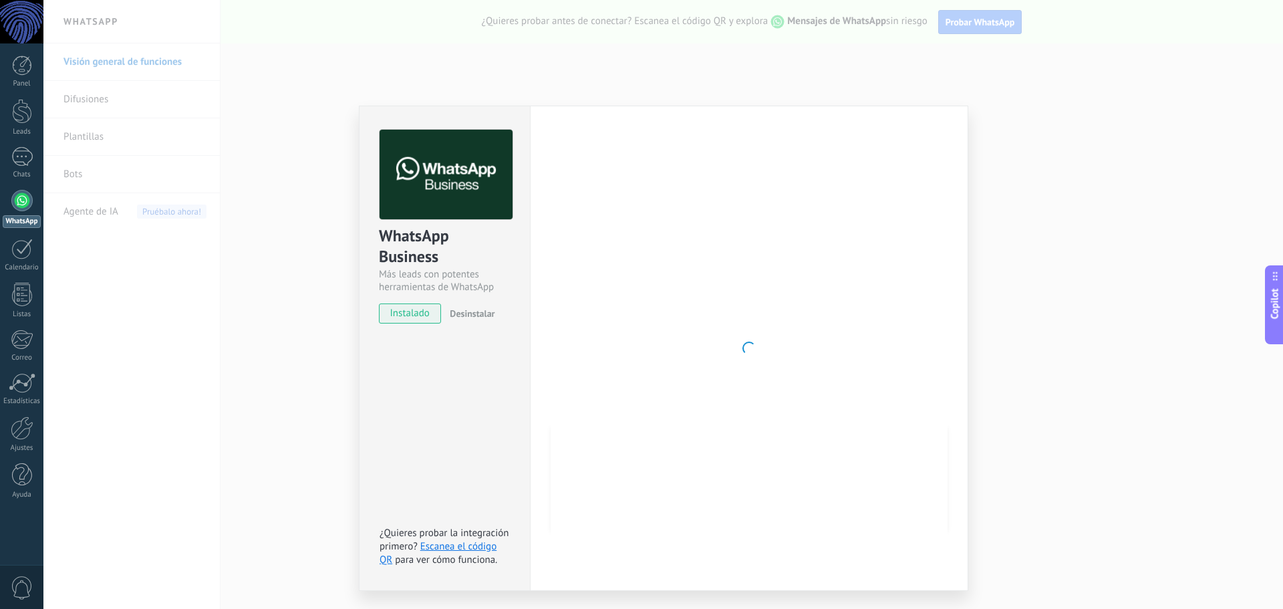
click at [1095, 88] on div "WhatsApp Business Más leads con potentes herramientas de WhatsApp instalado Des…" at bounding box center [663, 304] width 1240 height 609
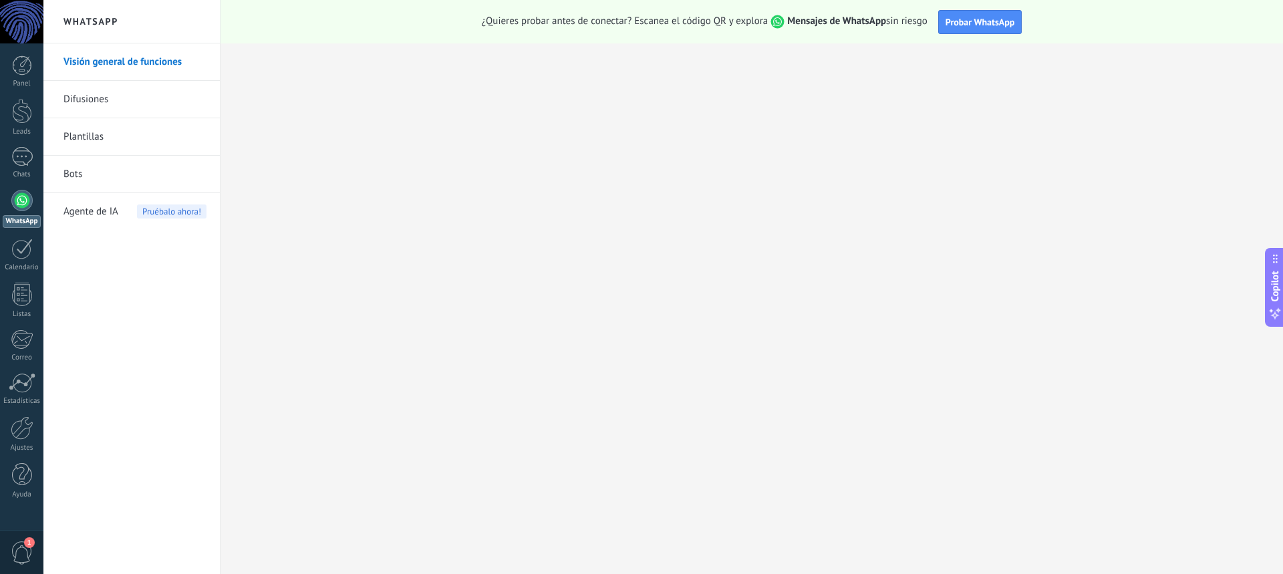
click at [29, 198] on div at bounding box center [21, 200] width 21 height 21
click at [33, 430] on link "Ajustes" at bounding box center [21, 434] width 43 height 36
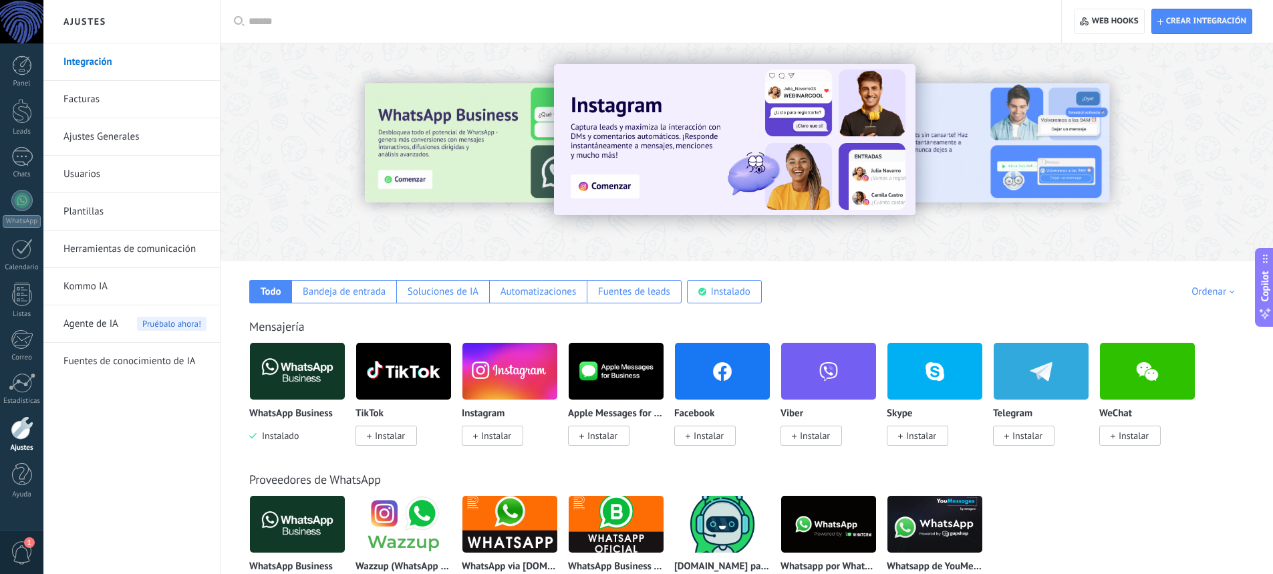
click at [298, 377] on img at bounding box center [297, 371] width 95 height 65
click at [311, 375] on body ".abccls-1,.abccls-2{fill-rule:evenodd}.abccls-2{fill:#fff} .abfcls-1{fill:none}…" at bounding box center [636, 287] width 1273 height 574
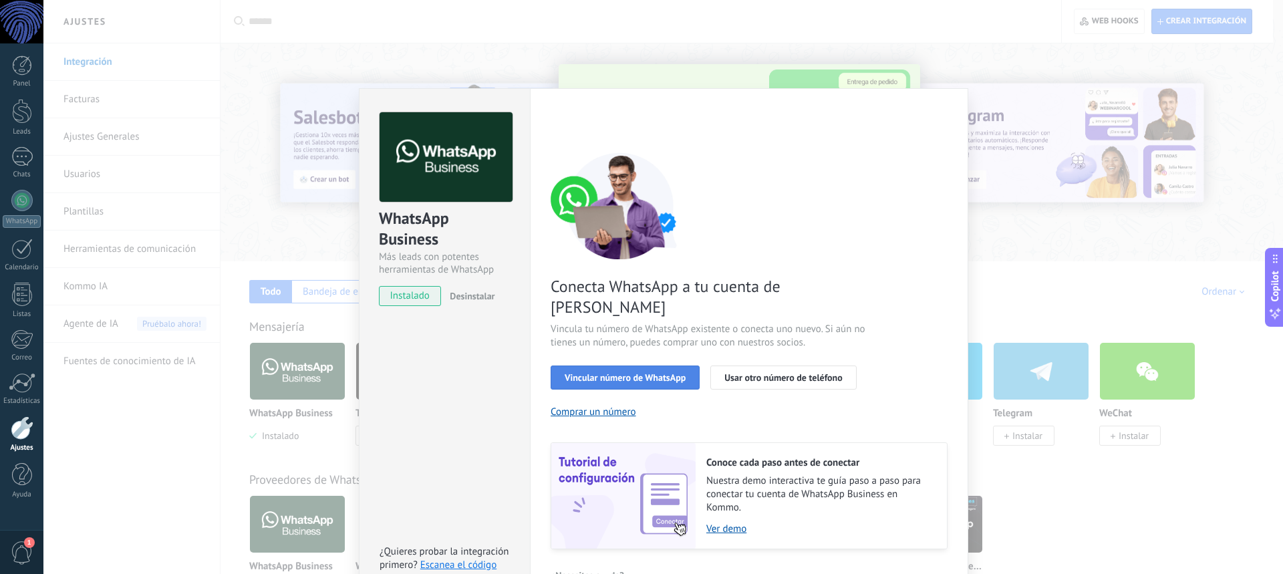
click at [649, 373] on span "Vincular número de WhatsApp" at bounding box center [625, 377] width 121 height 9
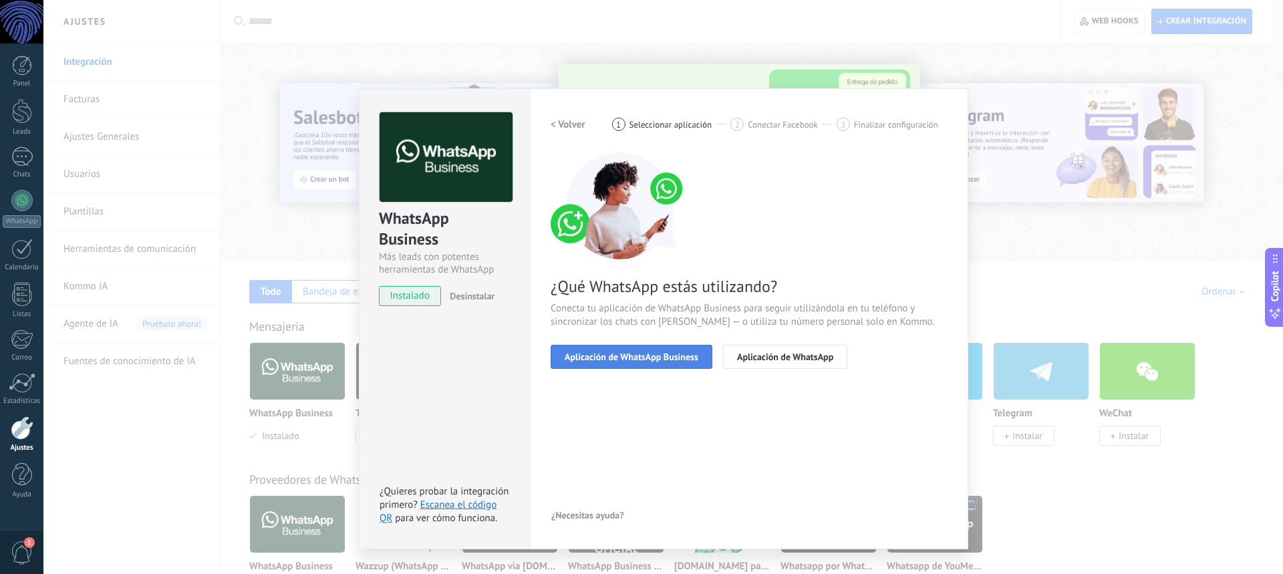
click at [676, 360] on span "Aplicación de WhatsApp Business" at bounding box center [632, 356] width 134 height 9
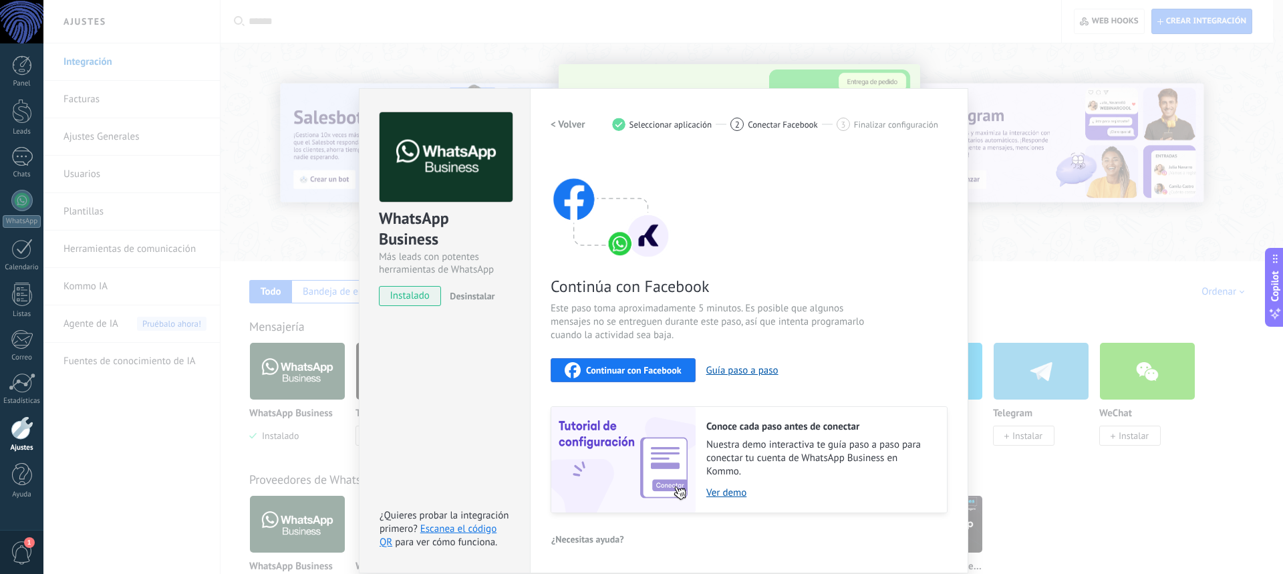
click at [661, 357] on div "Continúa con Facebook Este paso toma aproximadamente 5 minutos. Es posible que …" at bounding box center [749, 332] width 397 height 361
click at [668, 369] on span "Continuar con Facebook" at bounding box center [634, 370] width 96 height 9
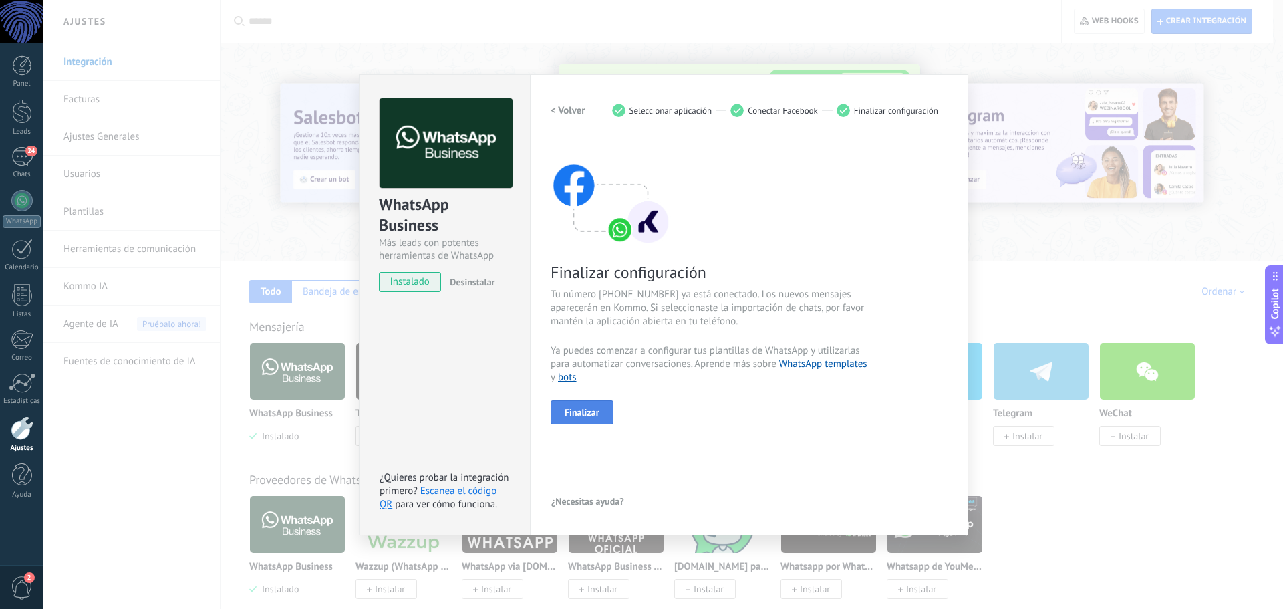
click at [583, 411] on span "Finalizar" at bounding box center [582, 412] width 35 height 9
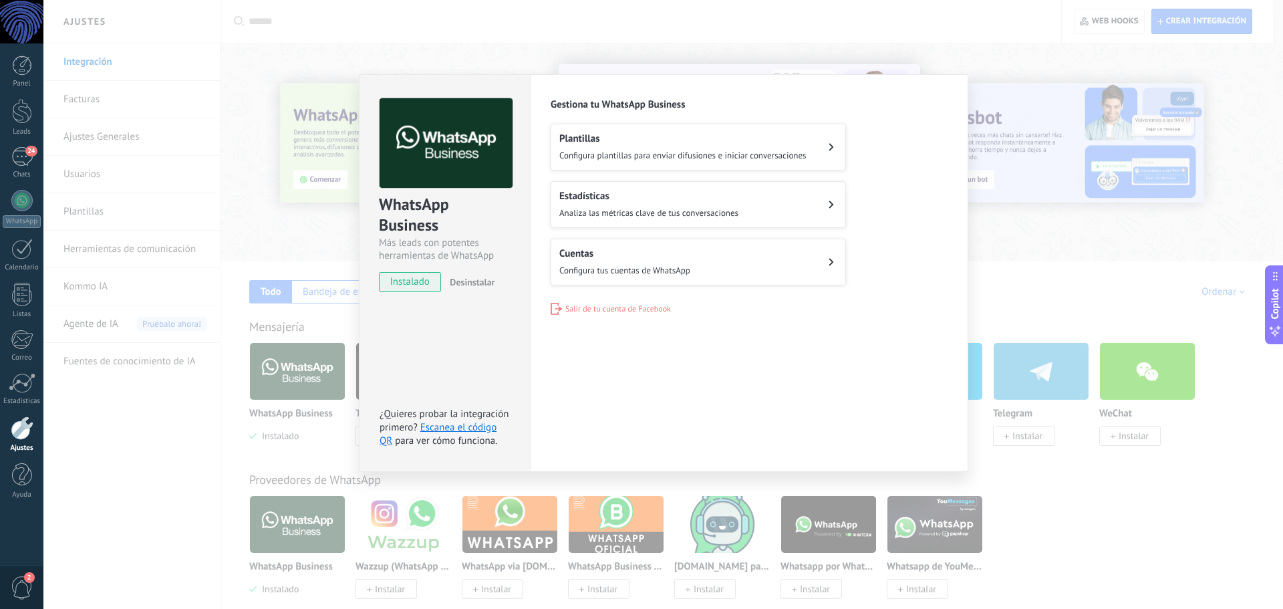
click at [1074, 188] on div "WhatsApp Business Más leads con potentes herramientas de WhatsApp instalado Des…" at bounding box center [663, 304] width 1240 height 609
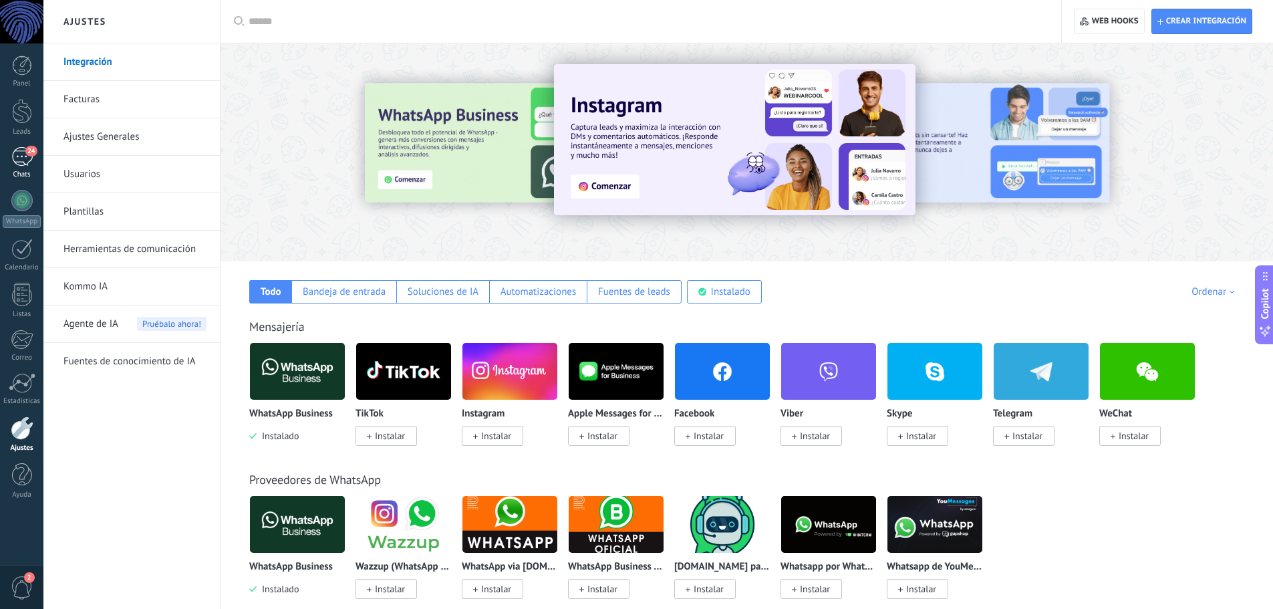
click at [21, 163] on div "24" at bounding box center [21, 156] width 21 height 19
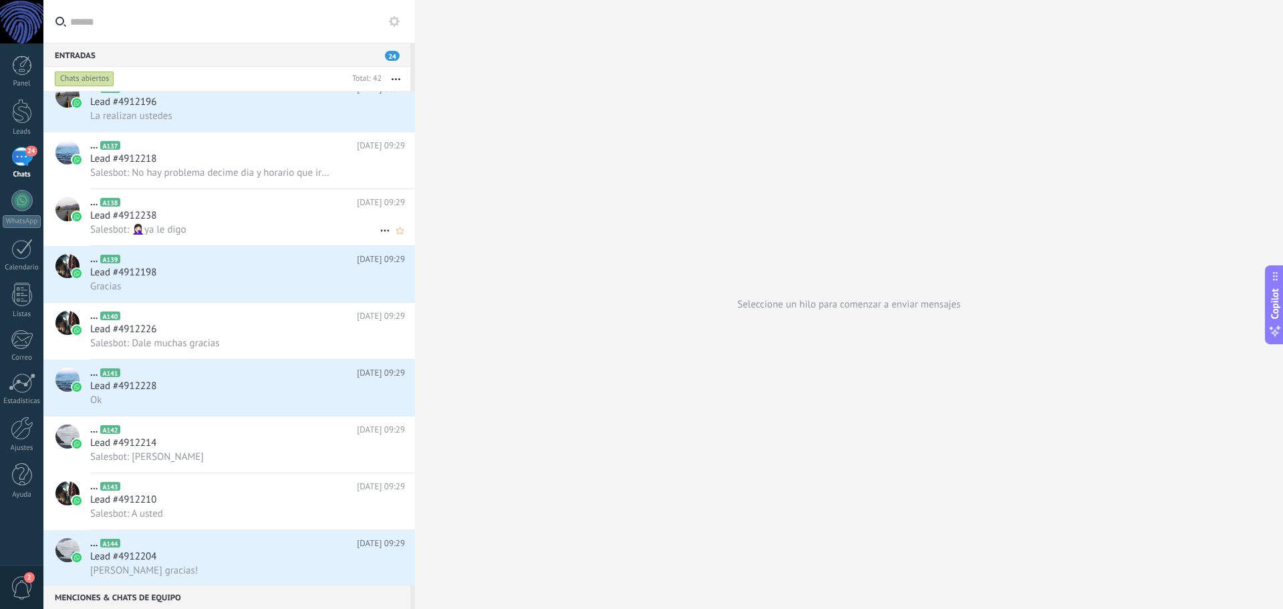
scroll to position [1893, 0]
click at [257, 549] on div "Lead #4912204" at bounding box center [247, 554] width 315 height 13
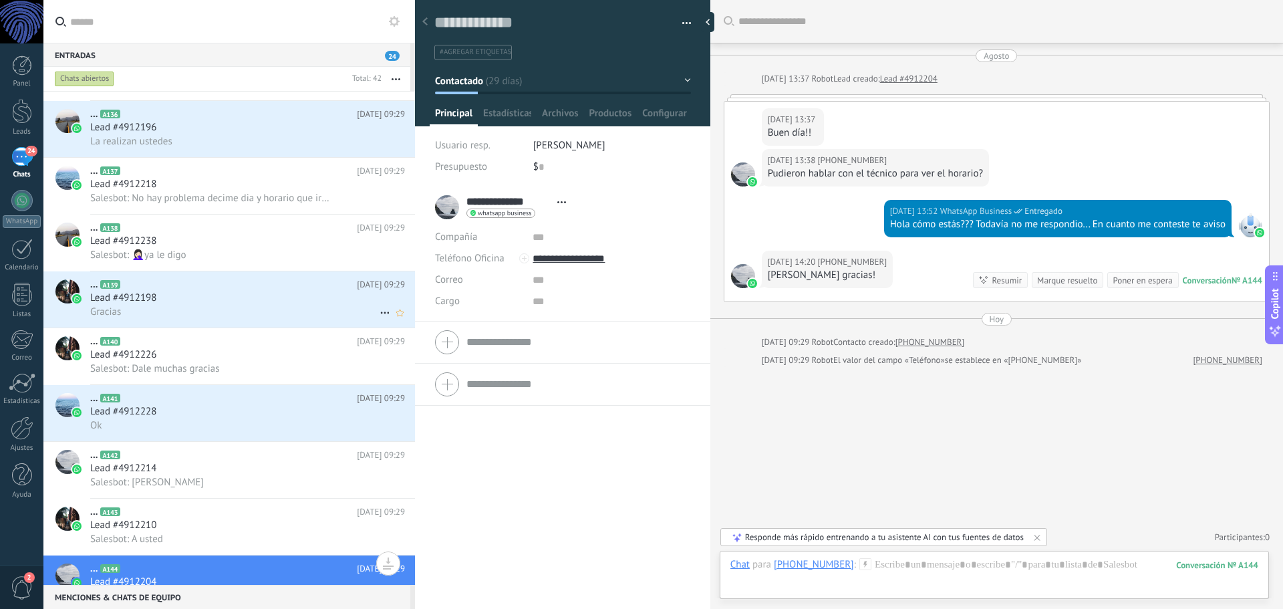
scroll to position [1893, 0]
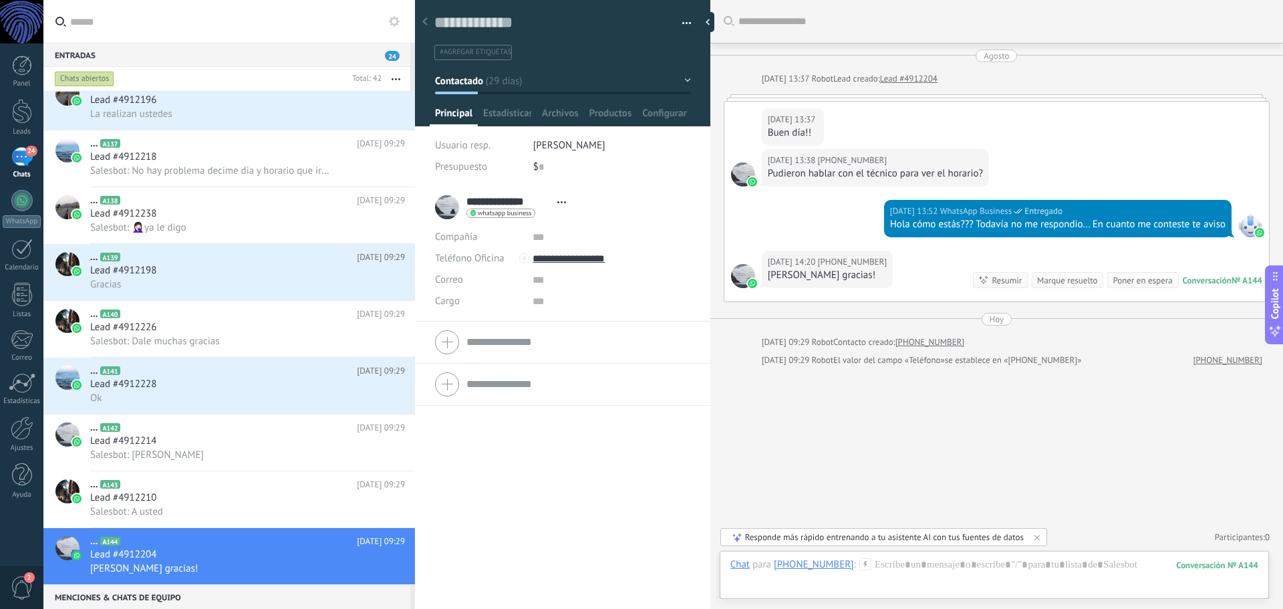
click at [559, 201] on icon at bounding box center [561, 202] width 9 height 2
click at [1123, 105] on div "26/08/2025 13:37 +5491130986739 Buen día!!" at bounding box center [997, 125] width 545 height 47
click at [810, 97] on div at bounding box center [997, 97] width 546 height 7
click at [1036, 536] on icon at bounding box center [1037, 537] width 5 height 5
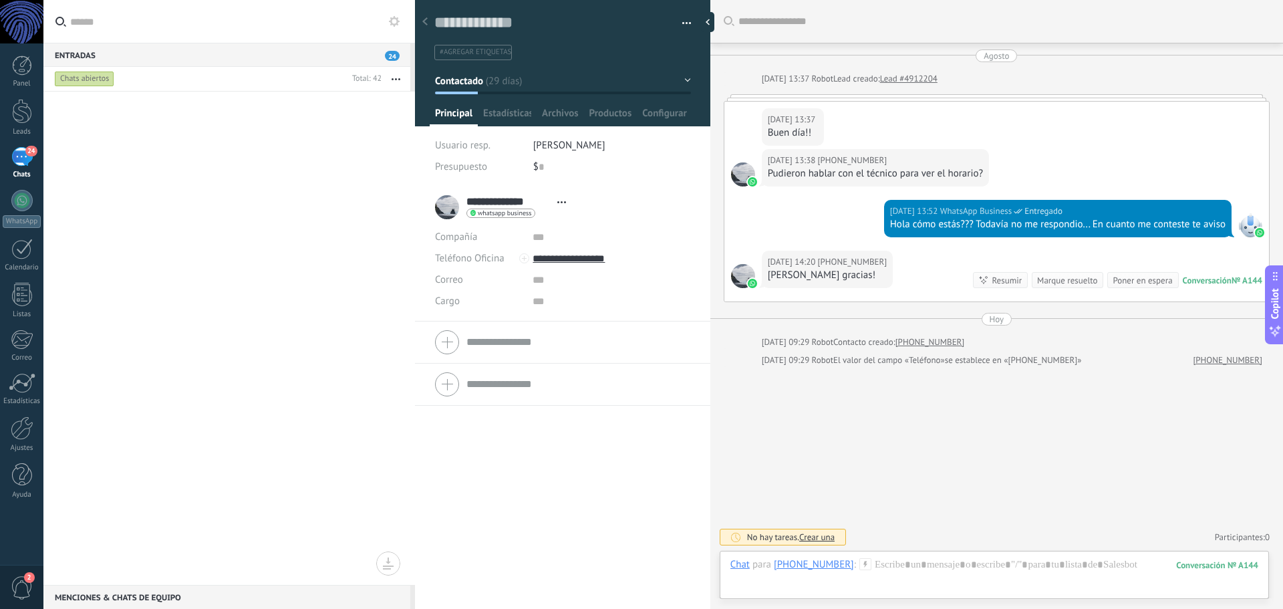
scroll to position [0, 0]
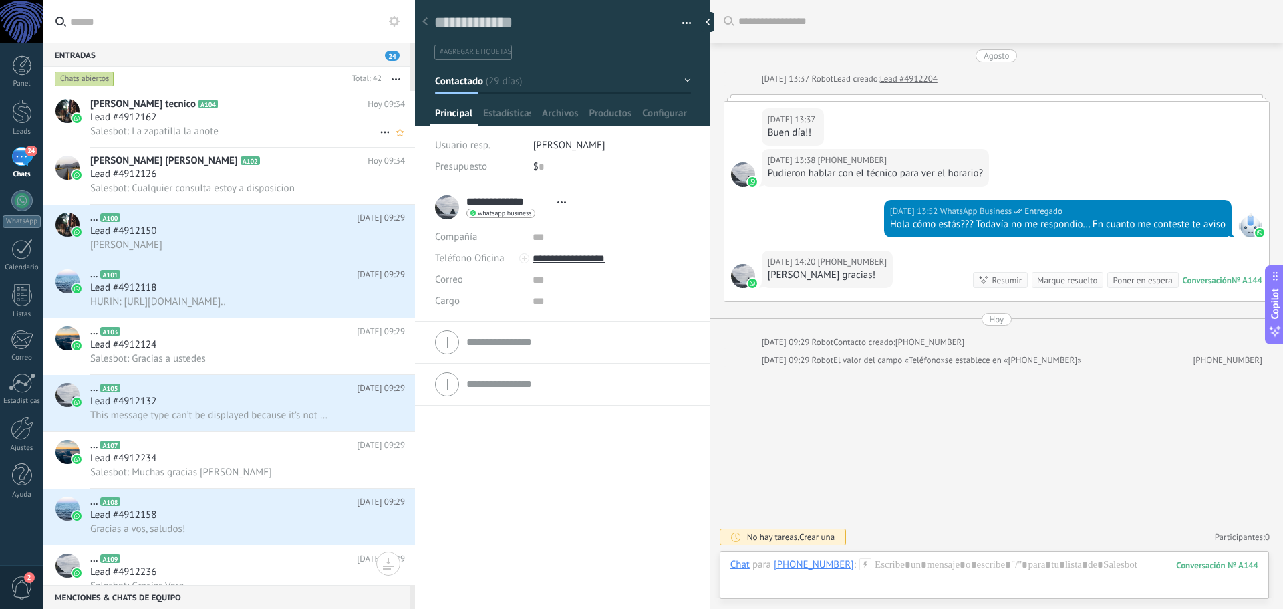
click at [236, 124] on div "Salesbot: La zapatilla la anote" at bounding box center [247, 131] width 315 height 14
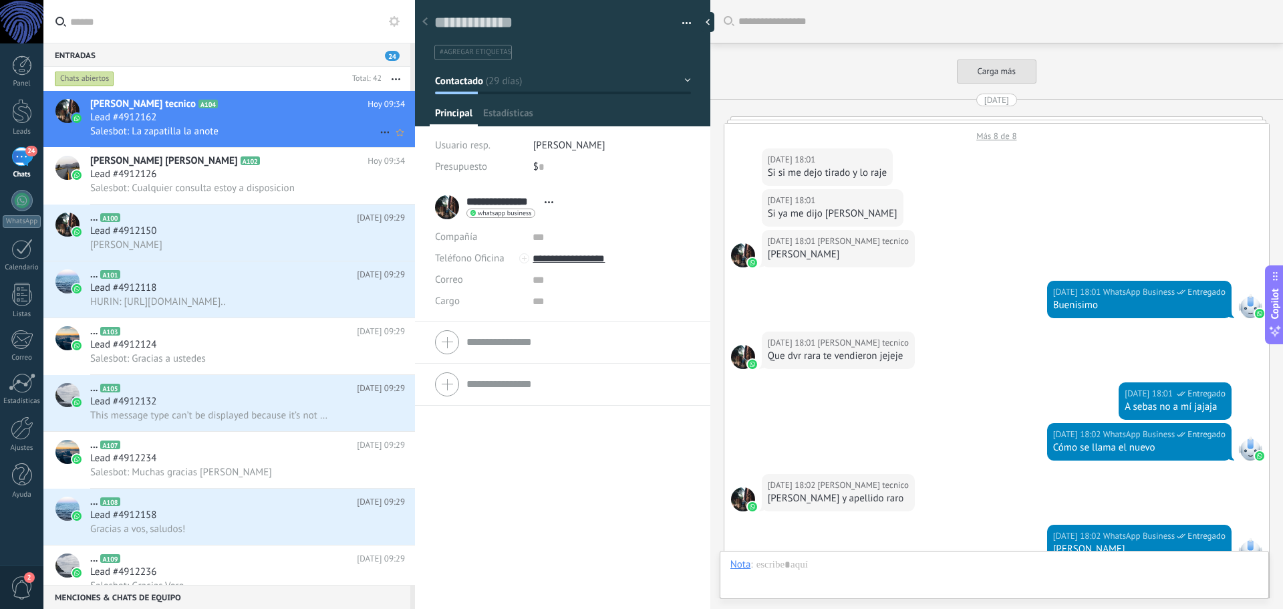
scroll to position [1264, 0]
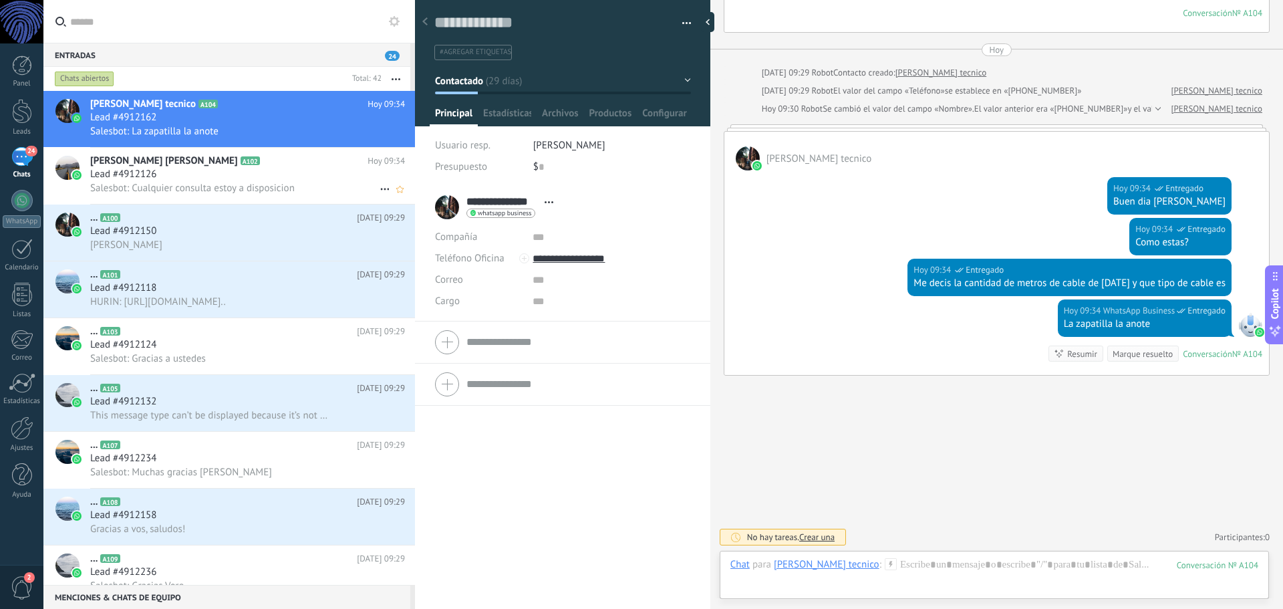
click at [320, 173] on div "Lead #4912126" at bounding box center [247, 174] width 315 height 13
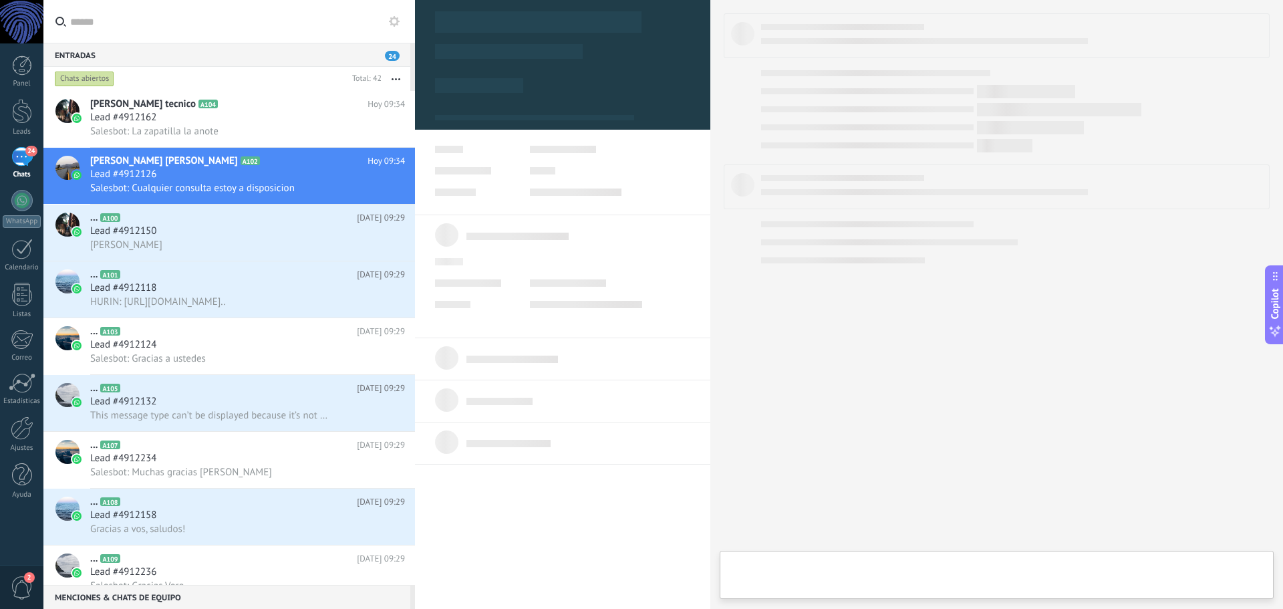
type textarea "**********"
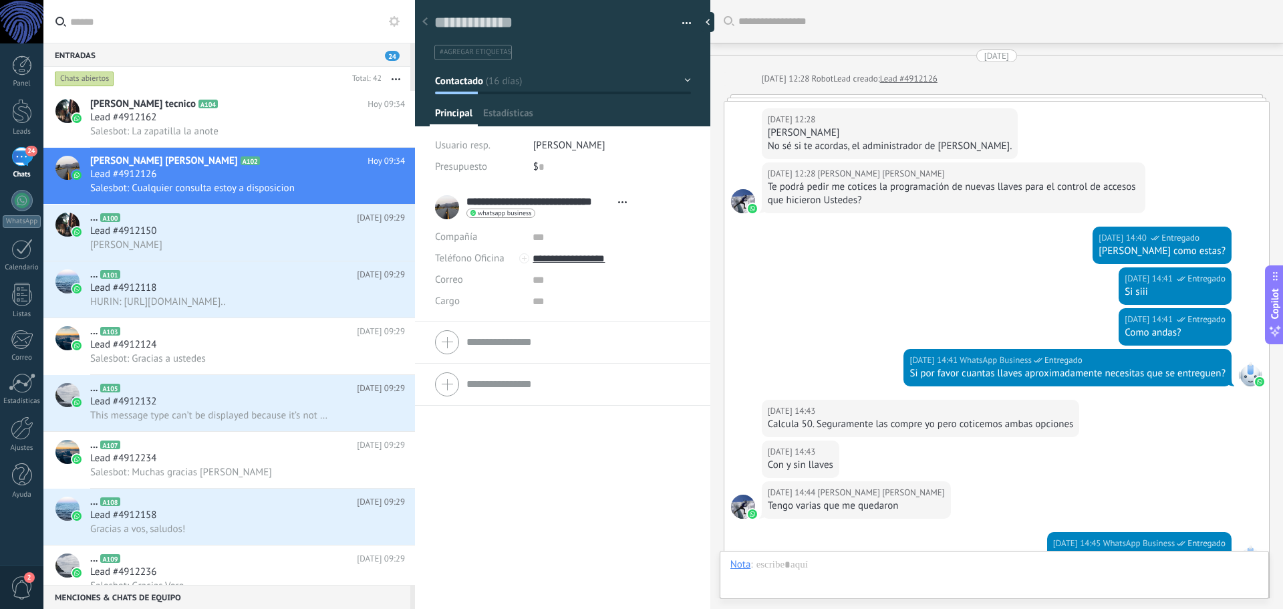
scroll to position [1101, 0]
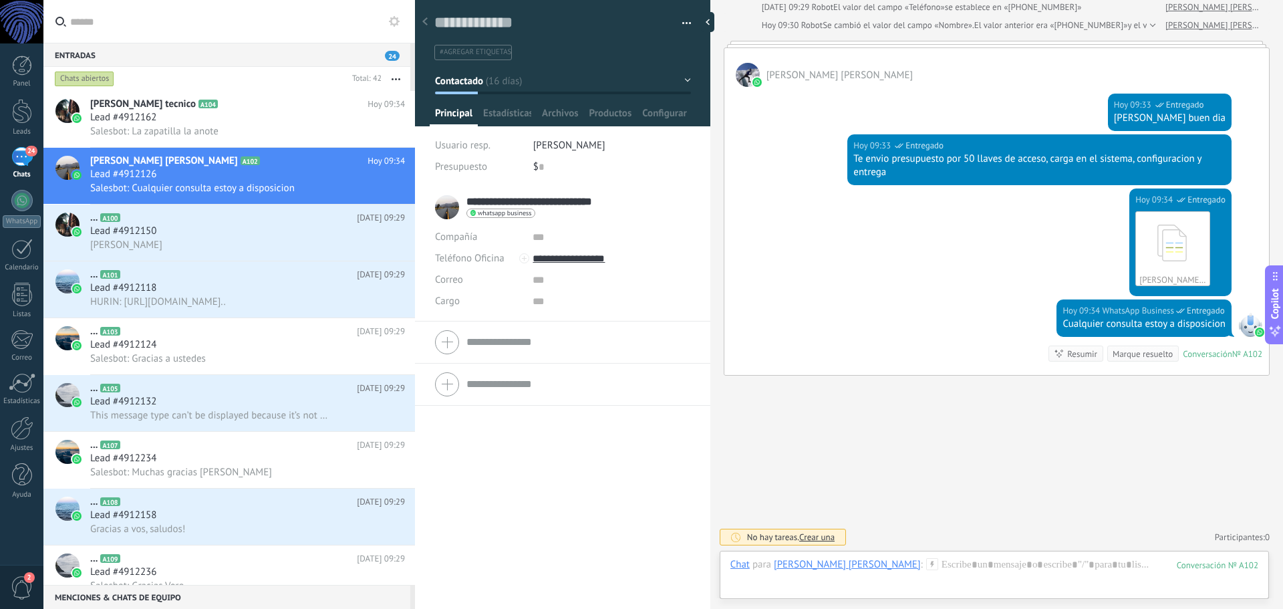
drag, startPoint x: 543, startPoint y: 201, endPoint x: 616, endPoint y: 200, distance: 72.2
click at [616, 200] on link "**********" at bounding box center [579, 201] width 224 height 13
click at [538, 233] on input "text" at bounding box center [611, 237] width 157 height 21
paste input "**********"
type input "**********"
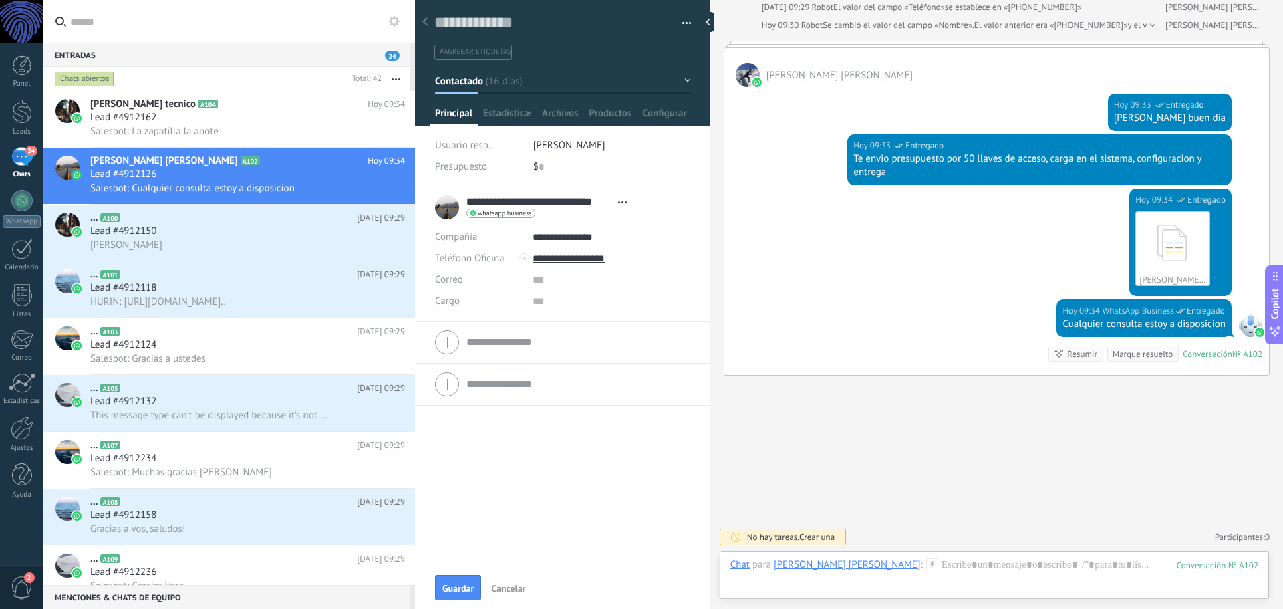
click at [590, 435] on div "**********" at bounding box center [562, 376] width 295 height 380
click at [539, 301] on input "text" at bounding box center [611, 301] width 157 height 21
type input "**********"
click at [534, 452] on div "**********" at bounding box center [562, 376] width 295 height 380
click at [707, 26] on div at bounding box center [711, 22] width 20 height 20
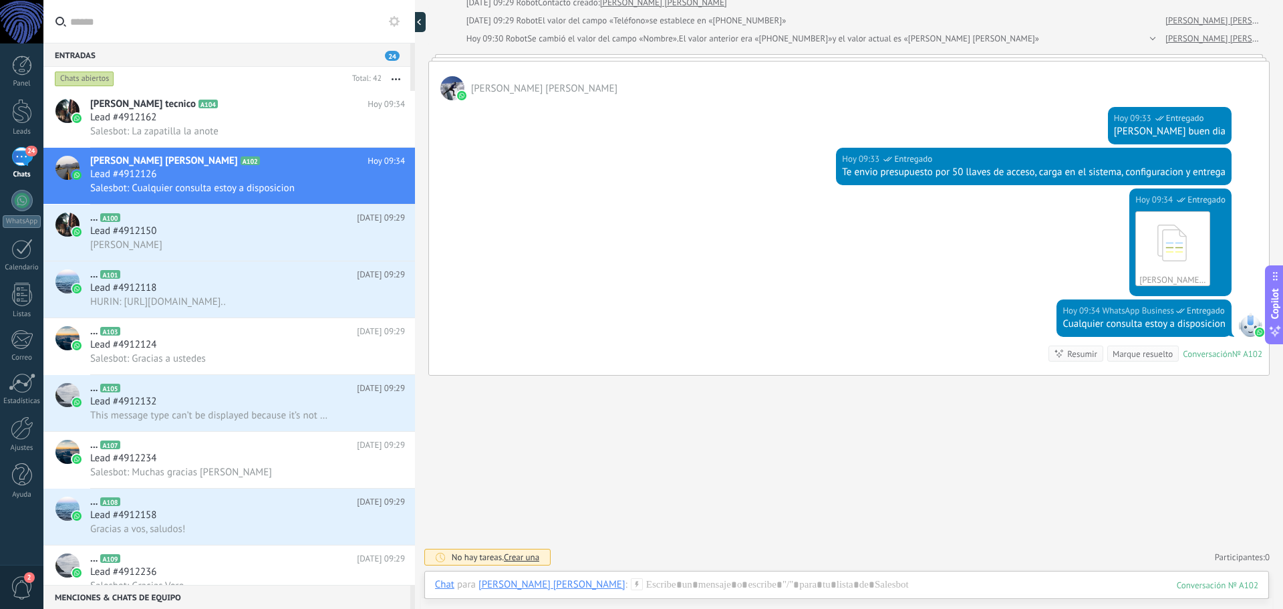
type textarea "**********"
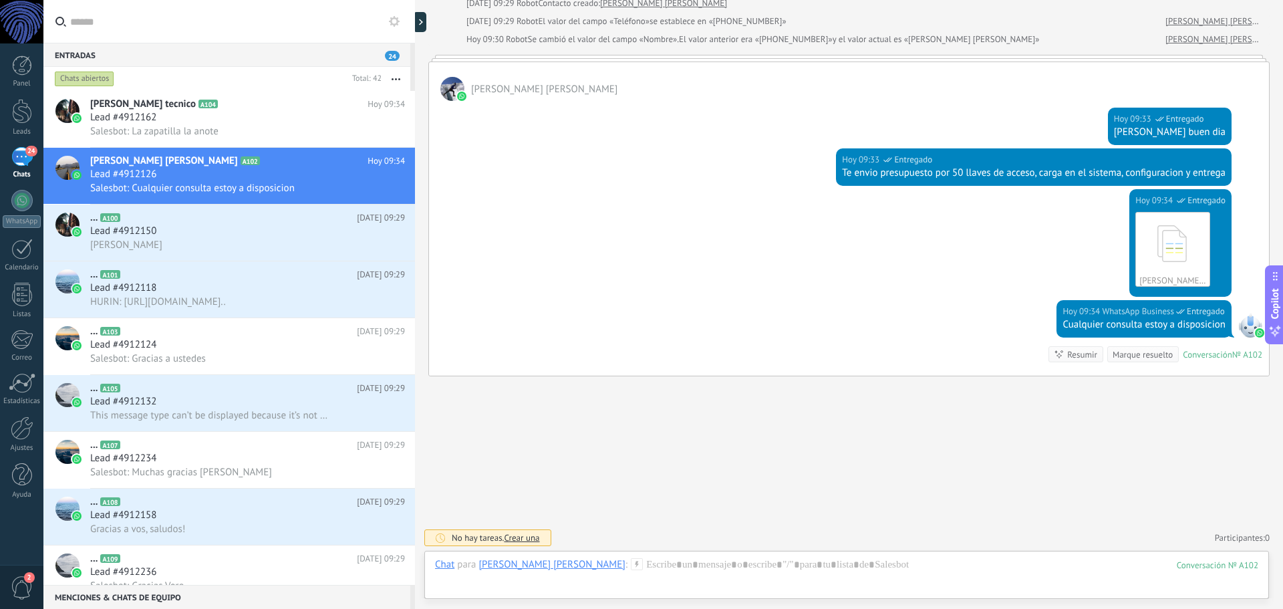
scroll to position [1074, 0]
